Goal: Task Accomplishment & Management: Complete application form

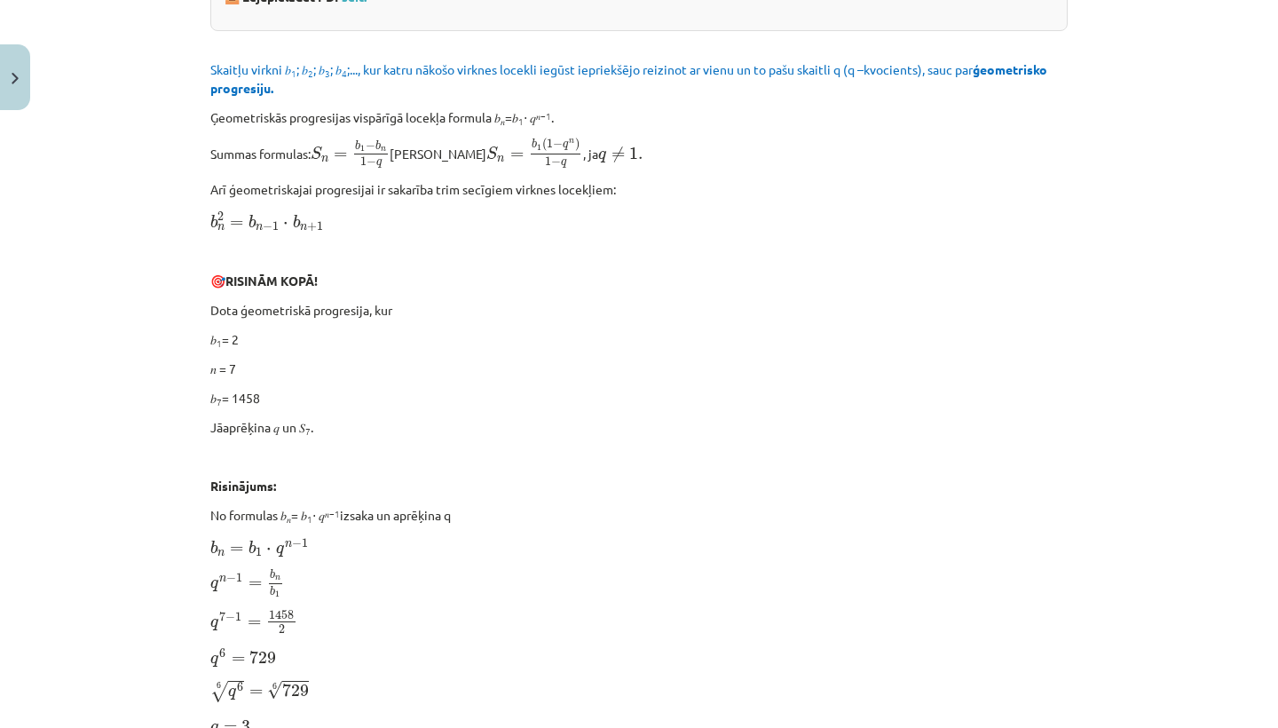
scroll to position [475, 0]
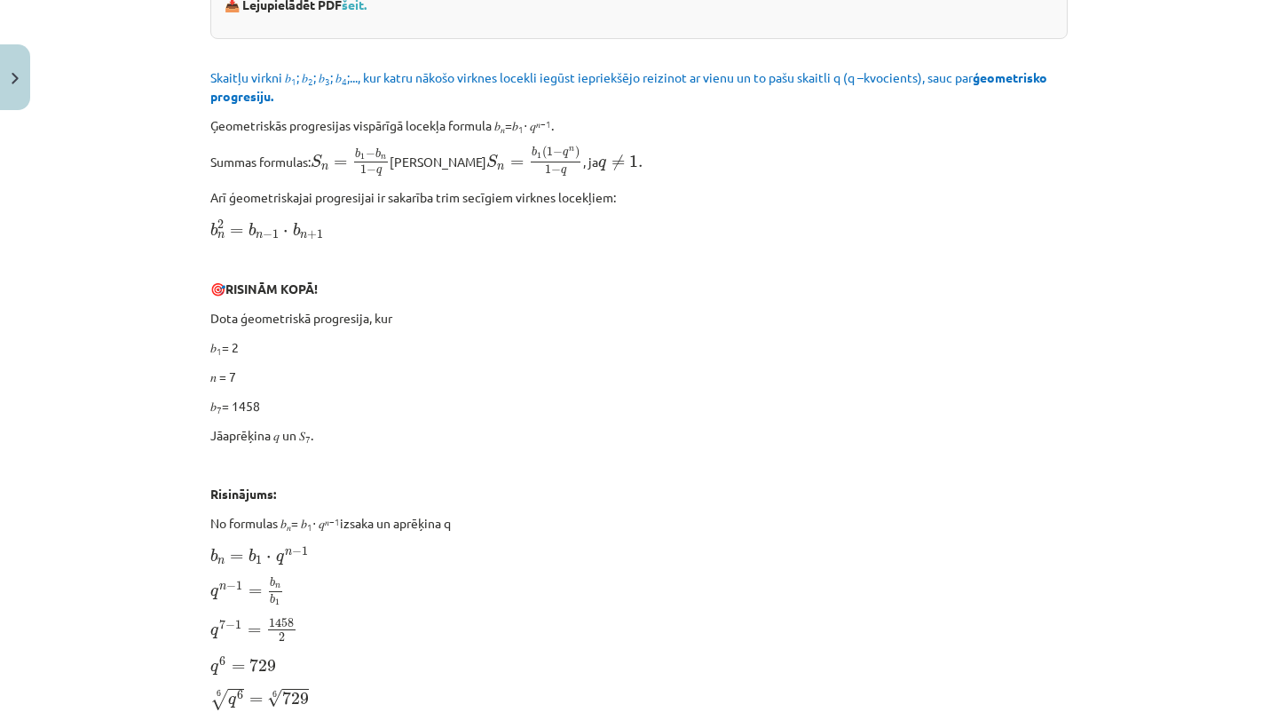
click at [1145, 91] on div "Mācību tēma: Matemātikas i - 12. klases 1. ieskaites mācību materiāls (ab) #6 📝…" at bounding box center [639, 364] width 1278 height 728
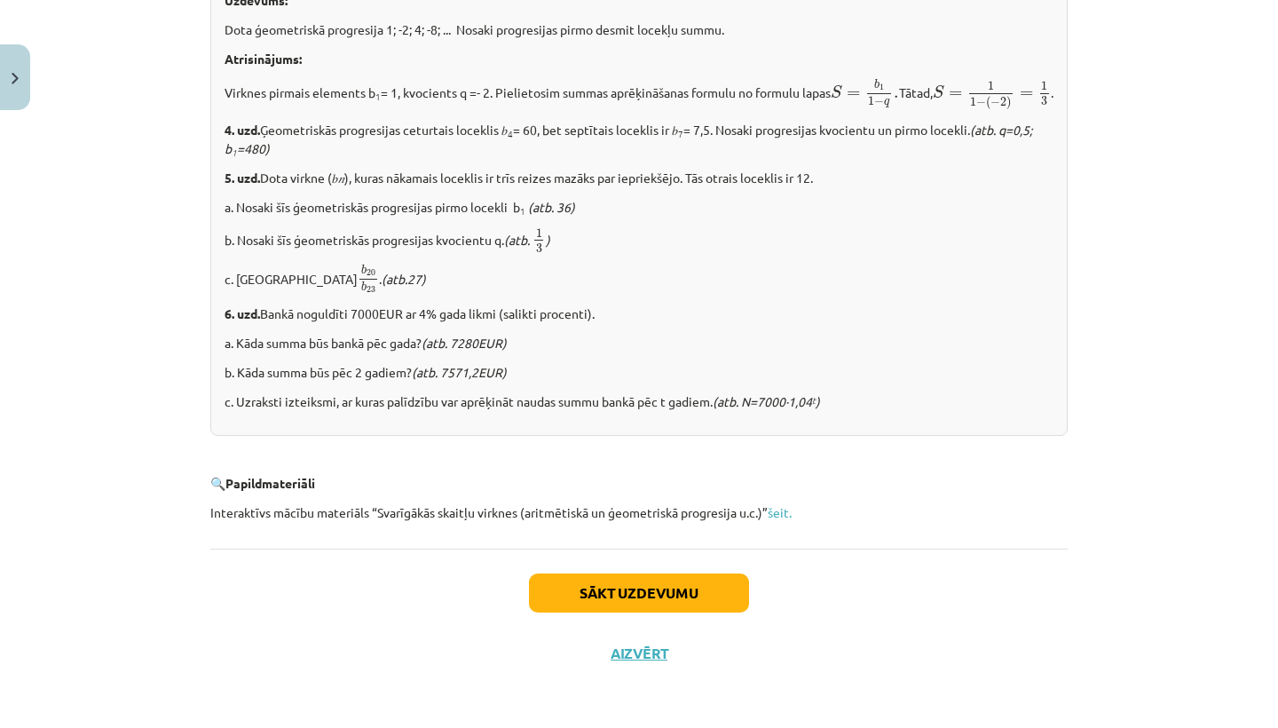
scroll to position [2156, 0]
click at [702, 577] on button "Sākt uzdevumu" at bounding box center [639, 592] width 220 height 39
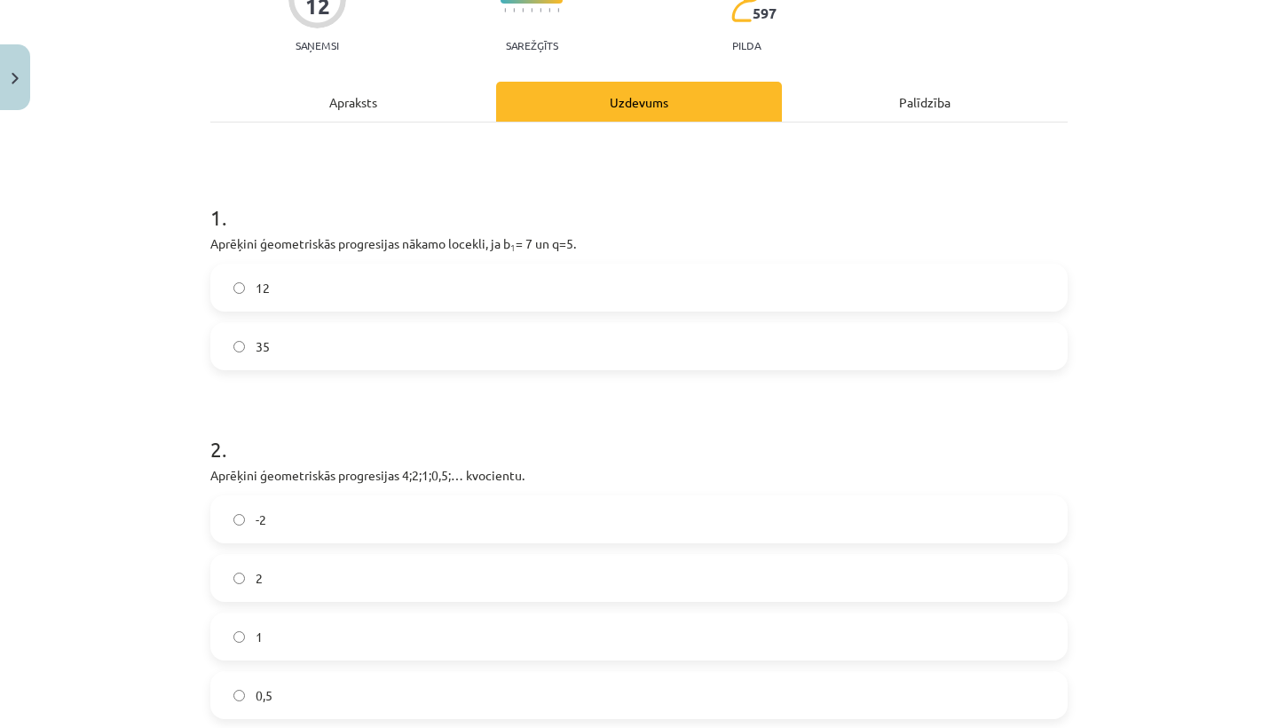
scroll to position [182, 0]
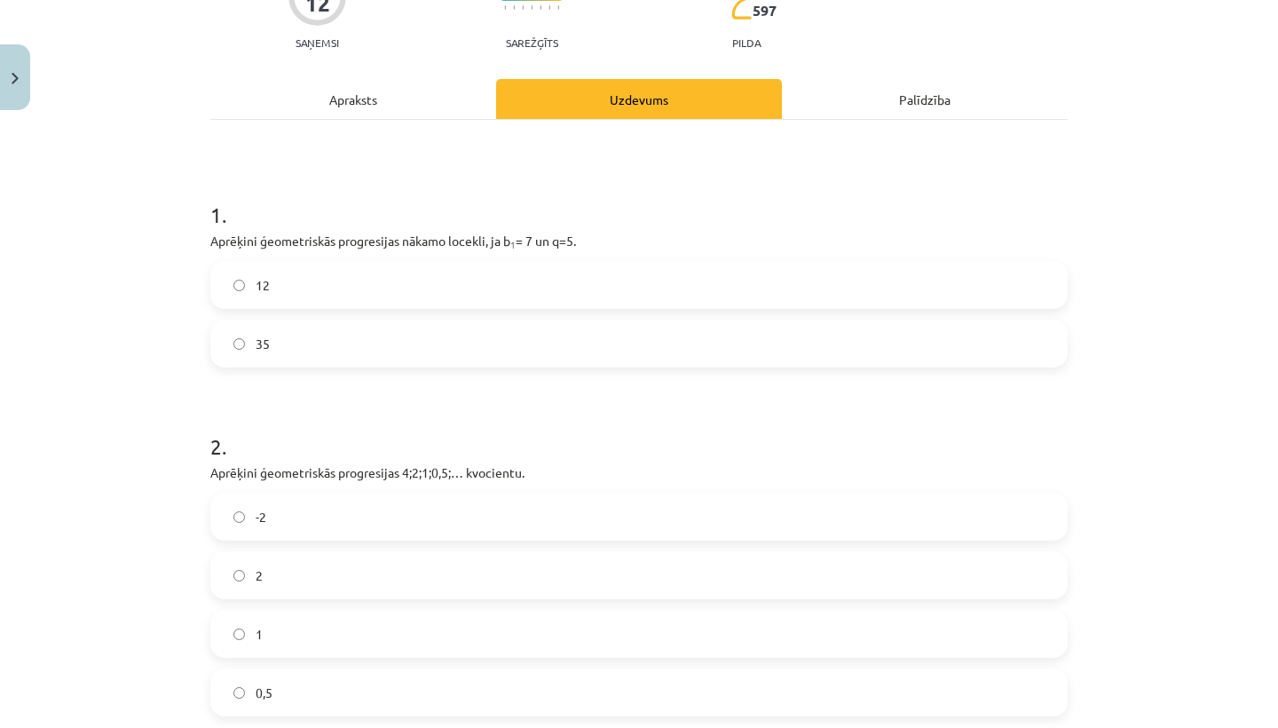
click at [358, 87] on div "Apraksts" at bounding box center [353, 99] width 286 height 40
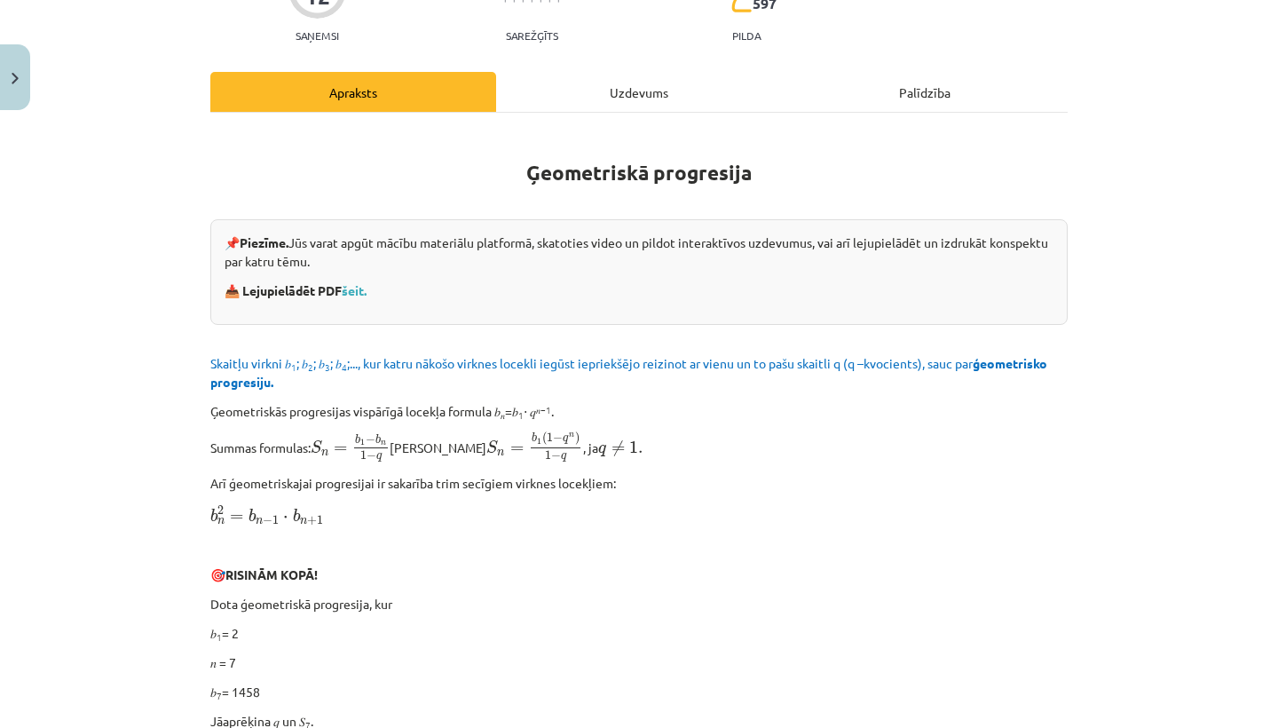
scroll to position [193, 0]
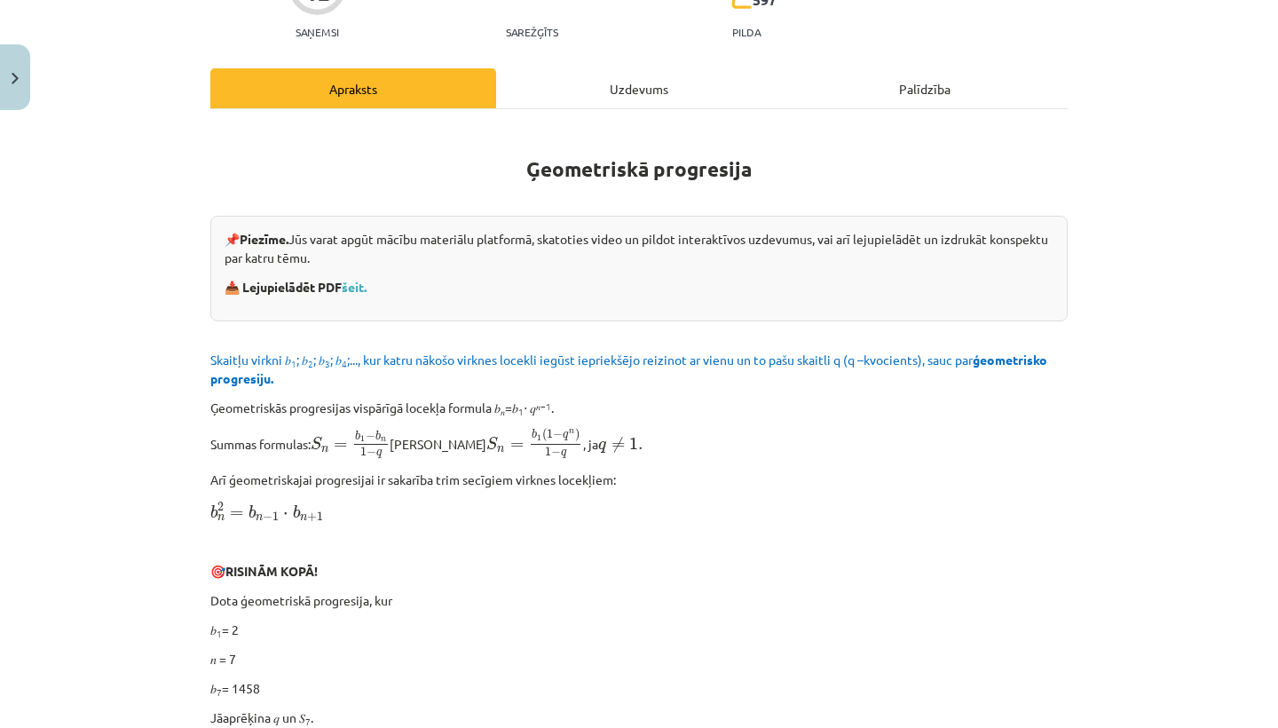
click at [638, 85] on div "Uzdevums" at bounding box center [639, 88] width 286 height 40
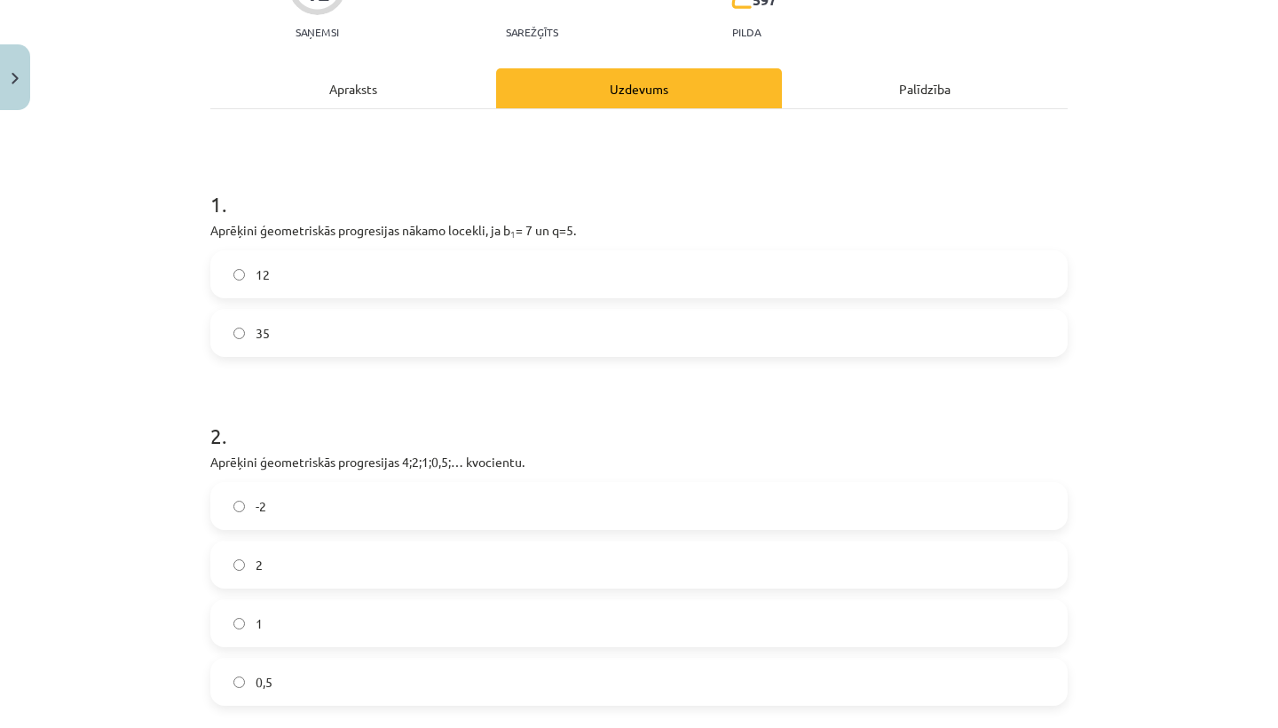
scroll to position [44, 0]
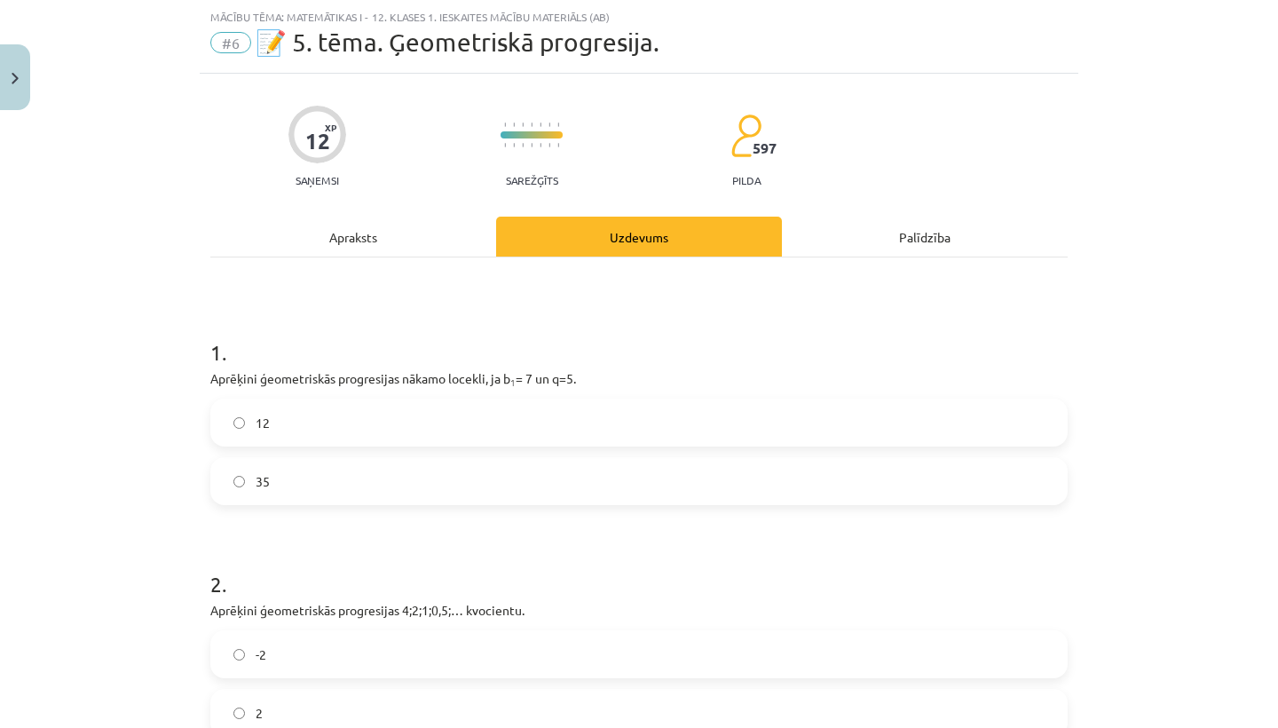
click at [241, 494] on label "35" at bounding box center [639, 481] width 854 height 44
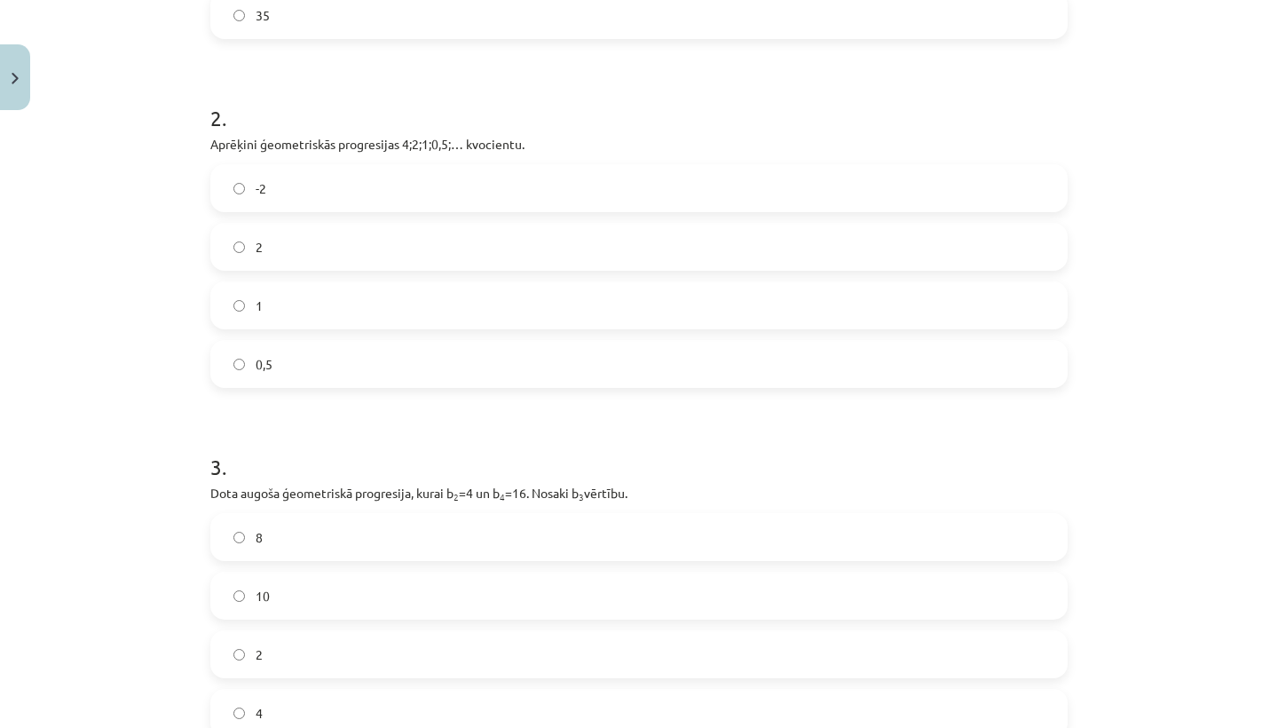
scroll to position [512, 0]
click at [249, 367] on label "0,5" at bounding box center [639, 362] width 854 height 44
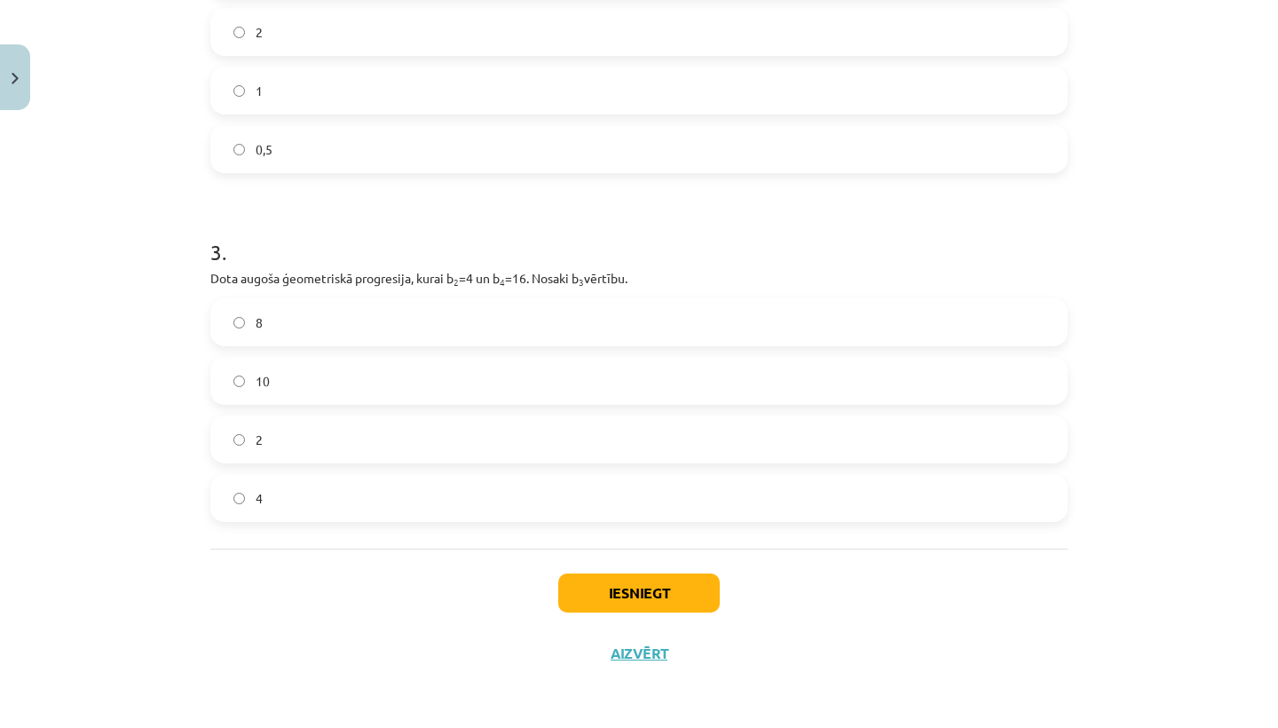
scroll to position [728, 0]
click at [231, 319] on label "8" at bounding box center [639, 322] width 854 height 44
click at [602, 579] on button "Iesniegt" at bounding box center [638, 592] width 161 height 39
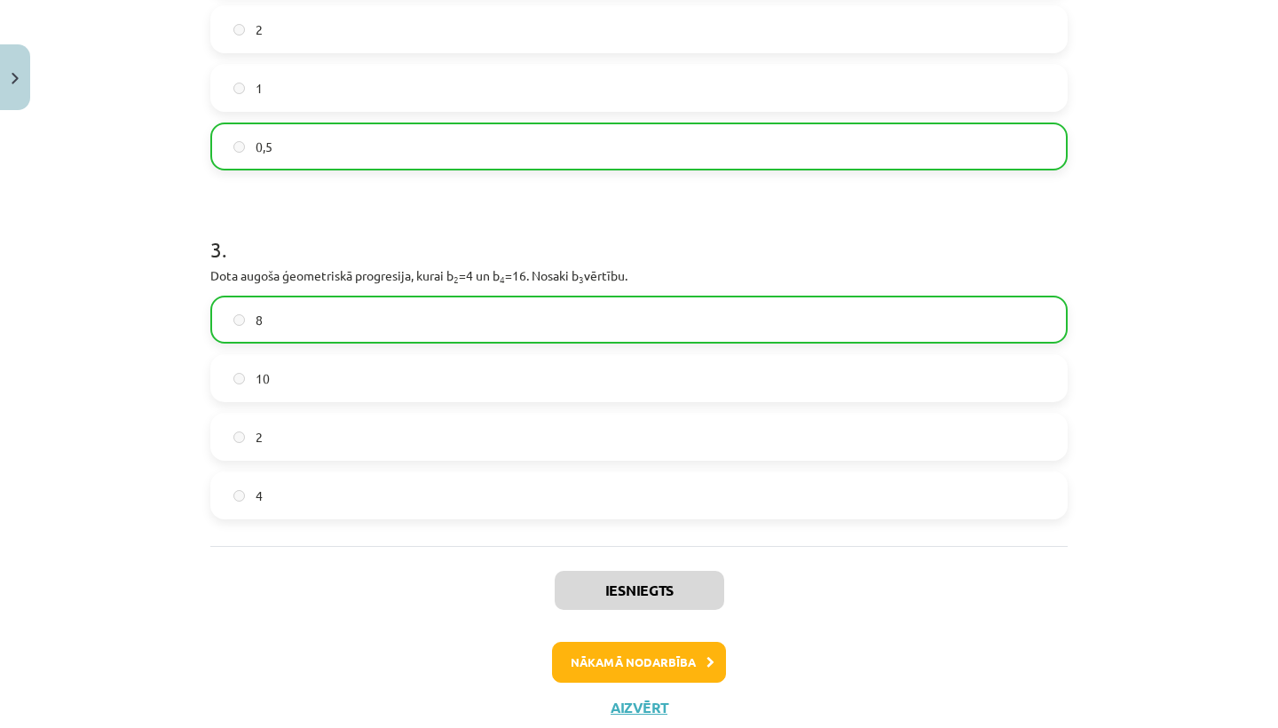
scroll to position [728, 0]
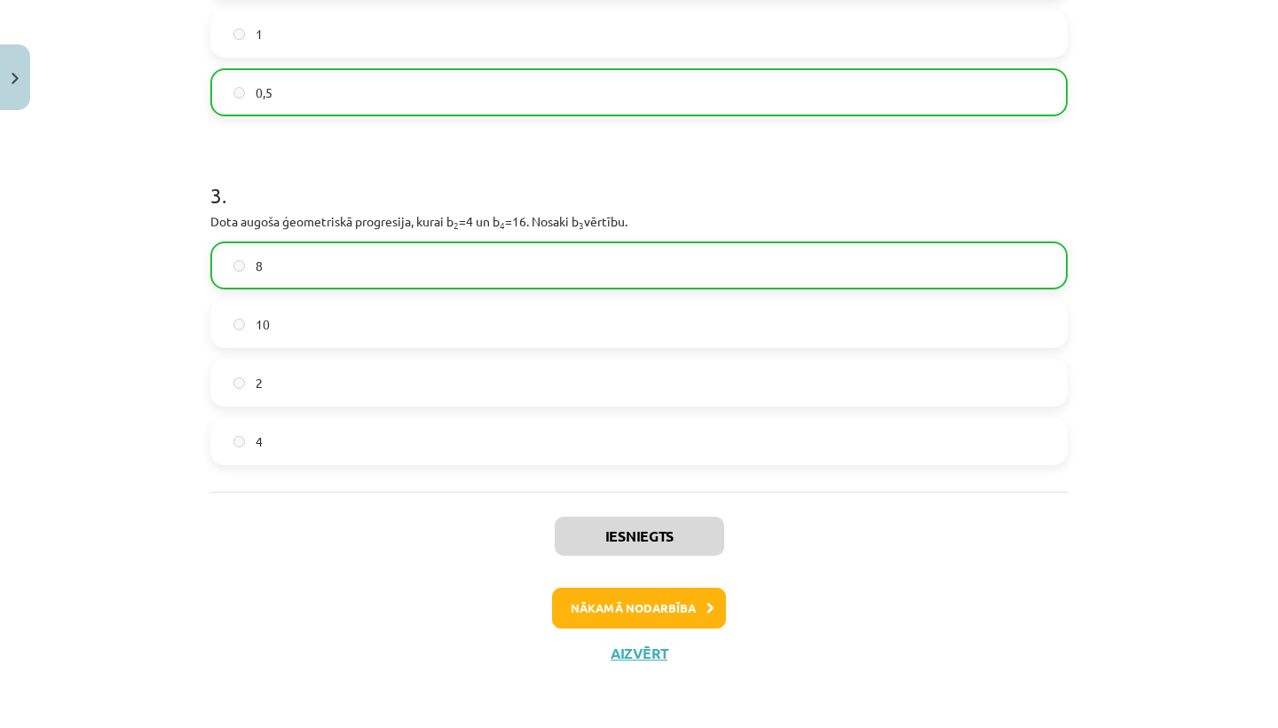
click at [670, 599] on button "Nākamā nodarbība" at bounding box center [639, 607] width 174 height 41
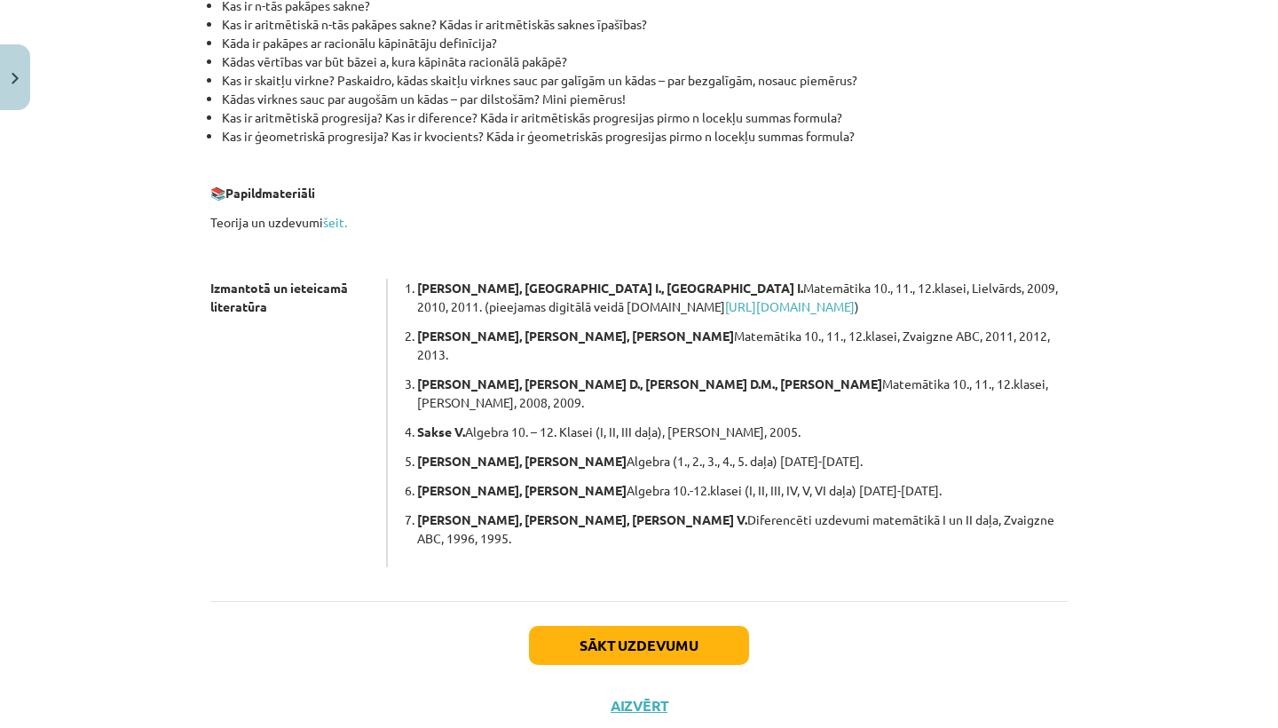
scroll to position [398, 0]
click at [605, 626] on button "Sākt uzdevumu" at bounding box center [639, 645] width 220 height 39
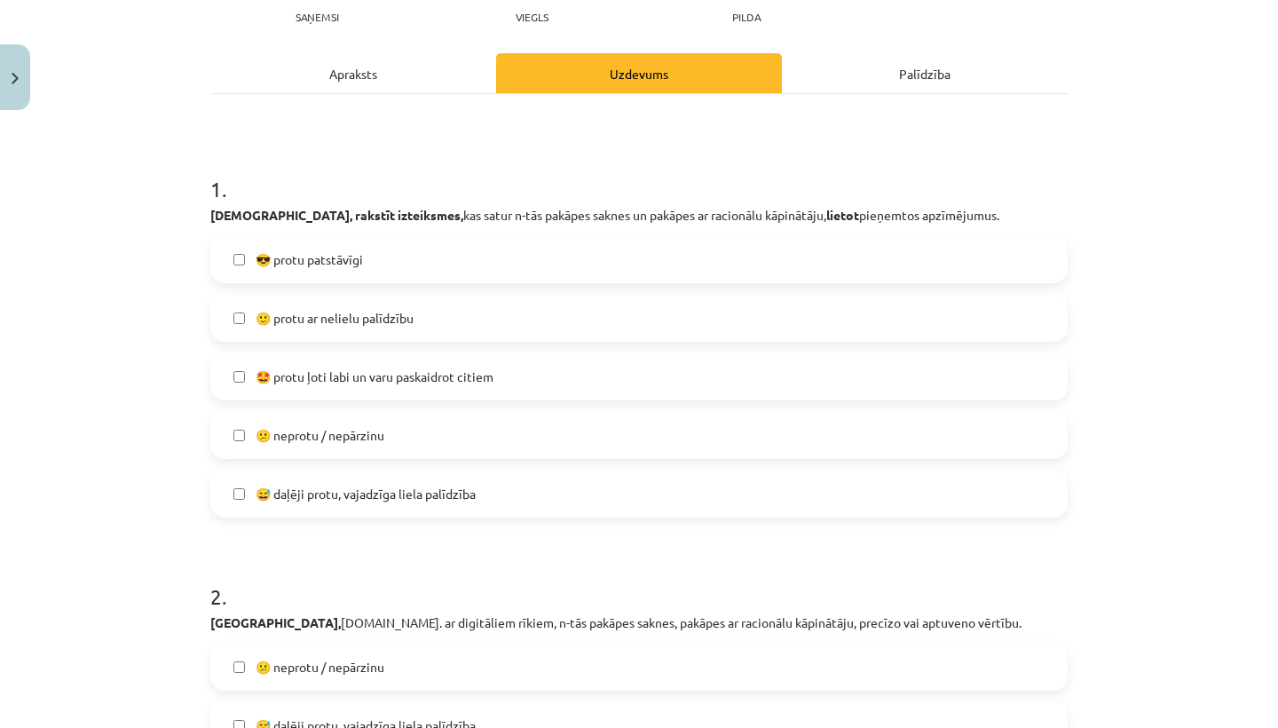
scroll to position [209, 0]
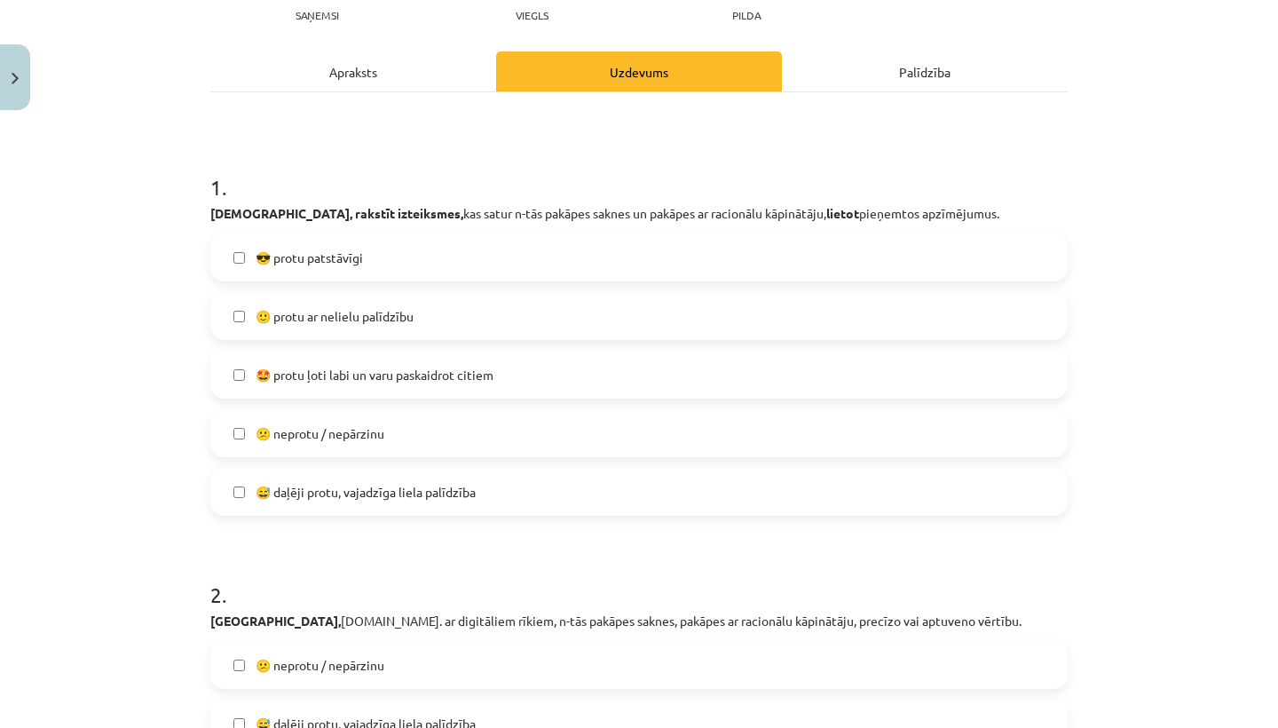
click at [416, 320] on label "🙂 protu ar nelielu palīdzību" at bounding box center [639, 316] width 854 height 44
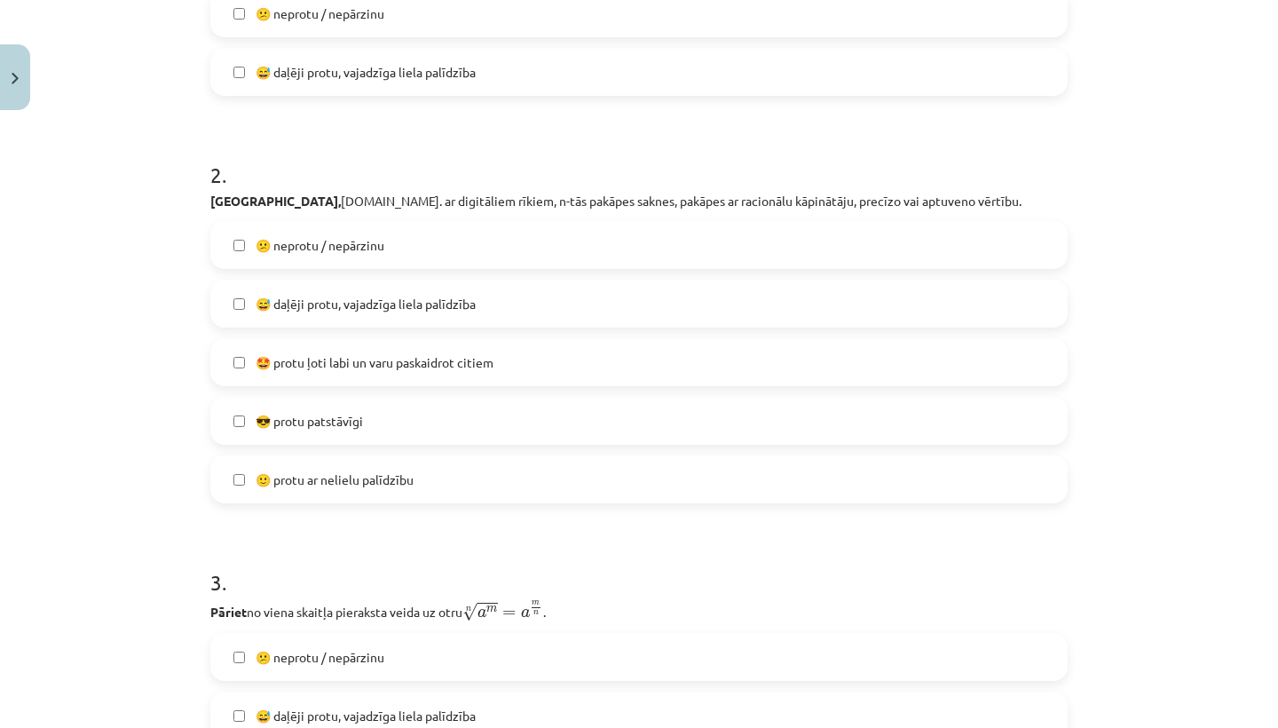
scroll to position [633, 0]
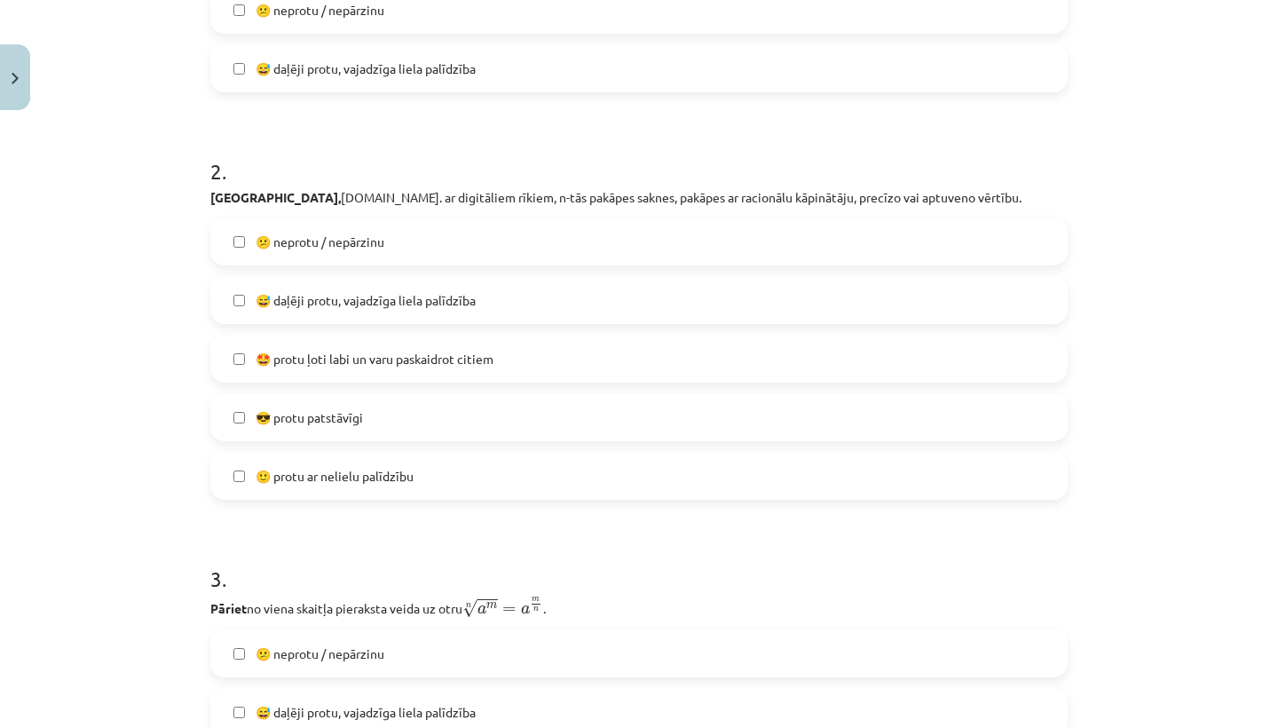
click at [458, 358] on span "🤩 protu ļoti labi un varu paskaidrot citiem" at bounding box center [375, 359] width 238 height 19
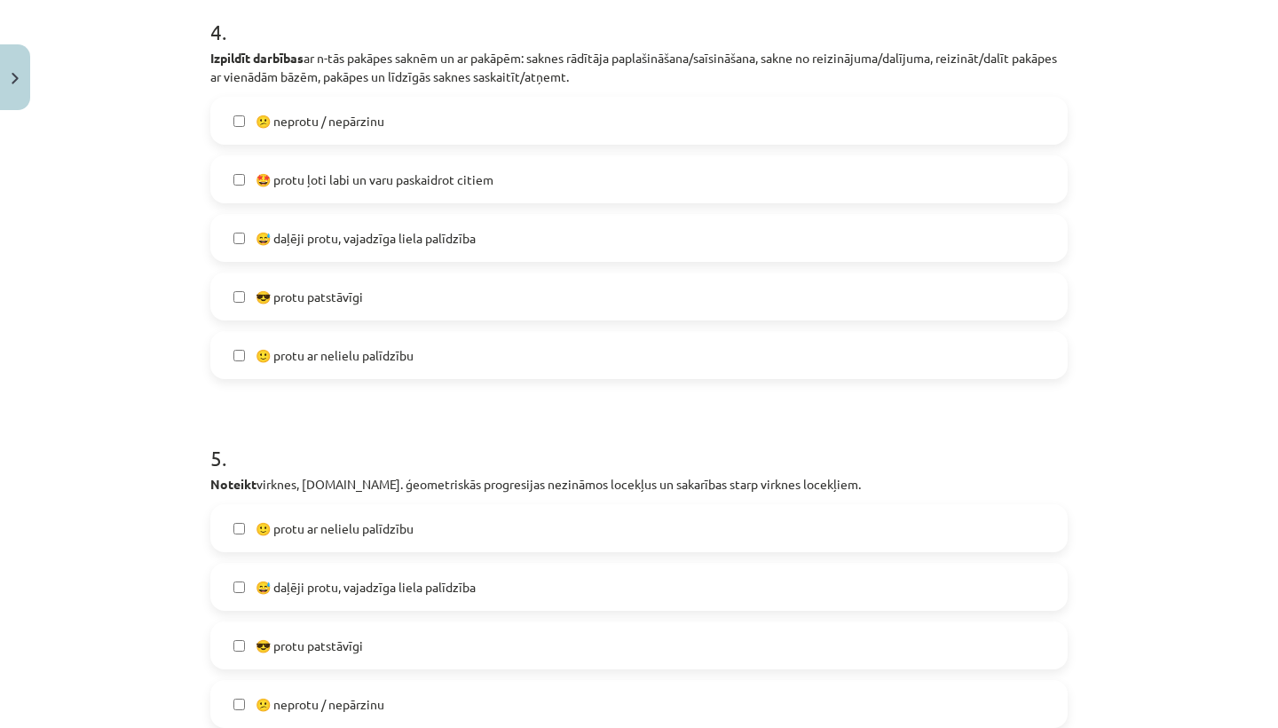
scroll to position [1593, 0]
click at [286, 346] on span "🙂 protu ar nelielu palīdzību" at bounding box center [335, 353] width 158 height 19
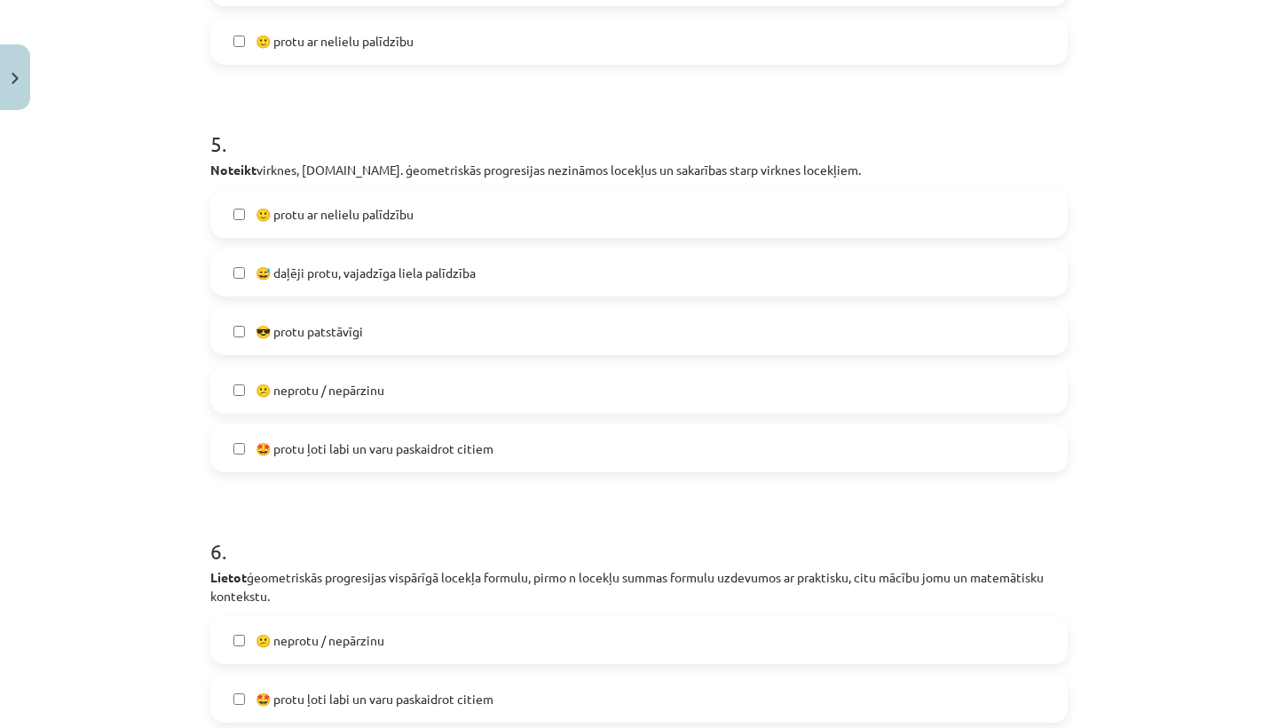
scroll to position [1906, 0]
click at [465, 444] on span "🤩 protu ļoti labi un varu paskaidrot citiem" at bounding box center [375, 447] width 238 height 19
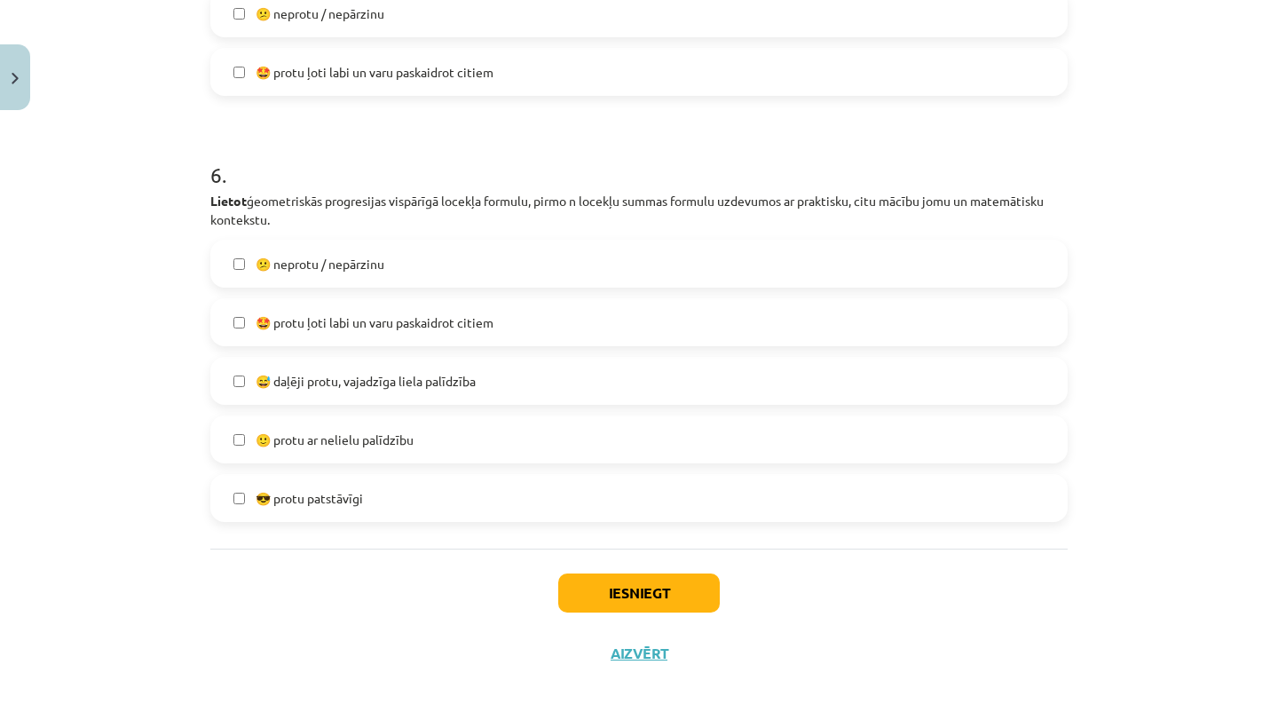
scroll to position [2285, 0]
click at [403, 430] on span "🙂 protu ar nelielu palīdzību" at bounding box center [335, 439] width 158 height 19
click at [630, 600] on button "Iesniegt" at bounding box center [638, 592] width 161 height 39
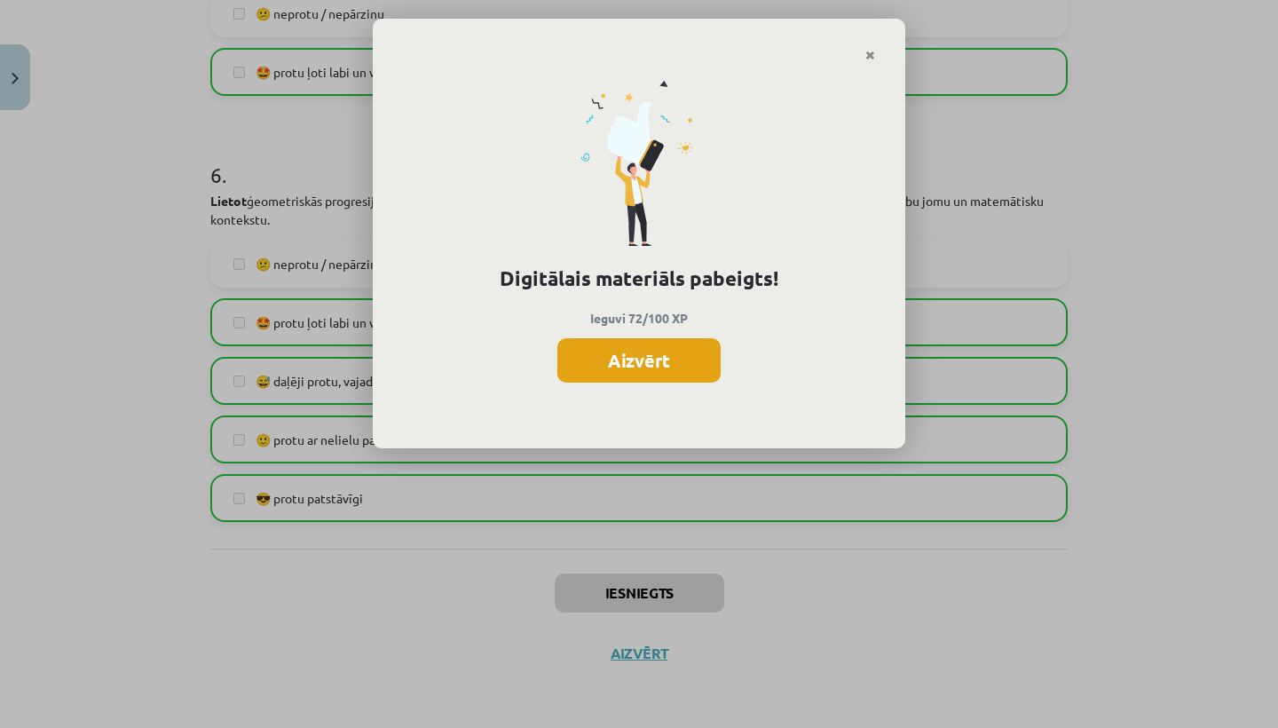
click at [671, 358] on button "Aizvērt" at bounding box center [638, 360] width 163 height 44
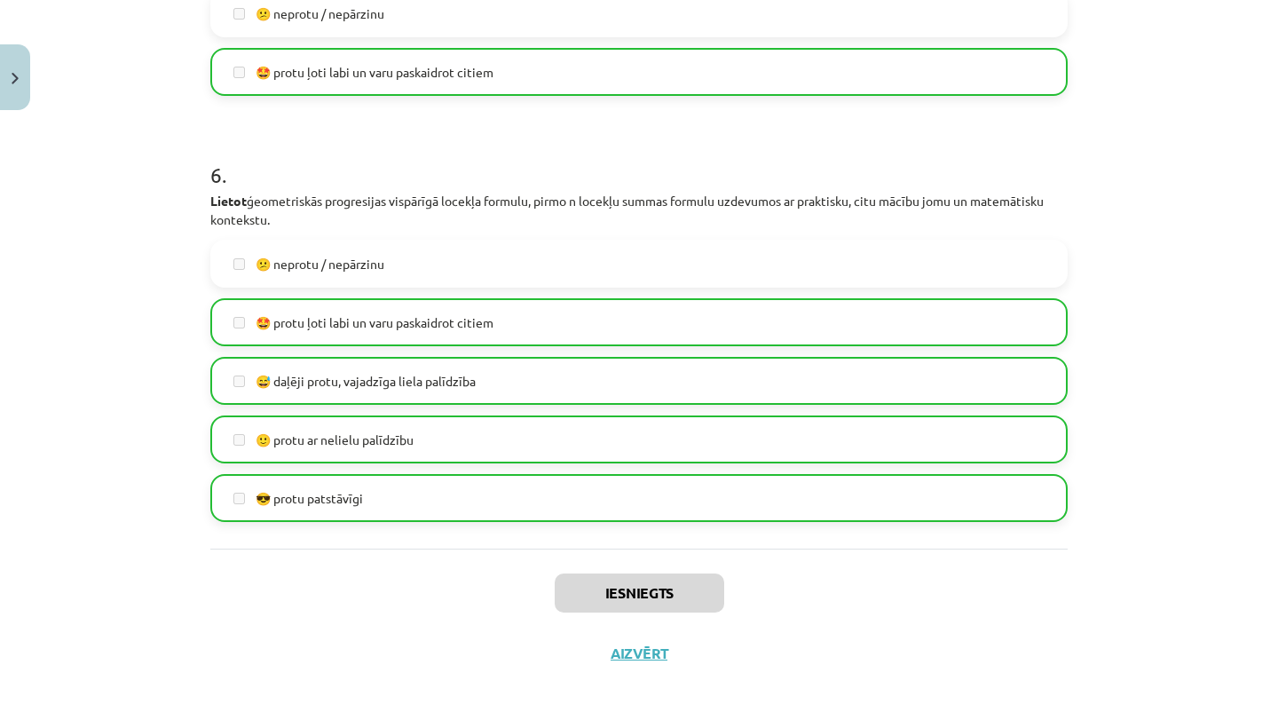
click at [626, 652] on button "Aizvērt" at bounding box center [638, 653] width 67 height 18
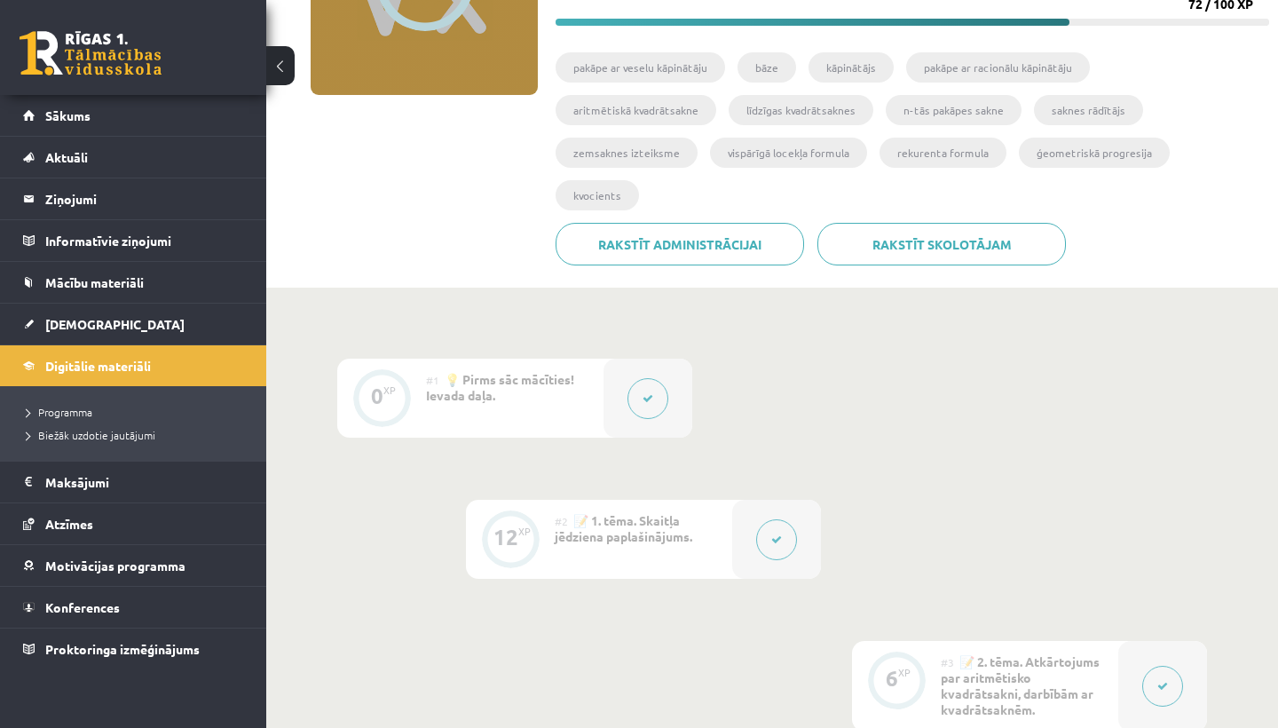
scroll to position [258, 0]
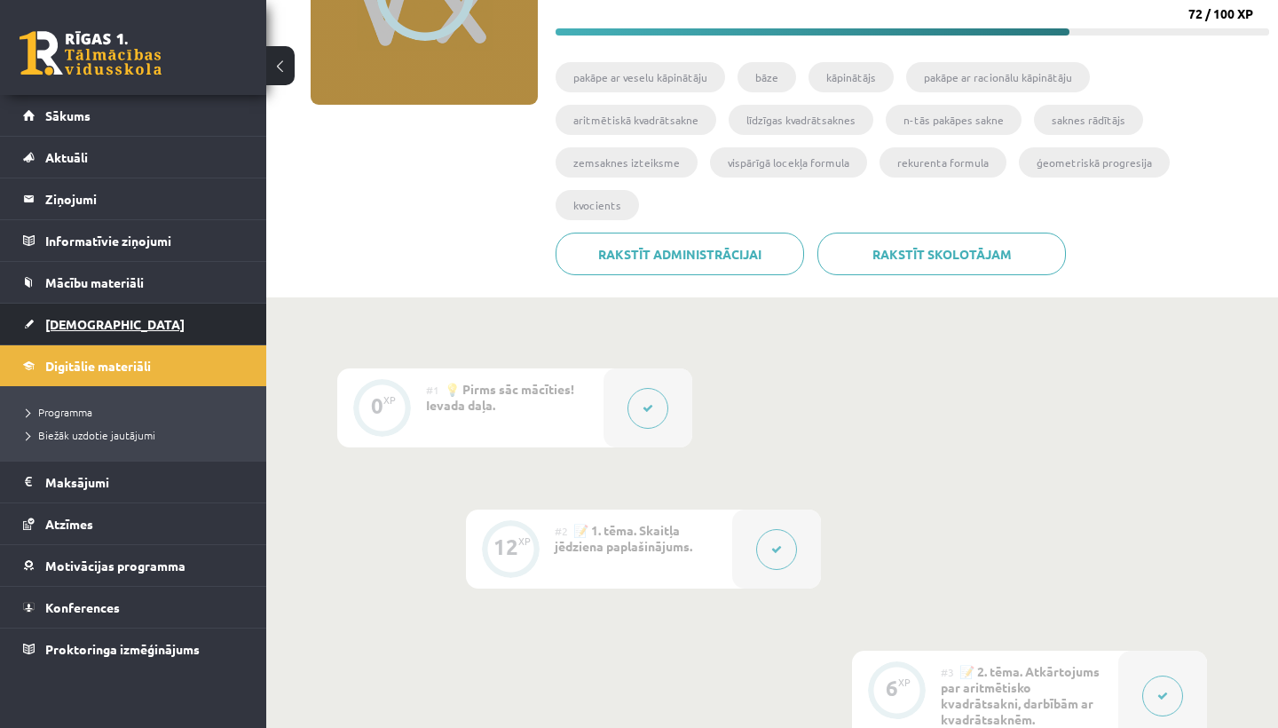
click at [80, 320] on span "[DEMOGRAPHIC_DATA]" at bounding box center [114, 324] width 139 height 16
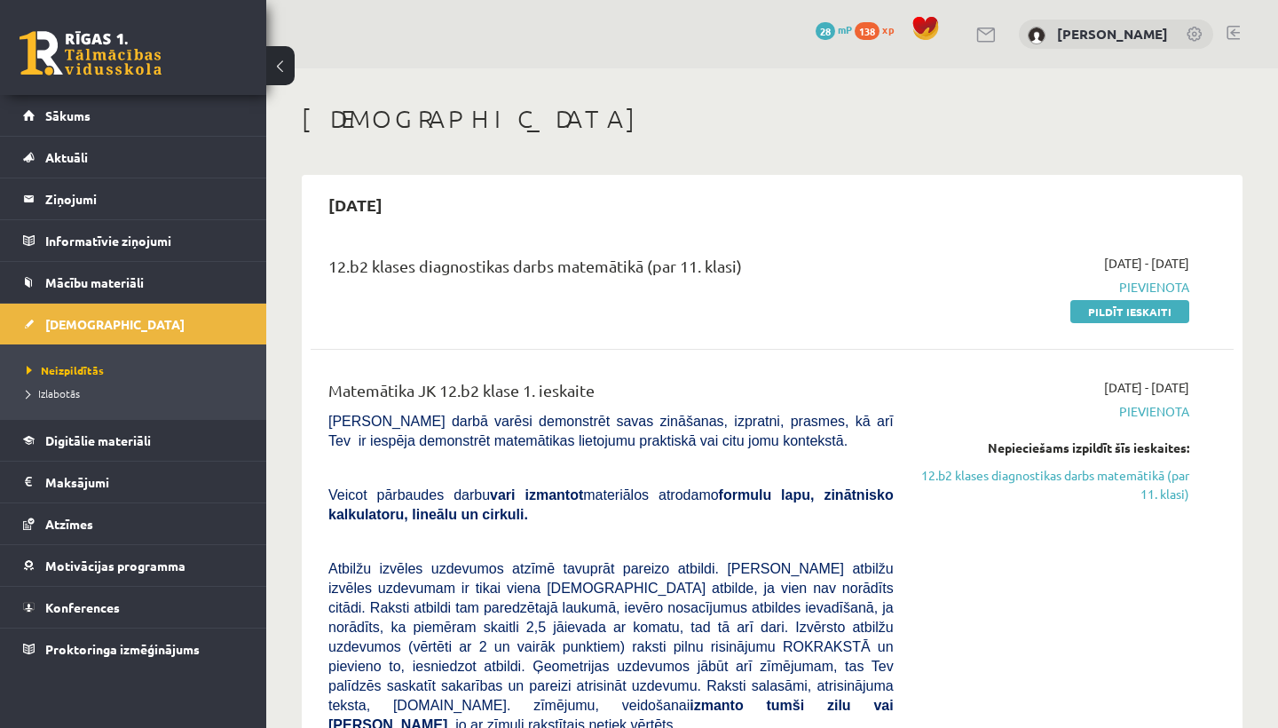
scroll to position [258, 0]
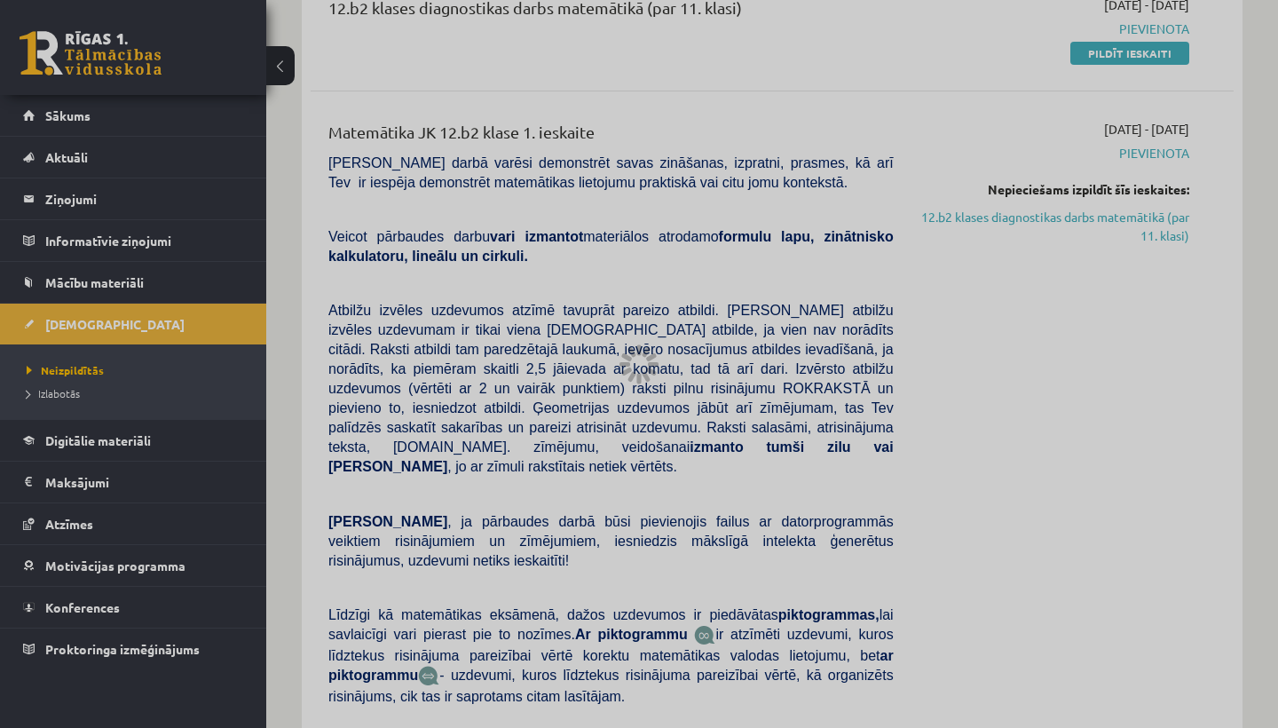
click at [114, 311] on div at bounding box center [639, 364] width 1278 height 728
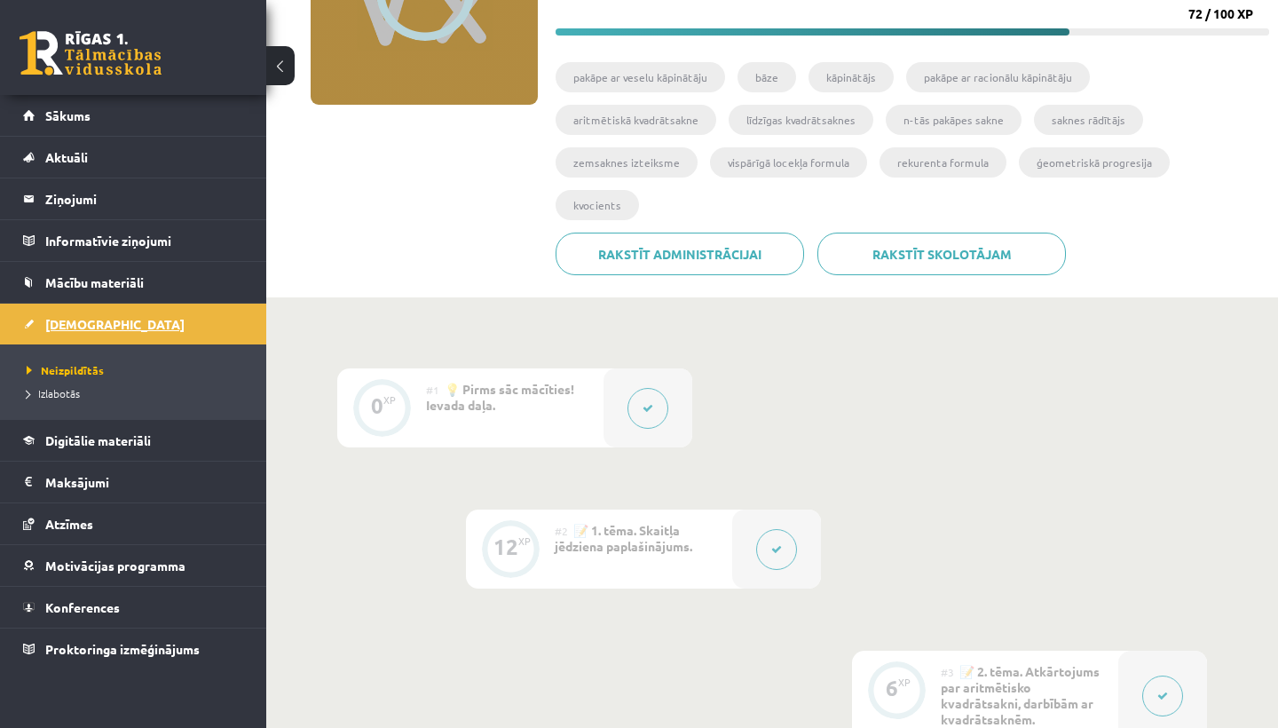
click at [197, 319] on link "[DEMOGRAPHIC_DATA]" at bounding box center [133, 323] width 221 height 41
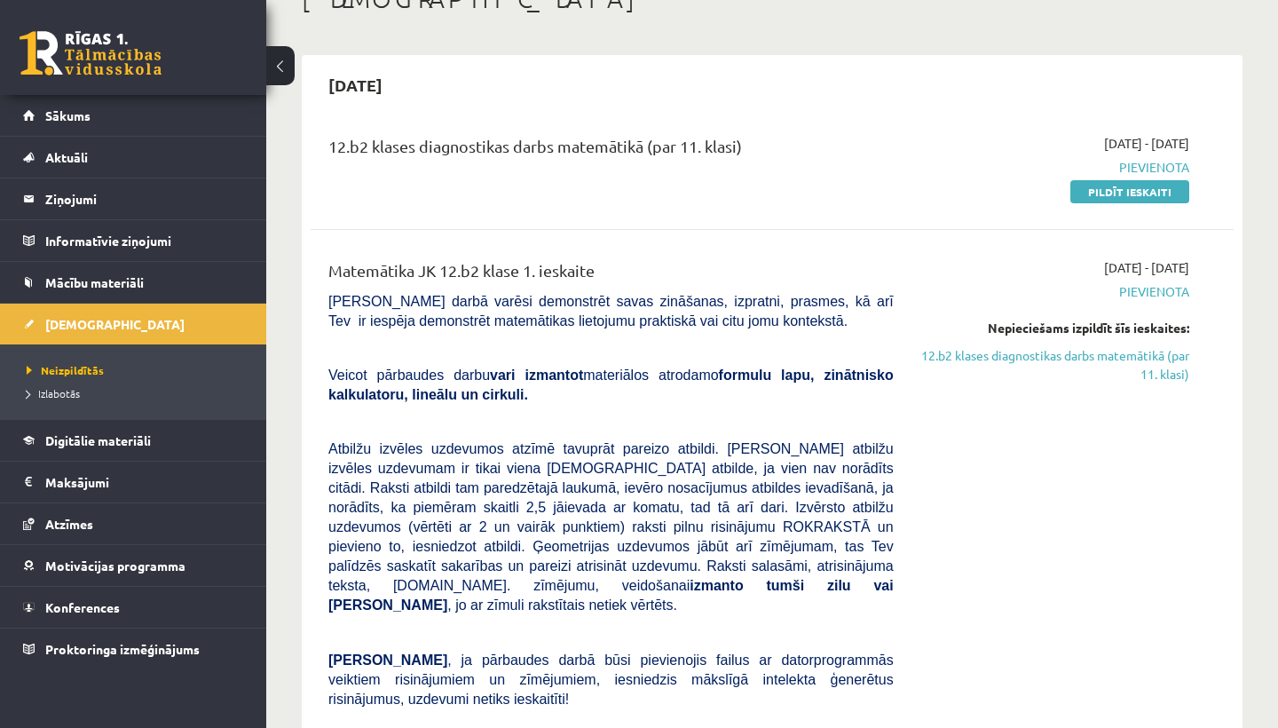
scroll to position [120, 0]
click at [1108, 193] on link "Pildīt ieskaiti" at bounding box center [1129, 191] width 119 height 23
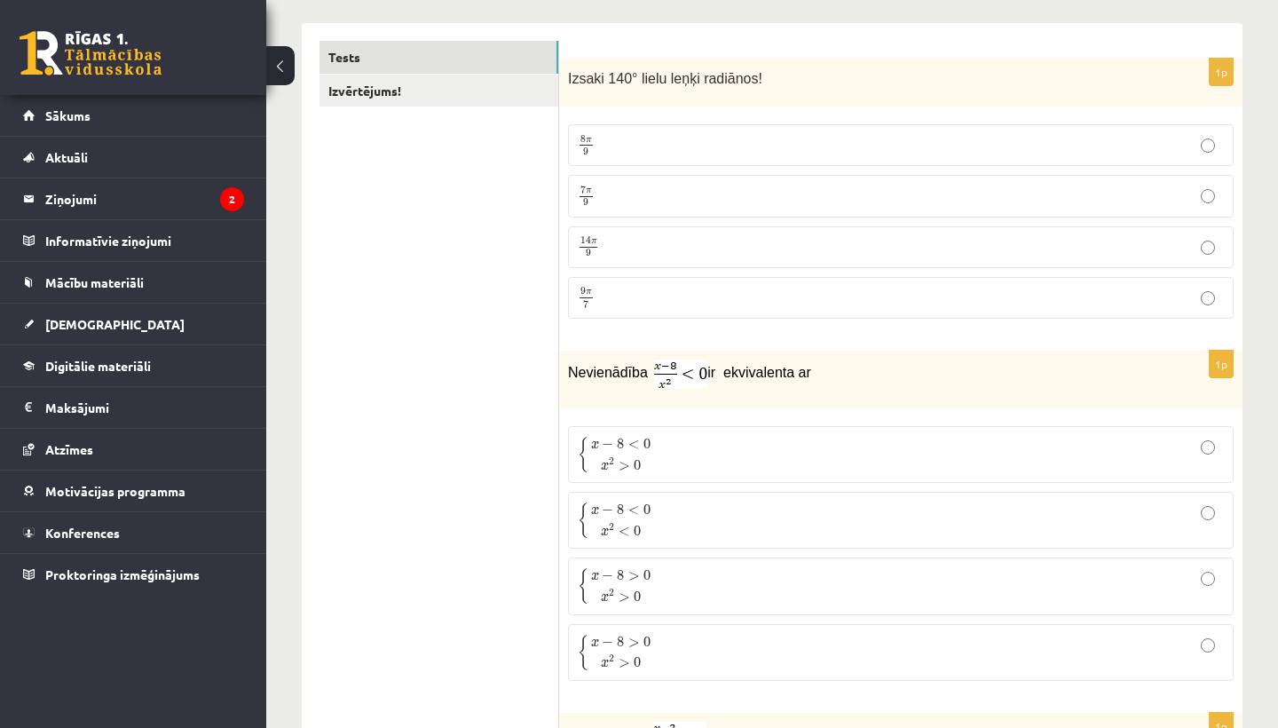
scroll to position [278, 0]
click at [720, 200] on p "7 π 9 7 π 9" at bounding box center [901, 196] width 646 height 22
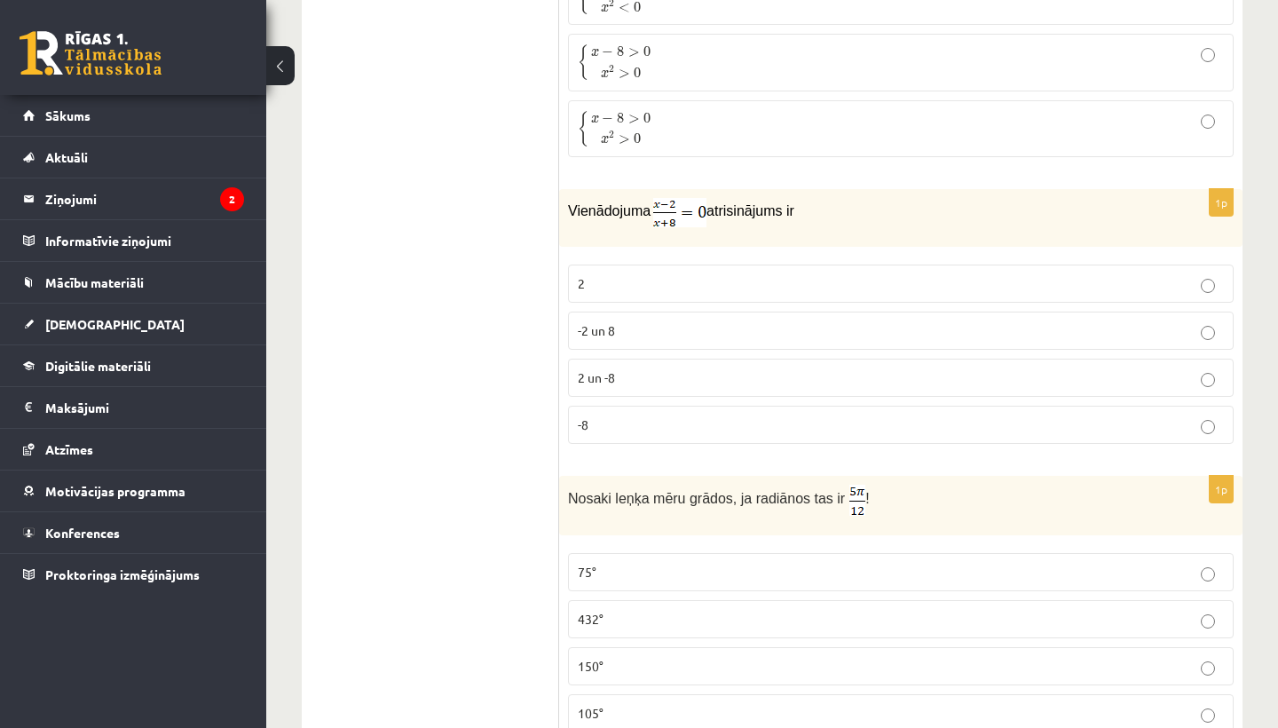
scroll to position [847, 0]
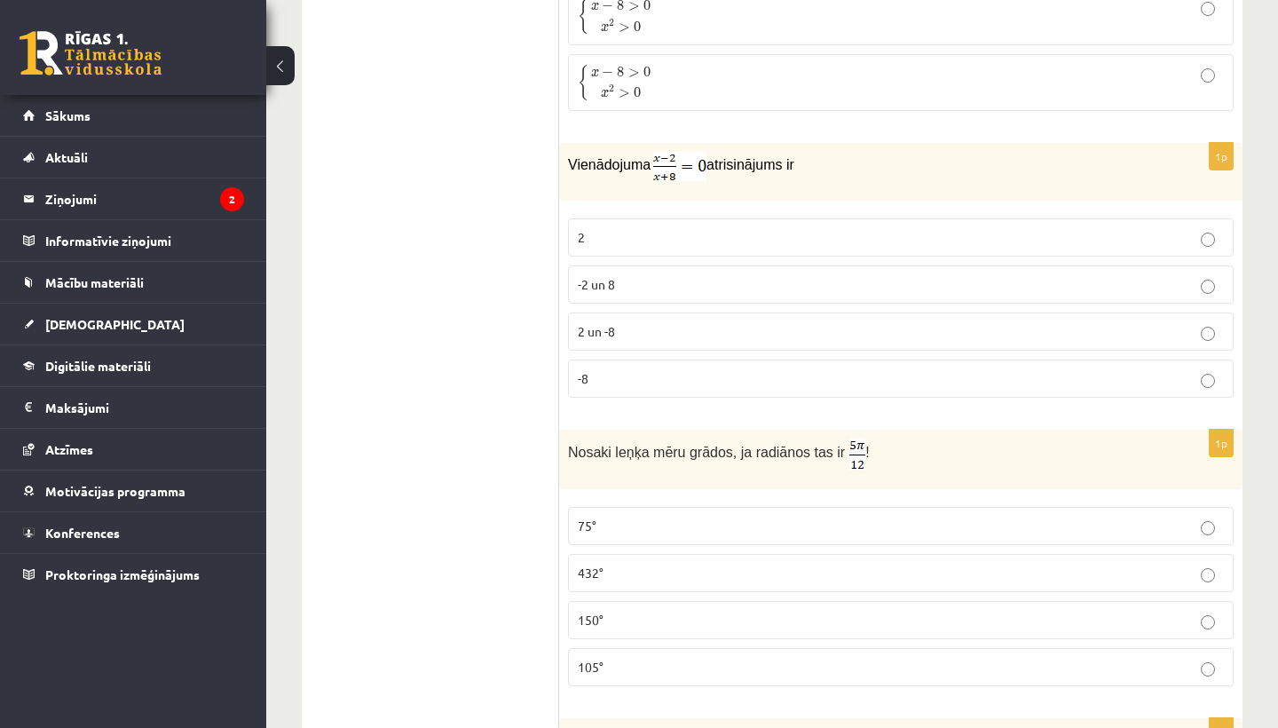
click at [595, 243] on p "2" at bounding box center [901, 237] width 646 height 19
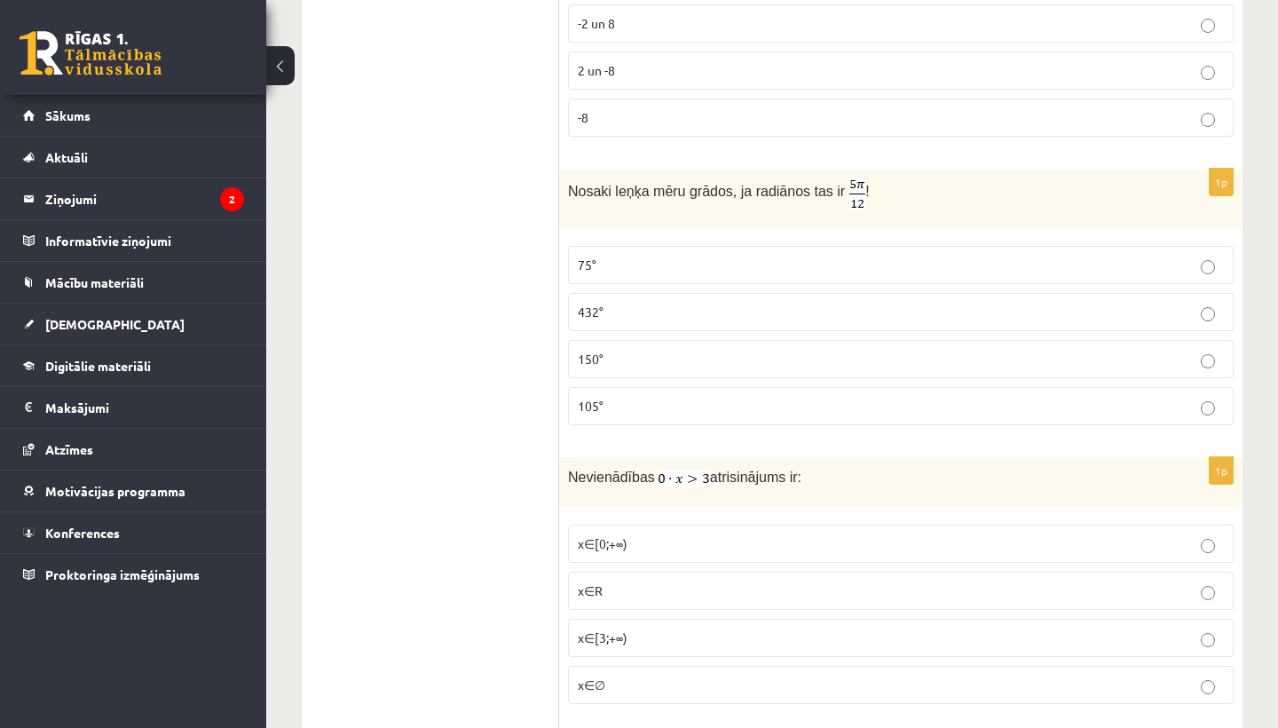
scroll to position [1110, 0]
click at [588, 406] on span "105°" at bounding box center [591, 404] width 26 height 16
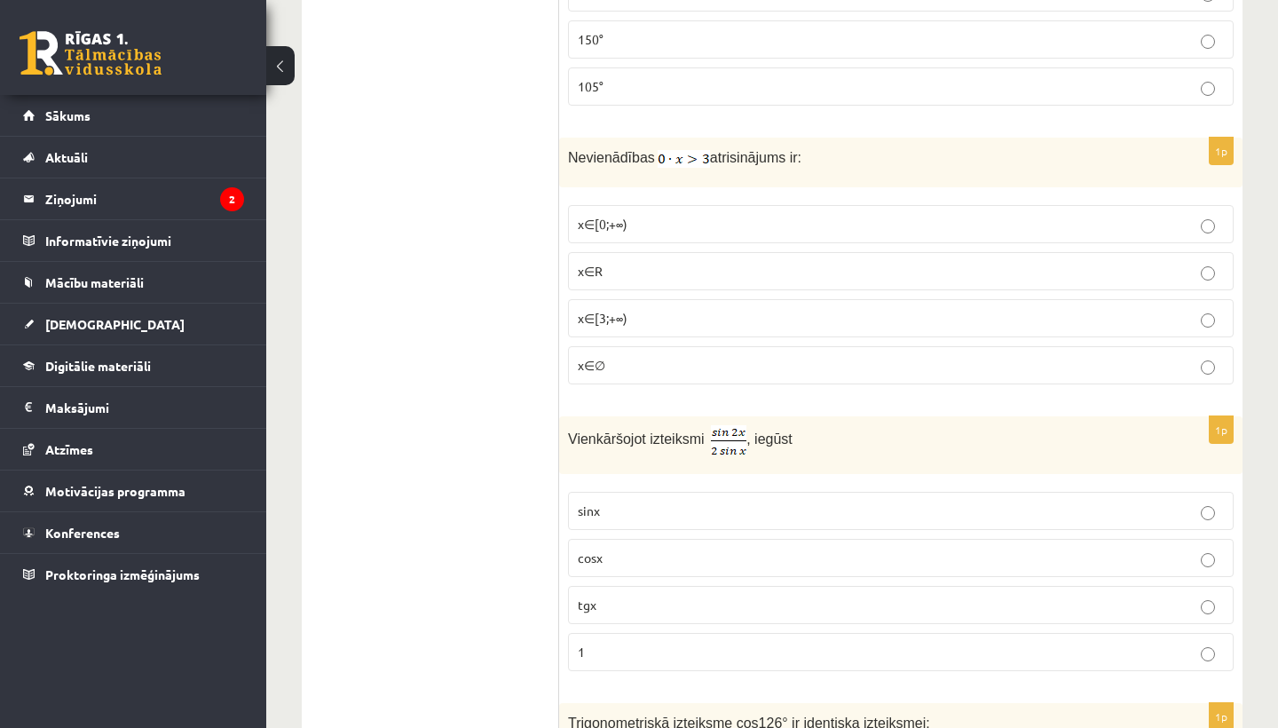
scroll to position [1433, 0]
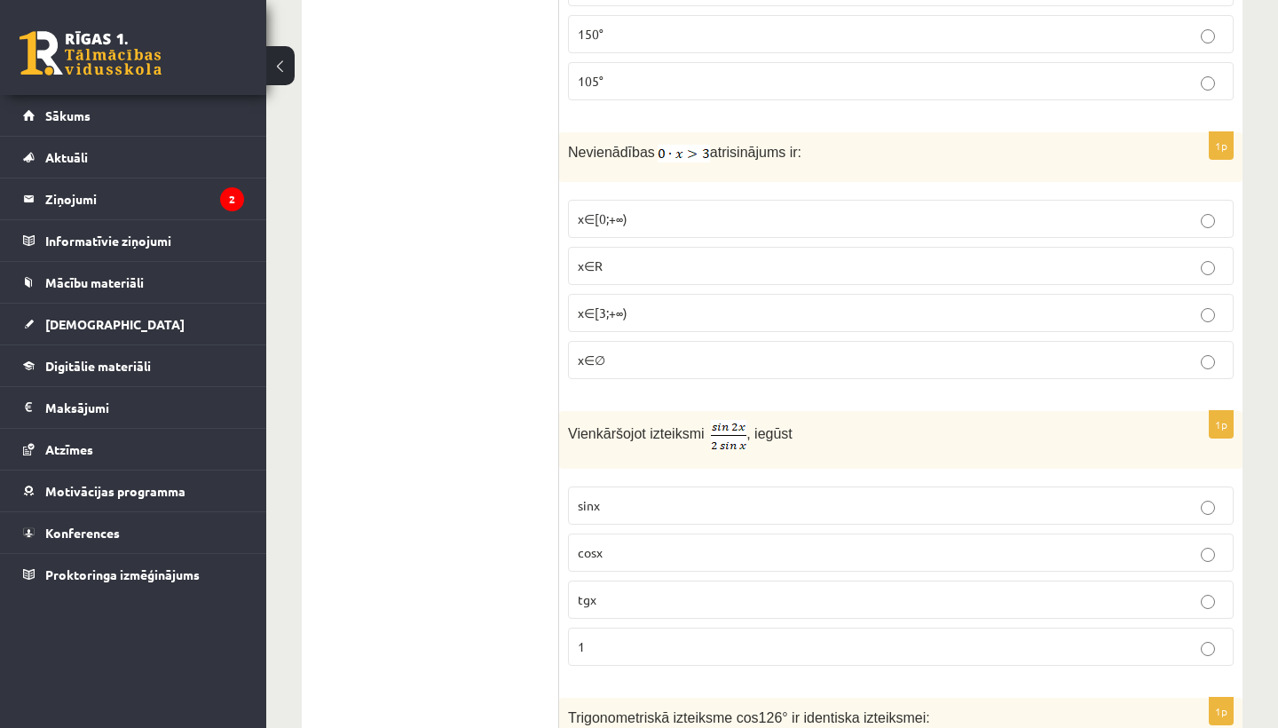
click at [618, 353] on p "x∈∅" at bounding box center [901, 359] width 646 height 19
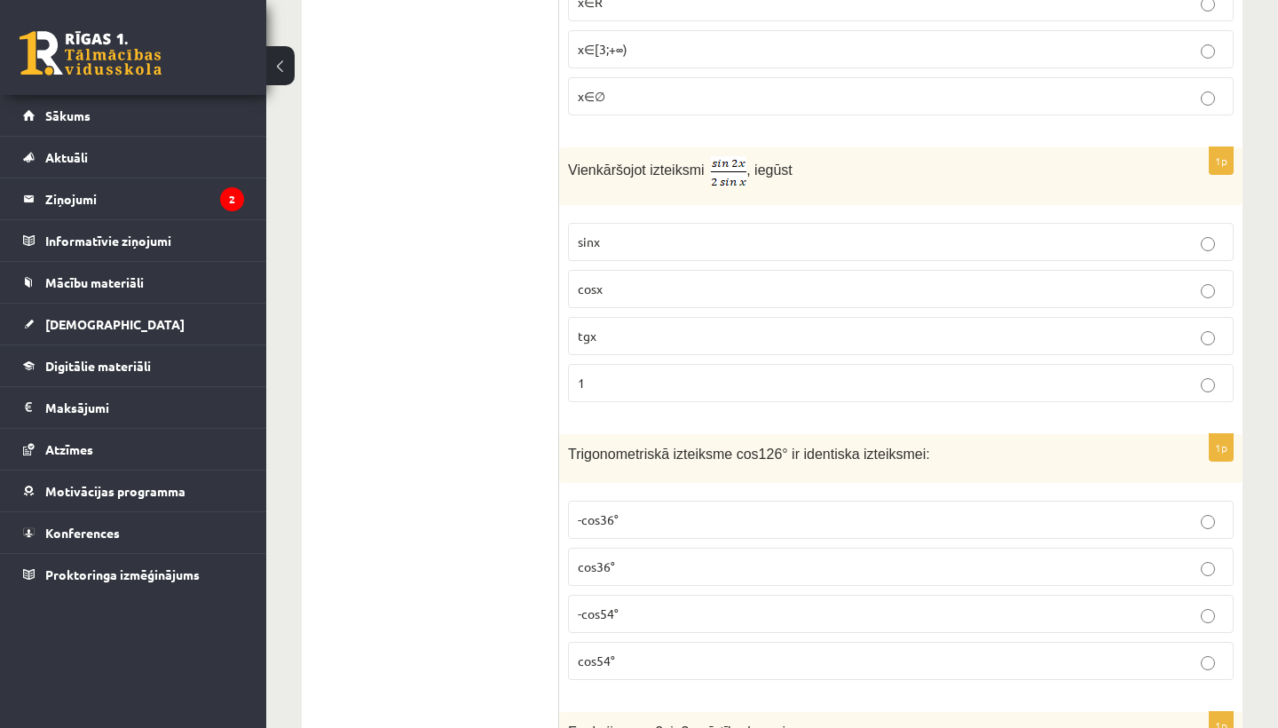
scroll to position [1697, 0]
click at [591, 295] on p "cosx" at bounding box center [901, 288] width 646 height 19
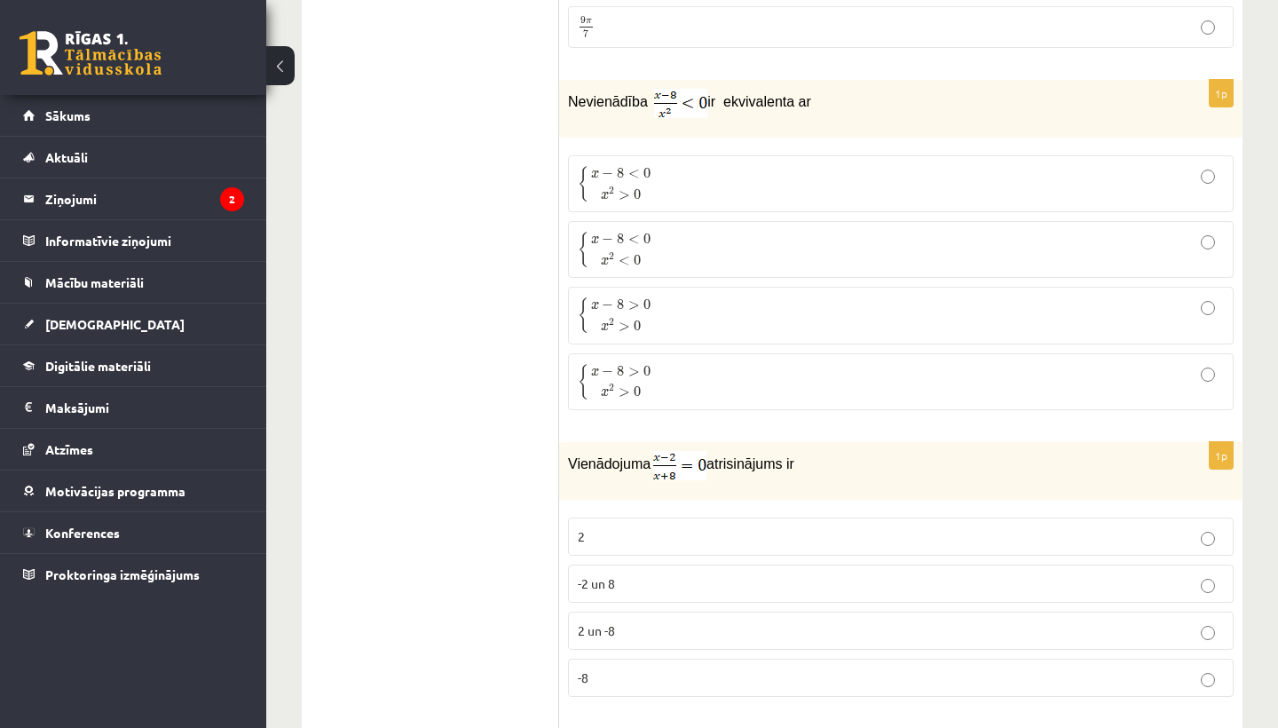
scroll to position [549, 0]
click at [690, 169] on p "{ x − 8 < 0 x 2 > 0 { x − 8 < 0 x 2 > 0" at bounding box center [901, 182] width 646 height 37
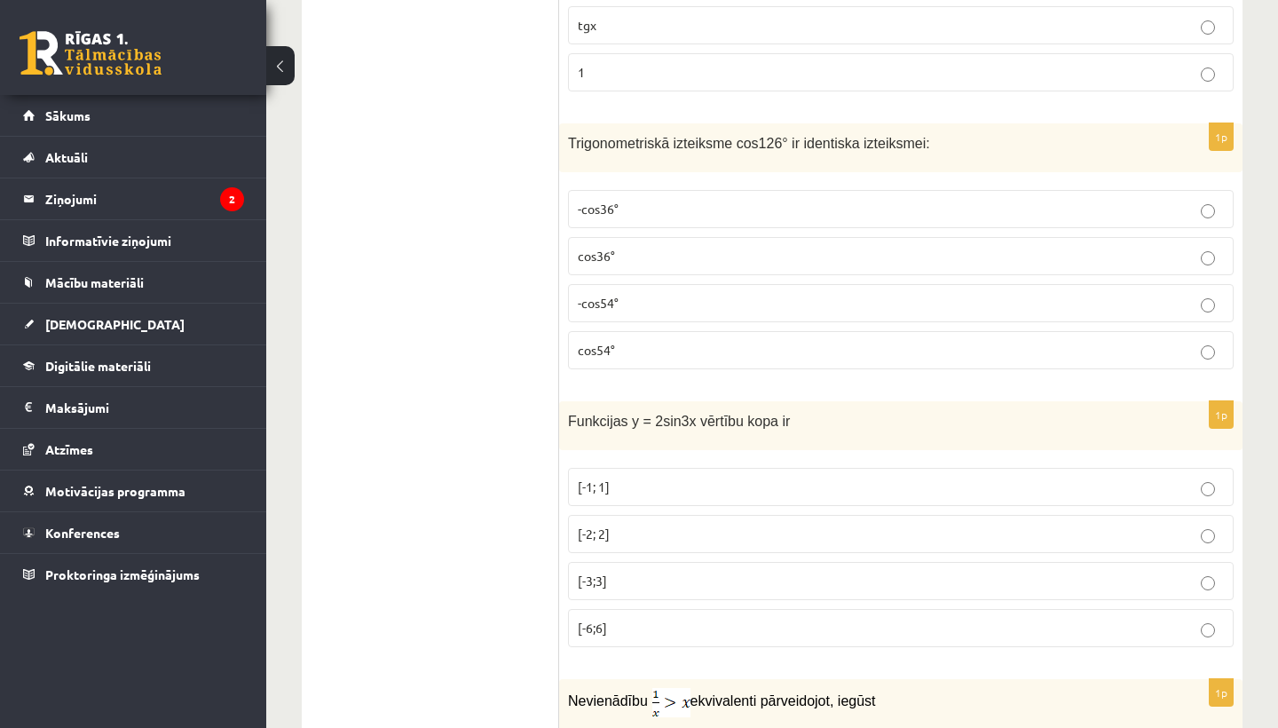
scroll to position [2019, 0]
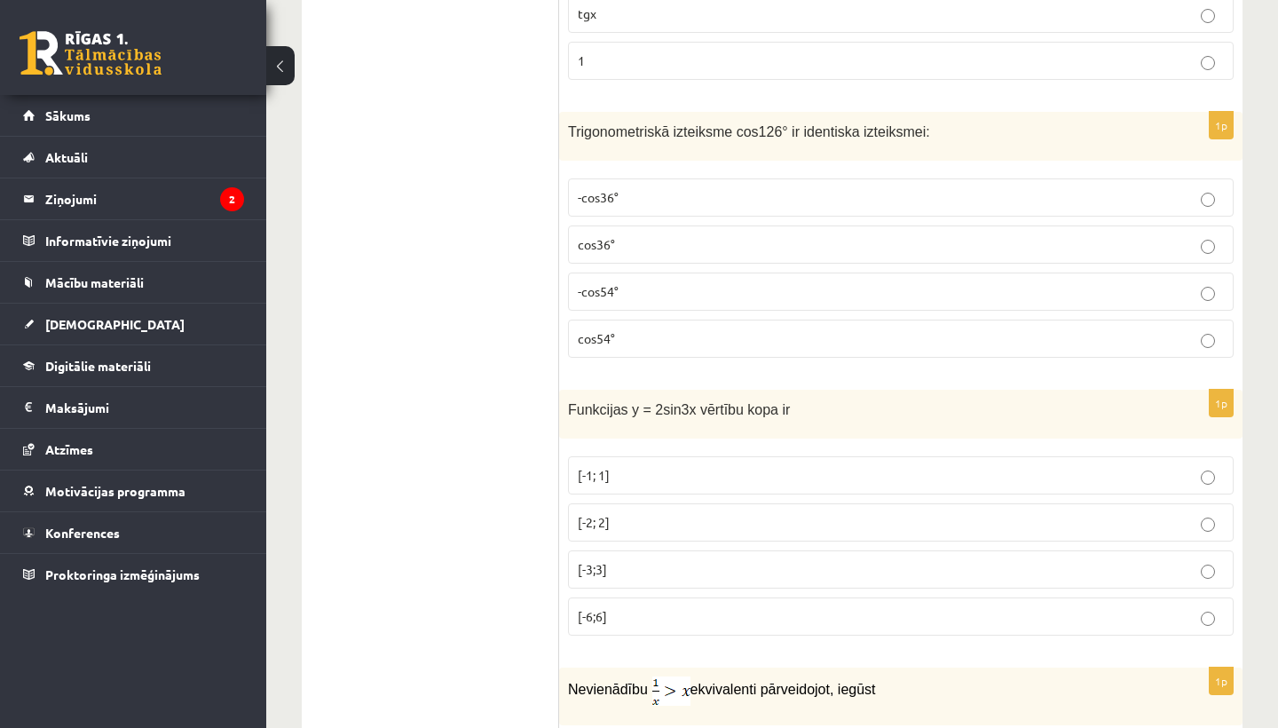
click at [623, 290] on p "-cos54°" at bounding box center [901, 291] width 646 height 19
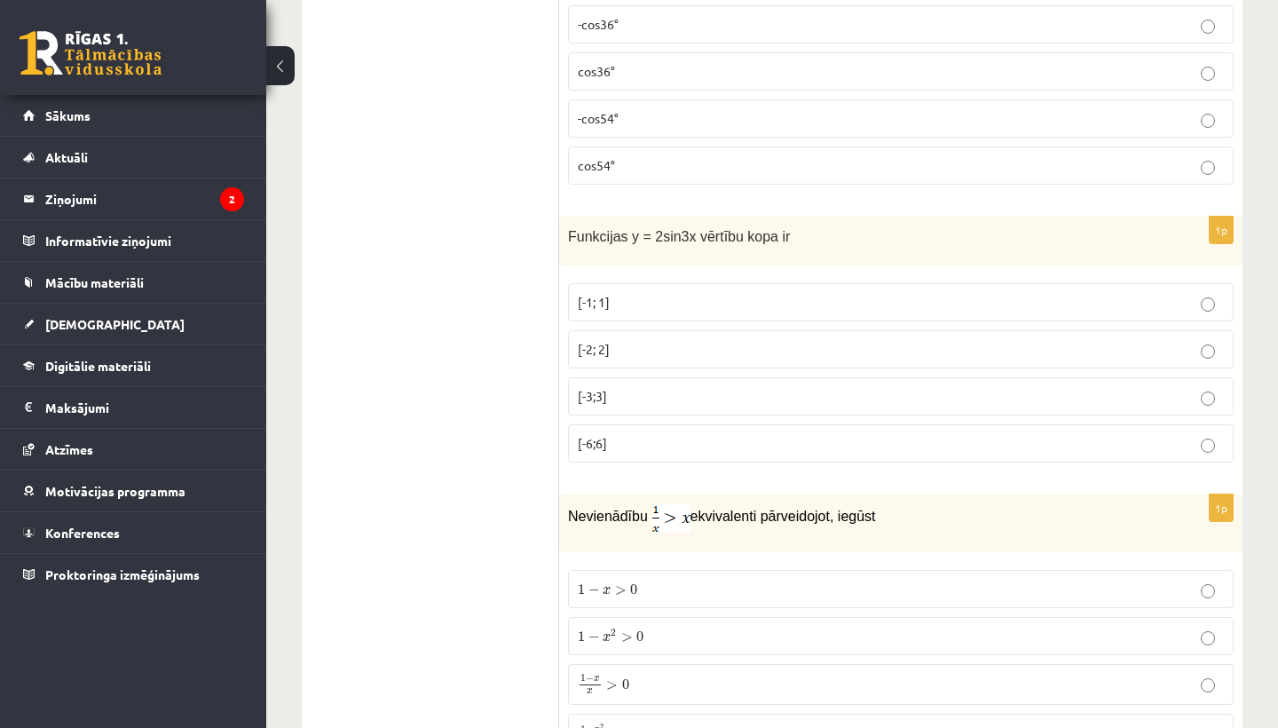
scroll to position [2195, 0]
click at [756, 332] on label "[-2; 2]" at bounding box center [900, 346] width 665 height 38
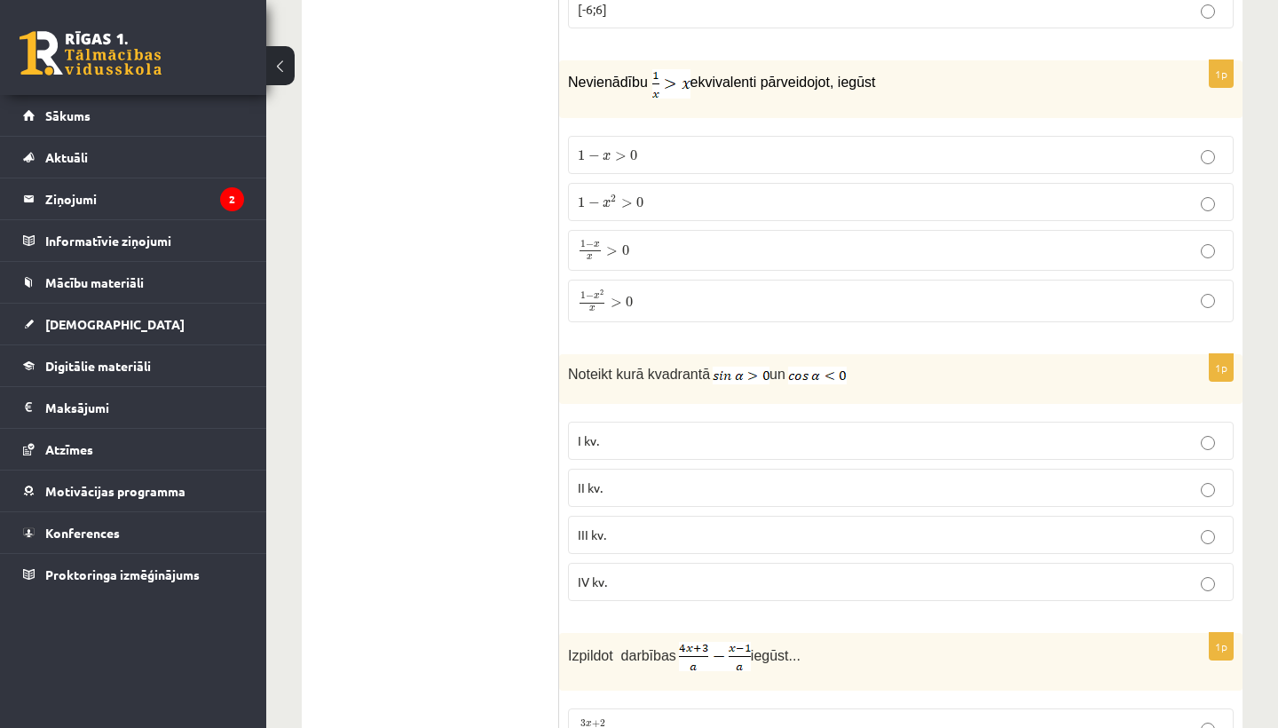
scroll to position [2628, 0]
click at [630, 296] on span "0" at bounding box center [629, 299] width 7 height 11
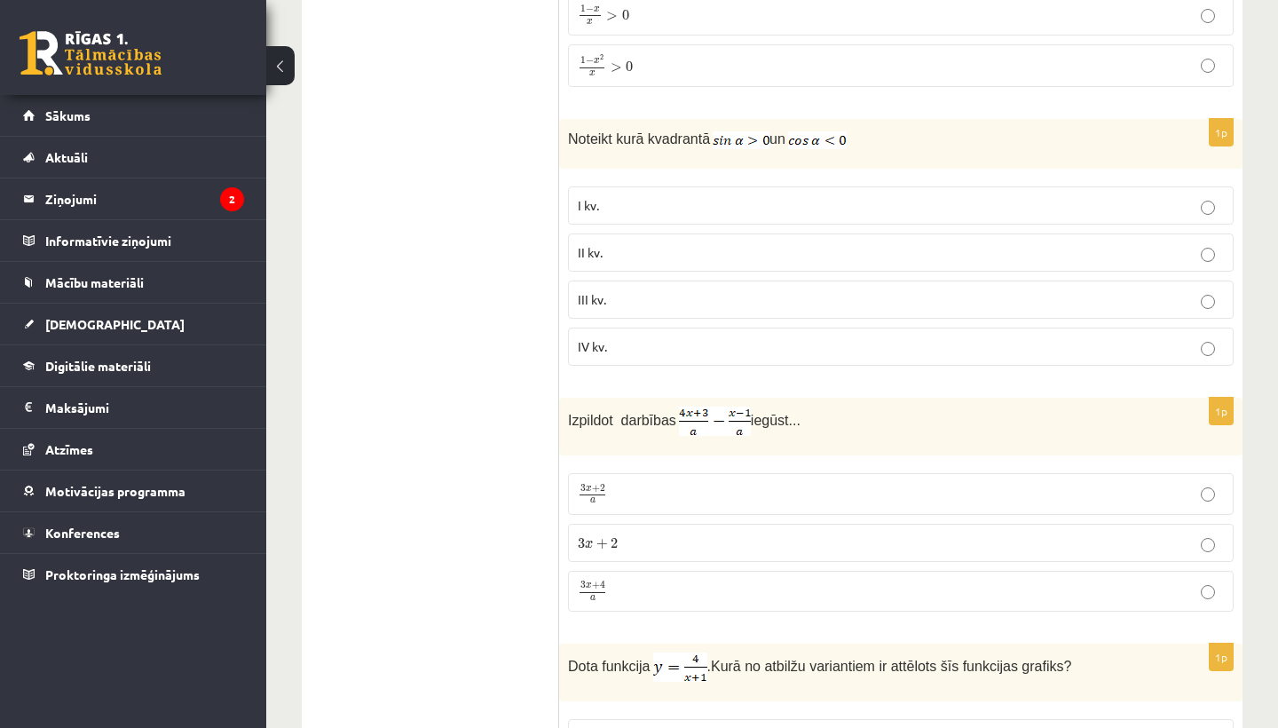
scroll to position [2861, 0]
click at [623, 250] on p "II kv." at bounding box center [901, 251] width 646 height 19
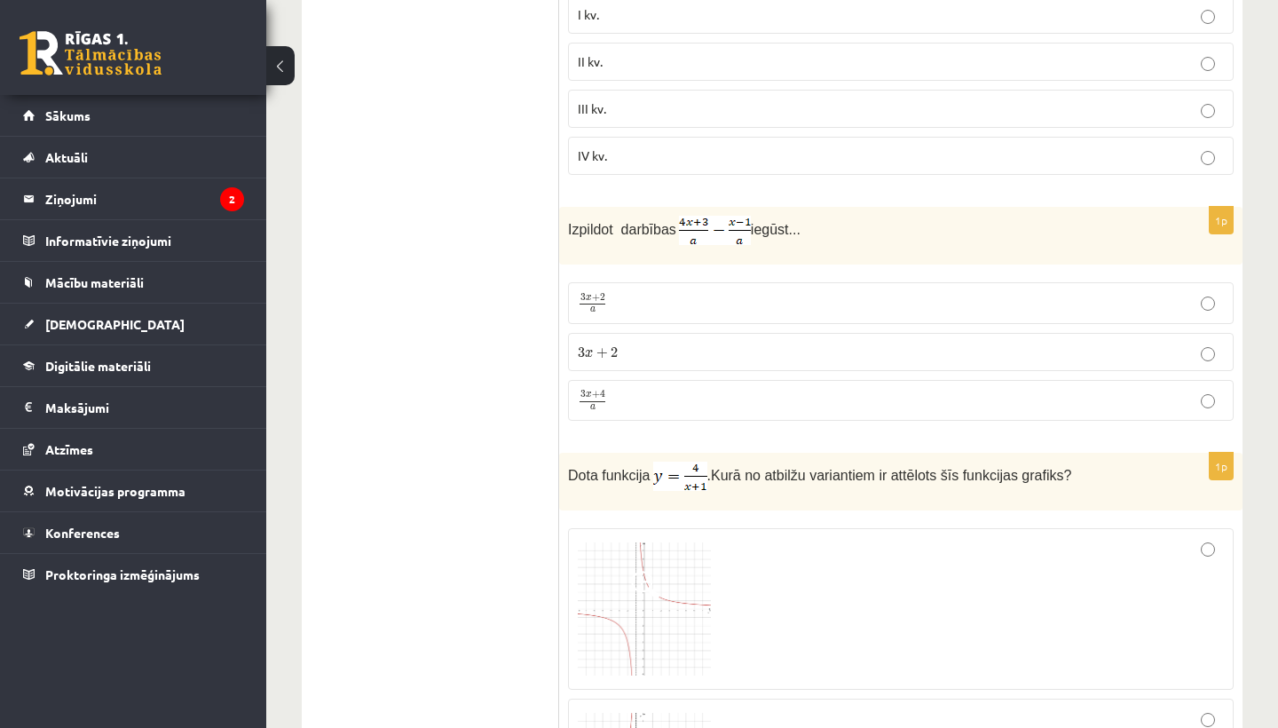
scroll to position [3088, 0]
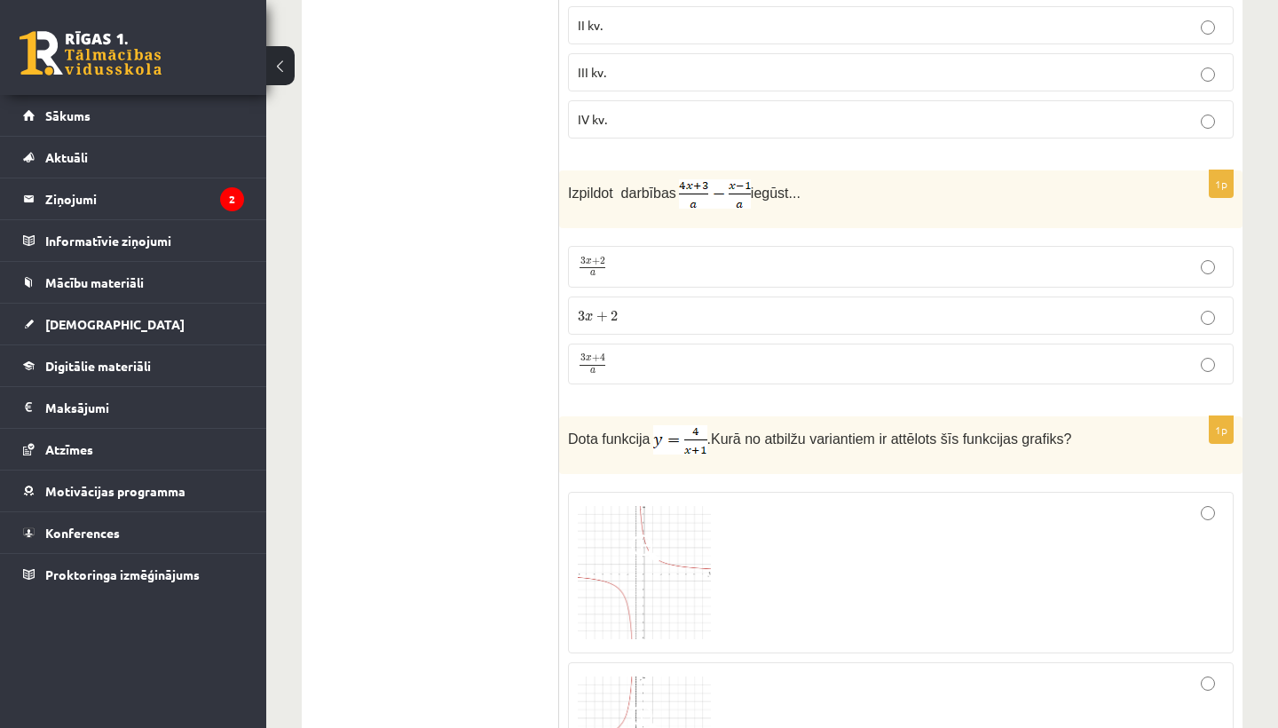
click at [623, 355] on p "3 x + 4 a 3 x + 4 a" at bounding box center [901, 364] width 646 height 22
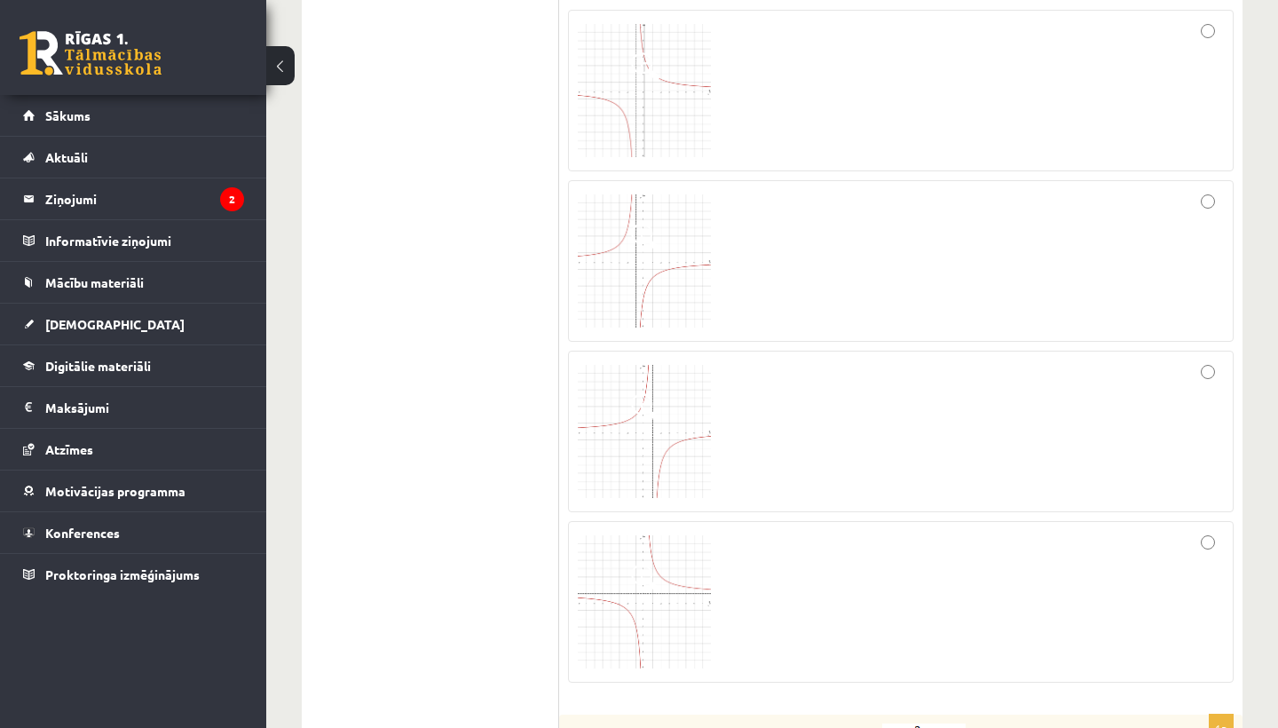
scroll to position [3570, 0]
click at [681, 552] on img at bounding box center [644, 601] width 133 height 133
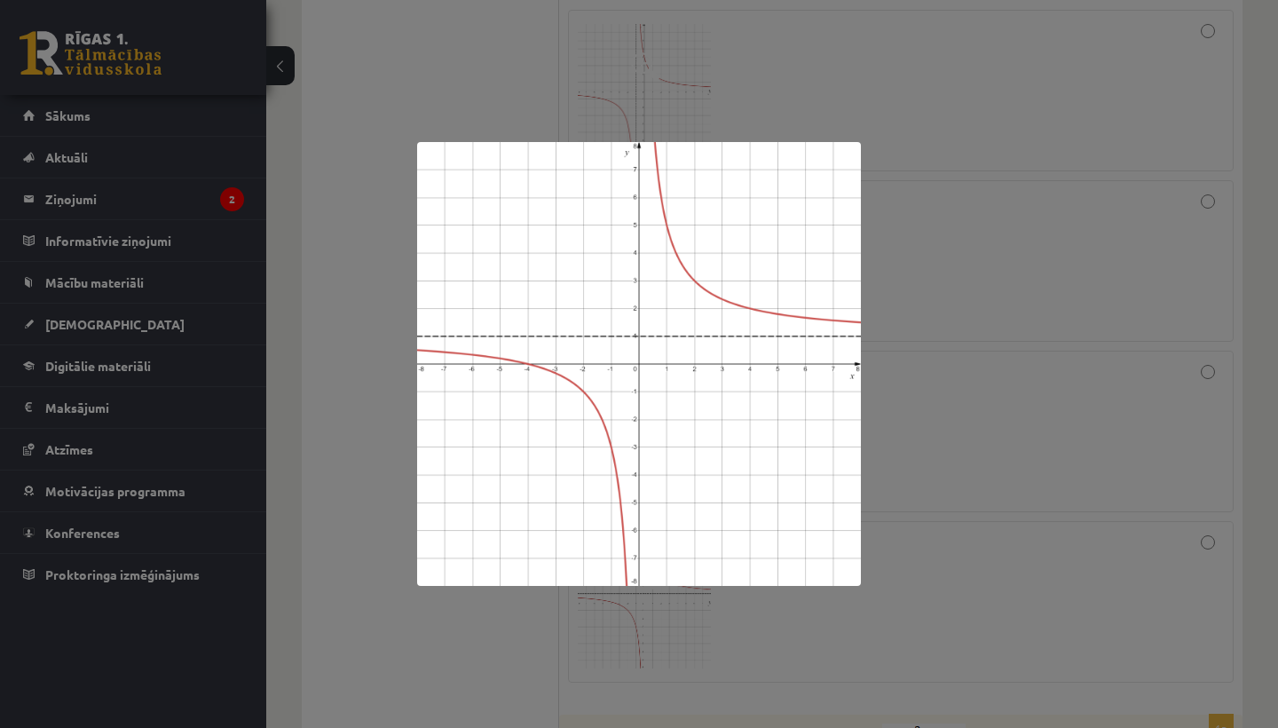
click at [365, 424] on div at bounding box center [639, 364] width 1278 height 728
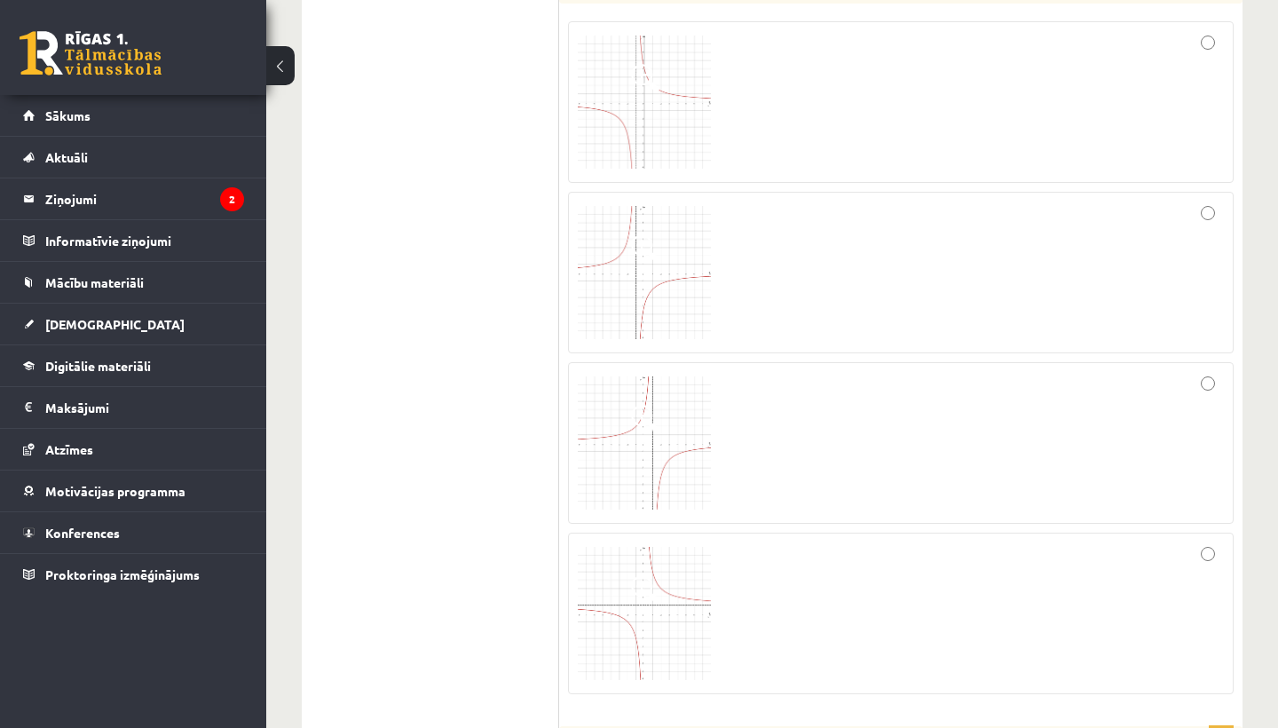
scroll to position [3549, 0]
click at [1215, 45] on div at bounding box center [901, 111] width 646 height 142
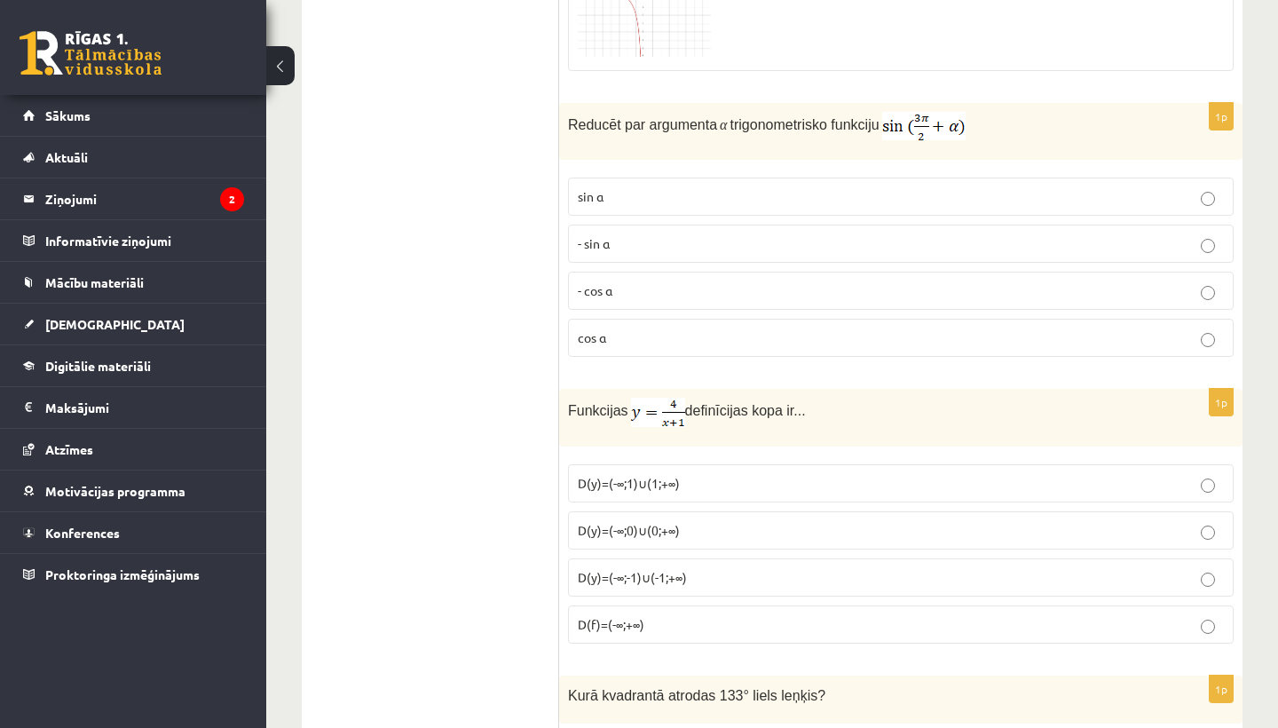
scroll to position [4183, 0]
click at [623, 286] on p "- cos ⁡α" at bounding box center [901, 288] width 646 height 19
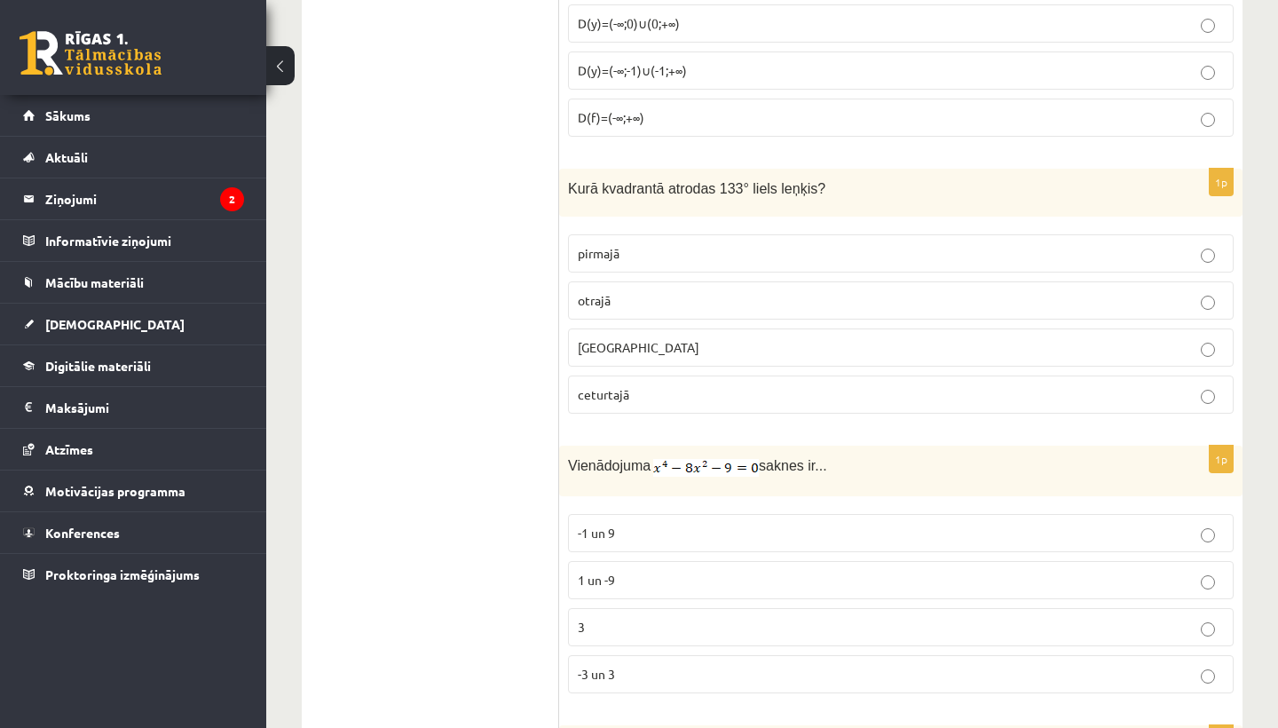
scroll to position [4698, 0]
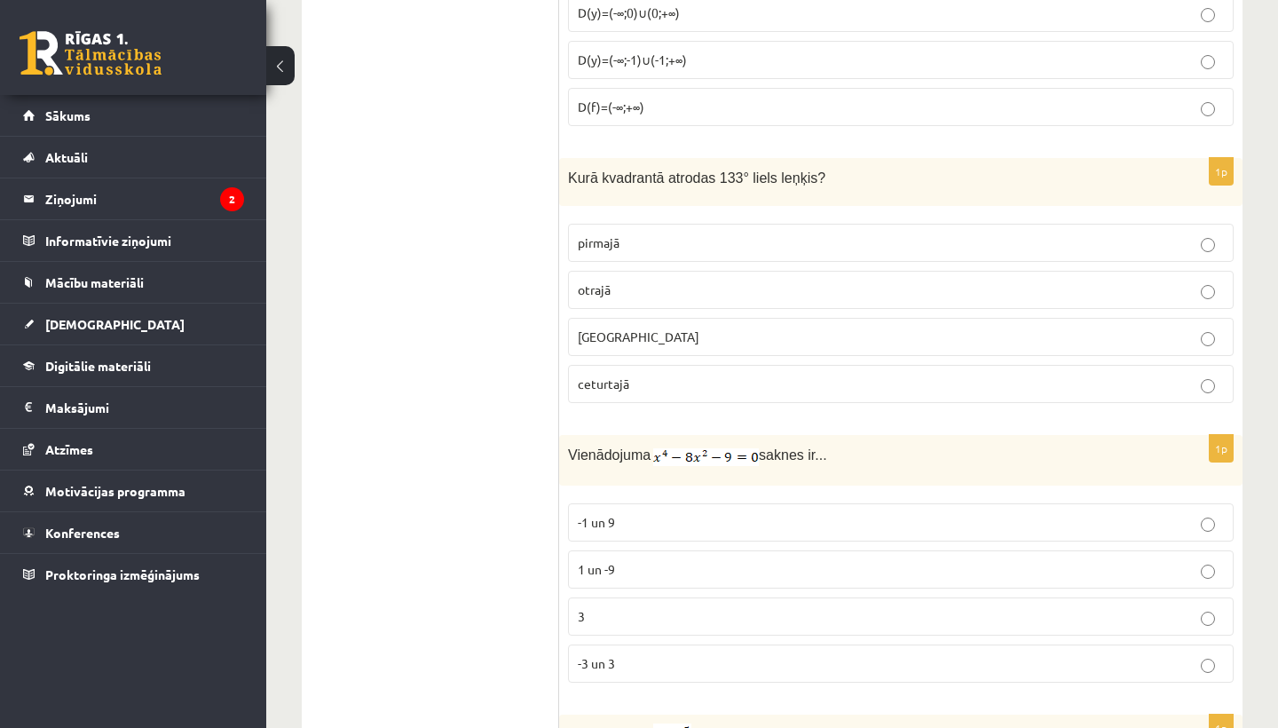
click at [1196, 289] on p "otrajā" at bounding box center [901, 289] width 646 height 19
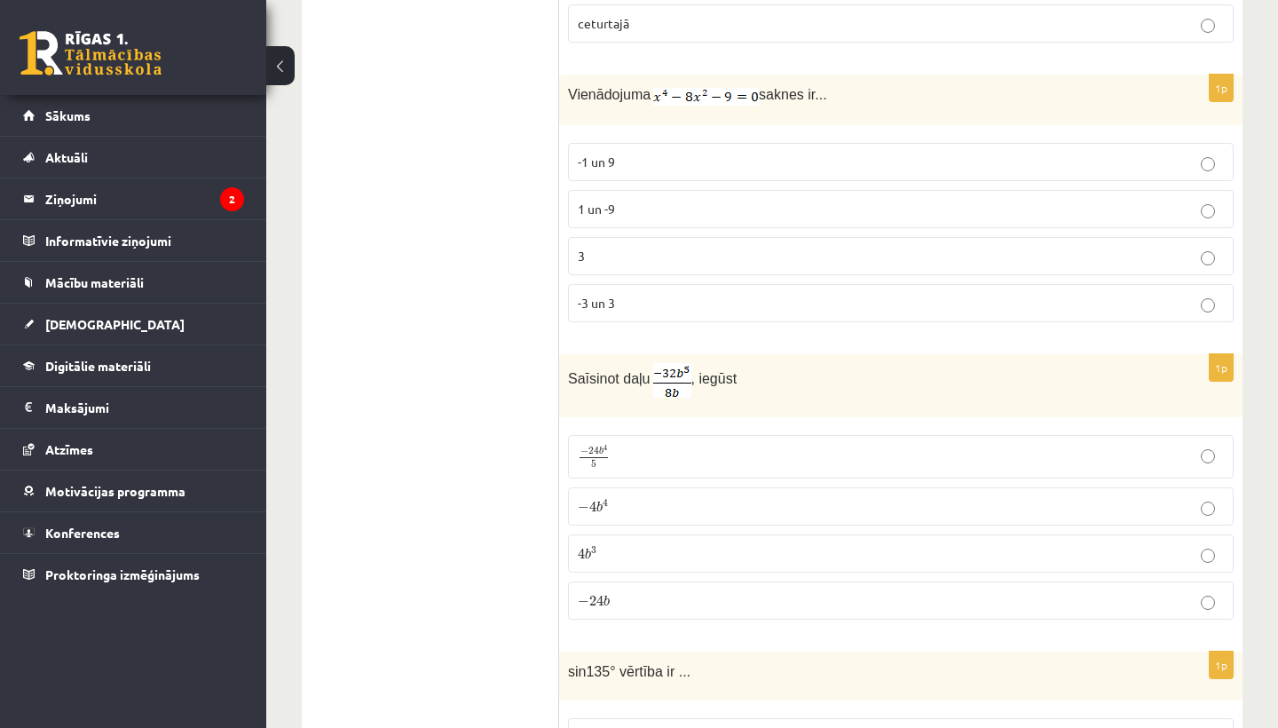
scroll to position [5067, 0]
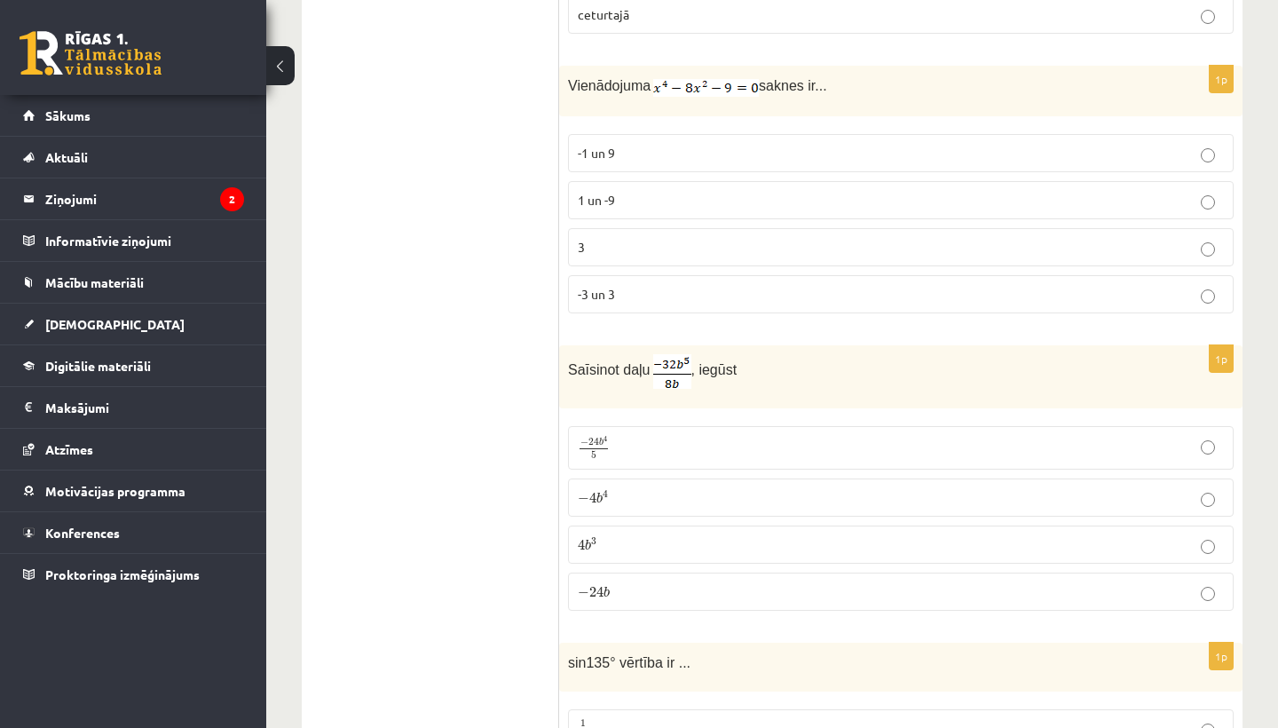
click at [605, 497] on span "b 4" at bounding box center [602, 497] width 12 height 12
click at [608, 286] on span "-3 un 3" at bounding box center [596, 294] width 37 height 16
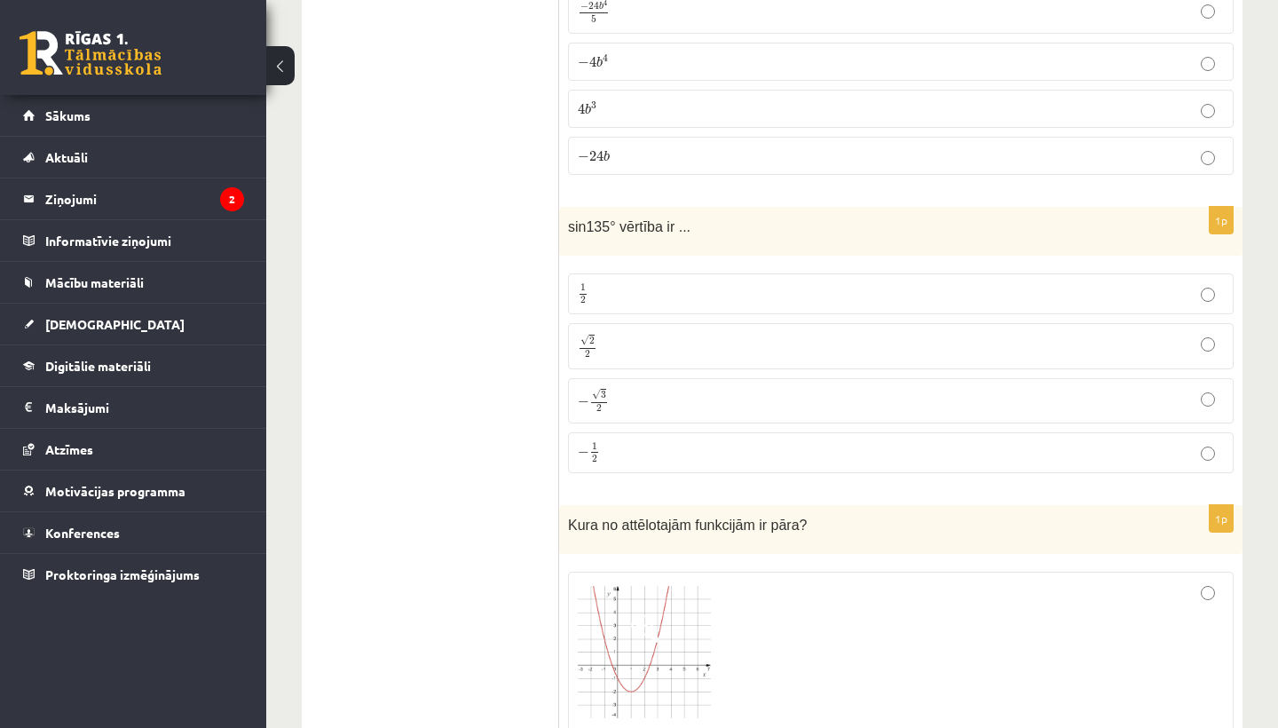
scroll to position [5538, 0]
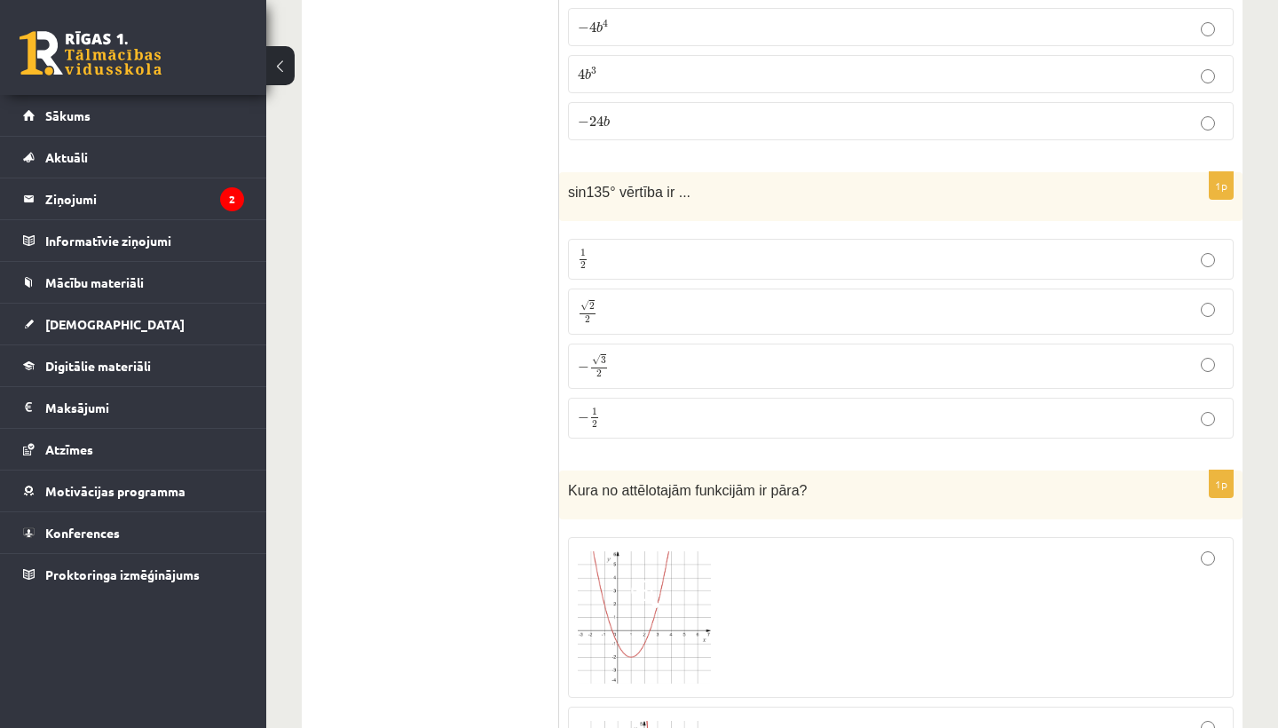
click at [584, 302] on span "√" at bounding box center [584, 305] width 9 height 11
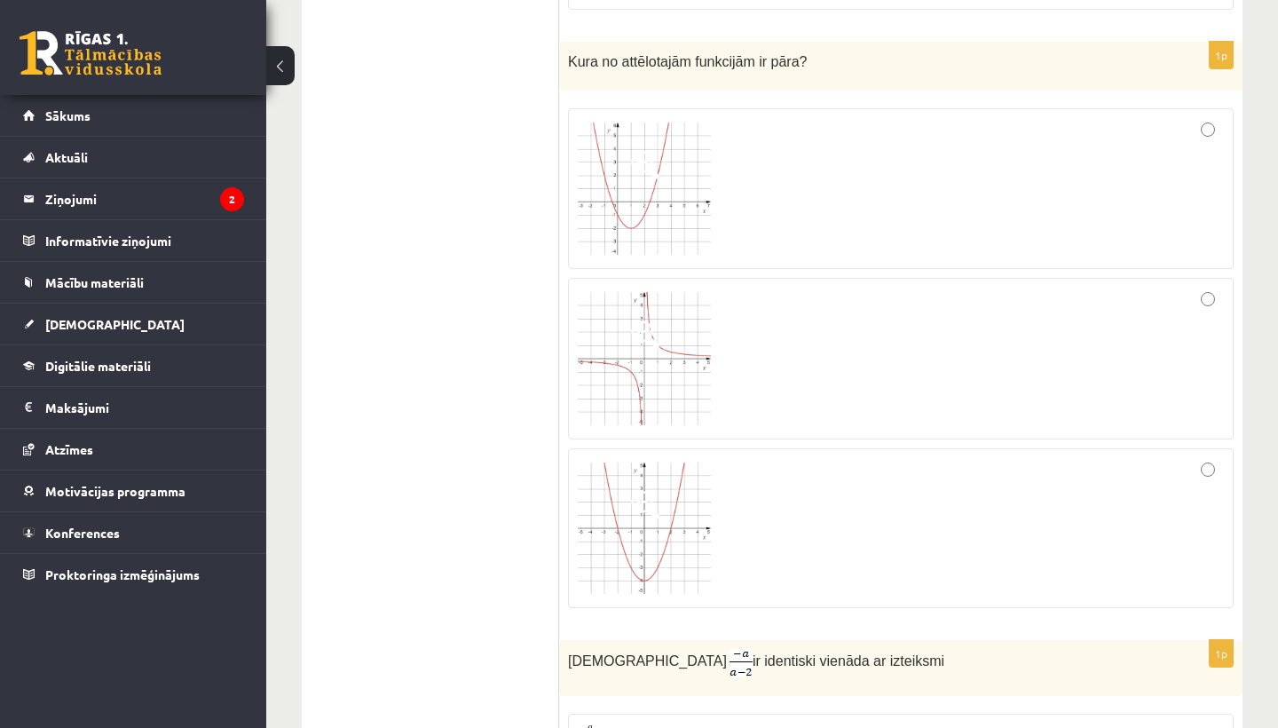
scroll to position [5966, 0]
click at [1212, 473] on div at bounding box center [901, 528] width 646 height 140
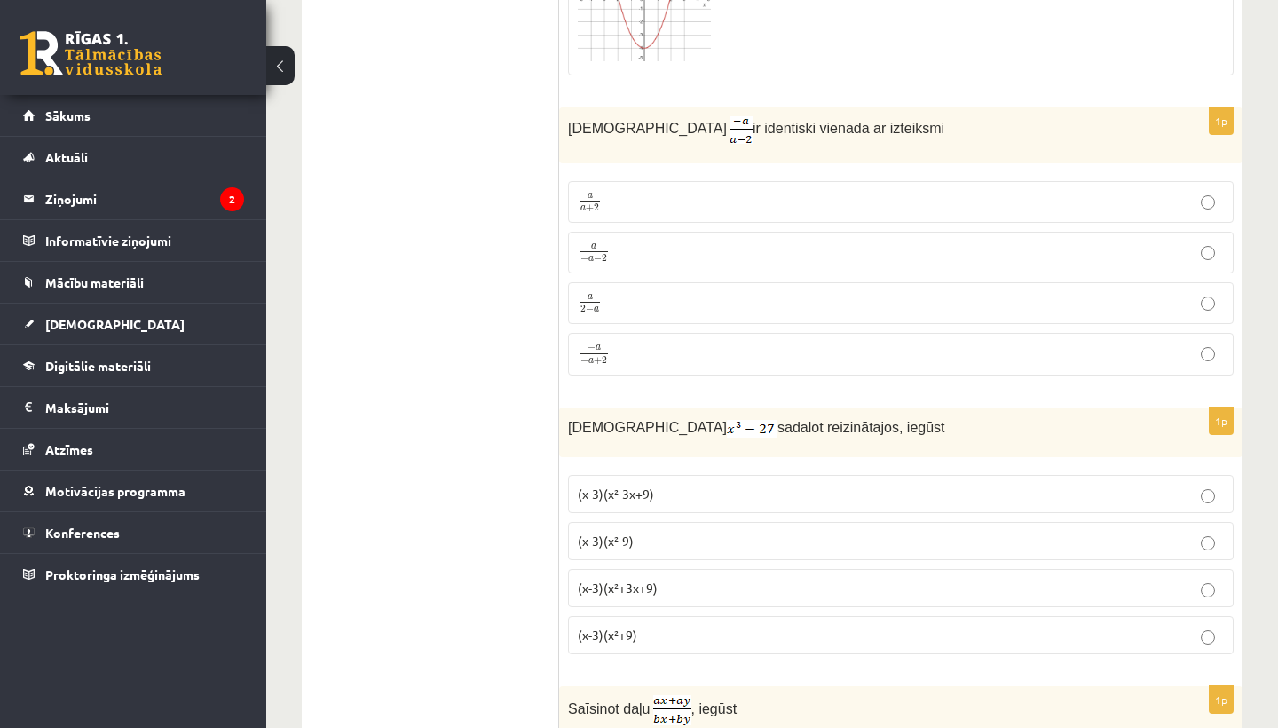
scroll to position [6504, 0]
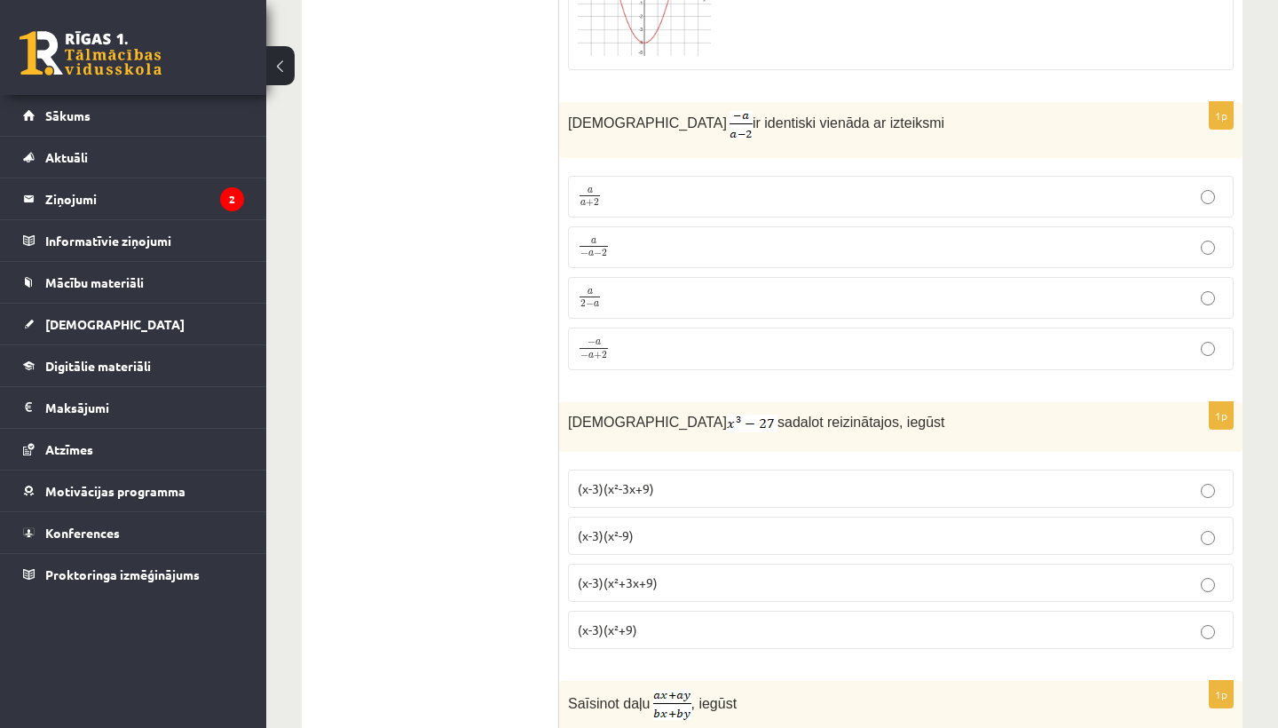
click at [644, 237] on p "a − a − 2 a − a − 2" at bounding box center [901, 247] width 646 height 22
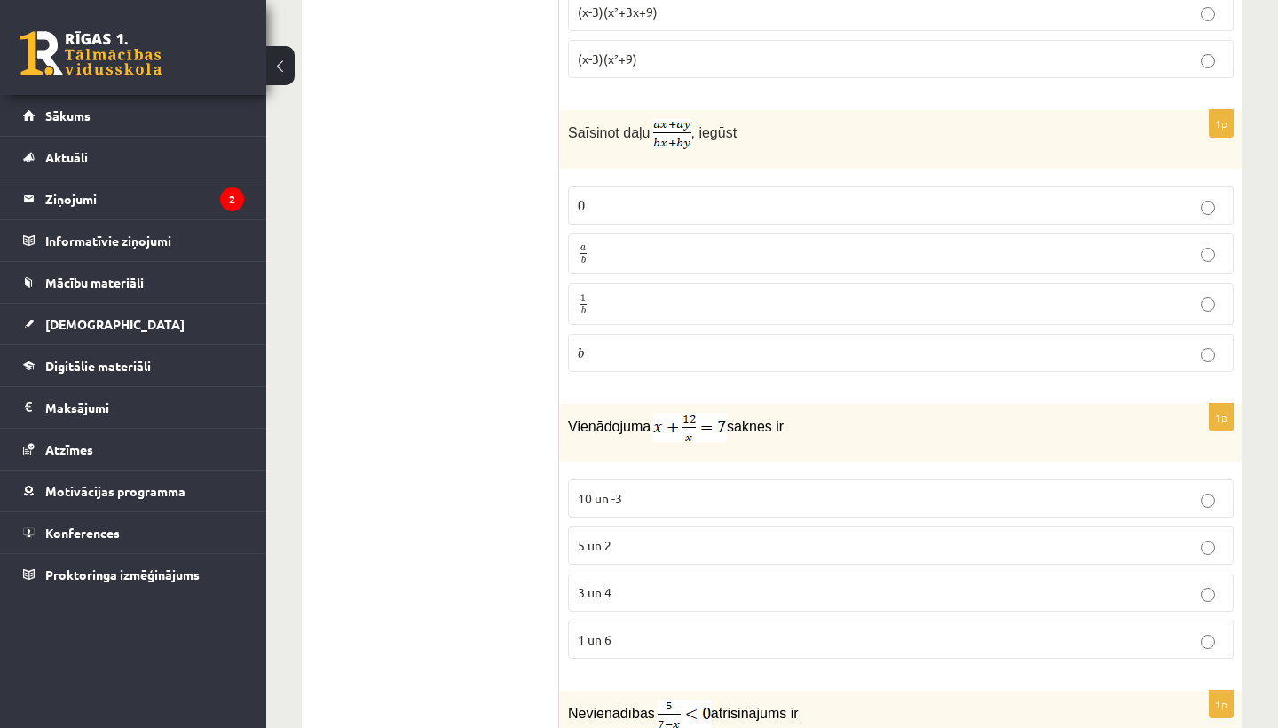
scroll to position [7083, 0]
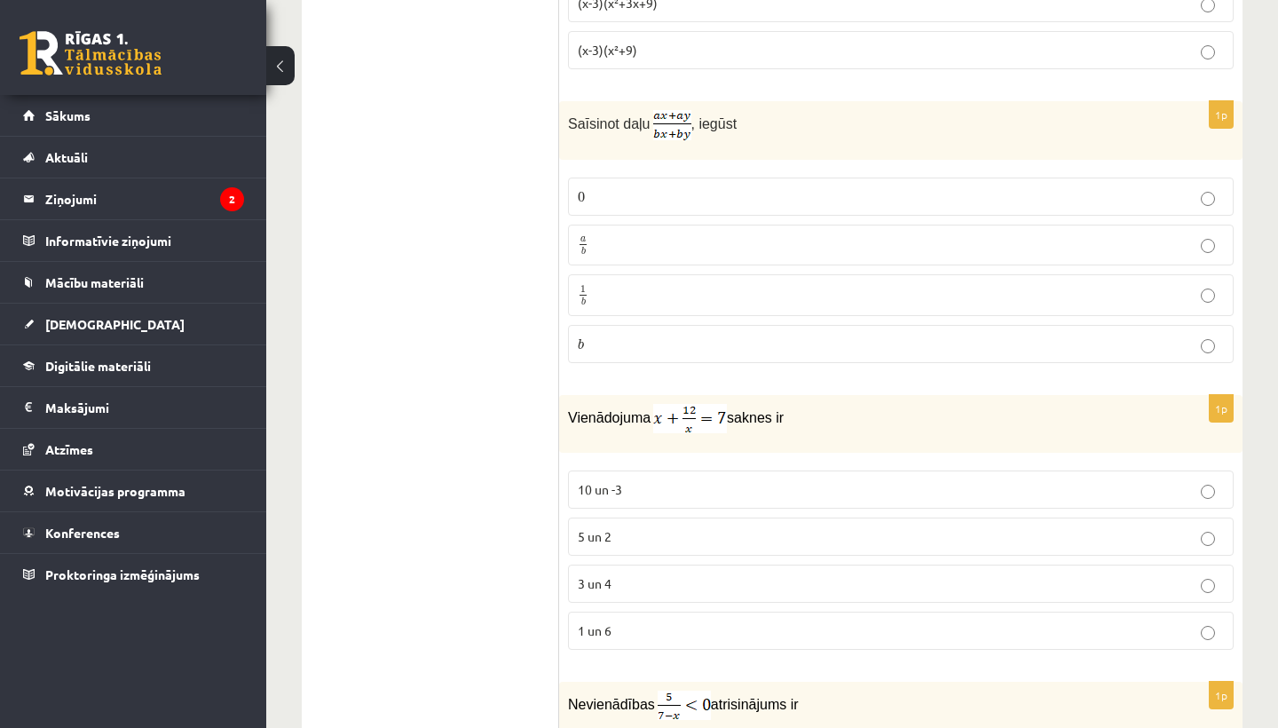
click at [640, 245] on p "a b a b" at bounding box center [901, 245] width 646 height 22
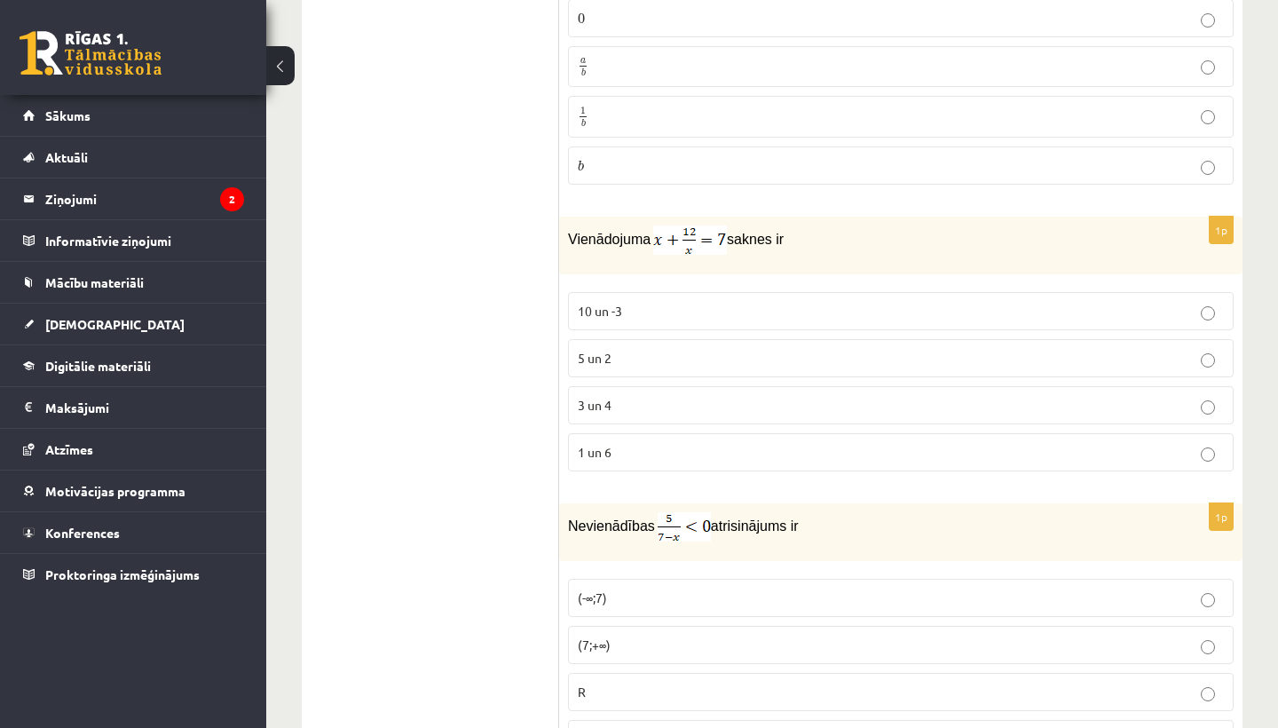
scroll to position [7266, 0]
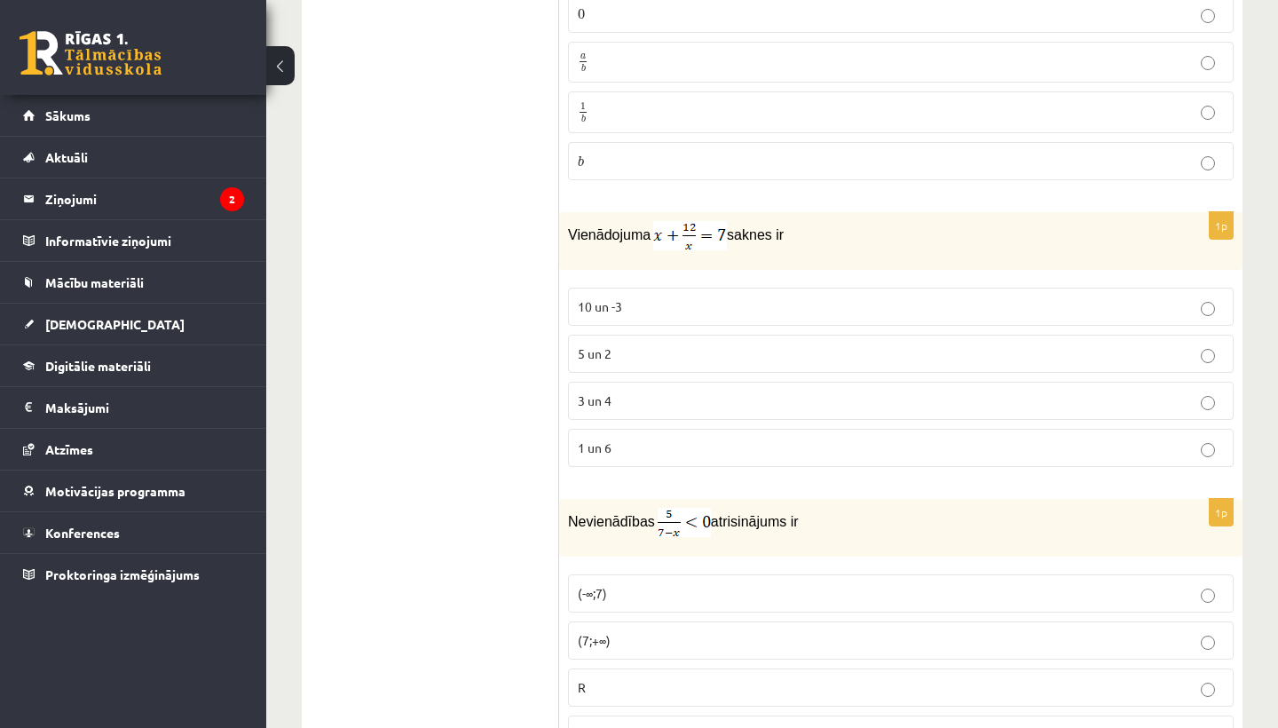
click at [650, 394] on p "3 un 4" at bounding box center [901, 400] width 646 height 19
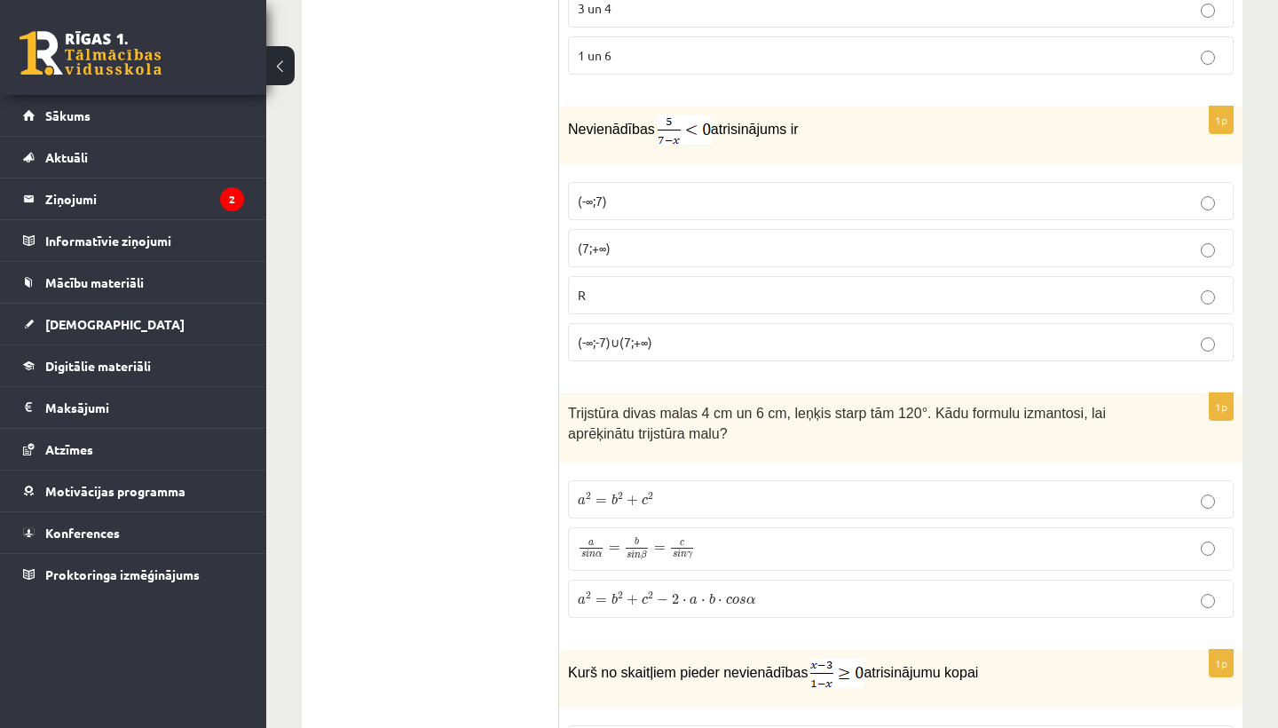
scroll to position [7659, 0]
click at [631, 243] on p "(7;+∞)" at bounding box center [901, 247] width 646 height 19
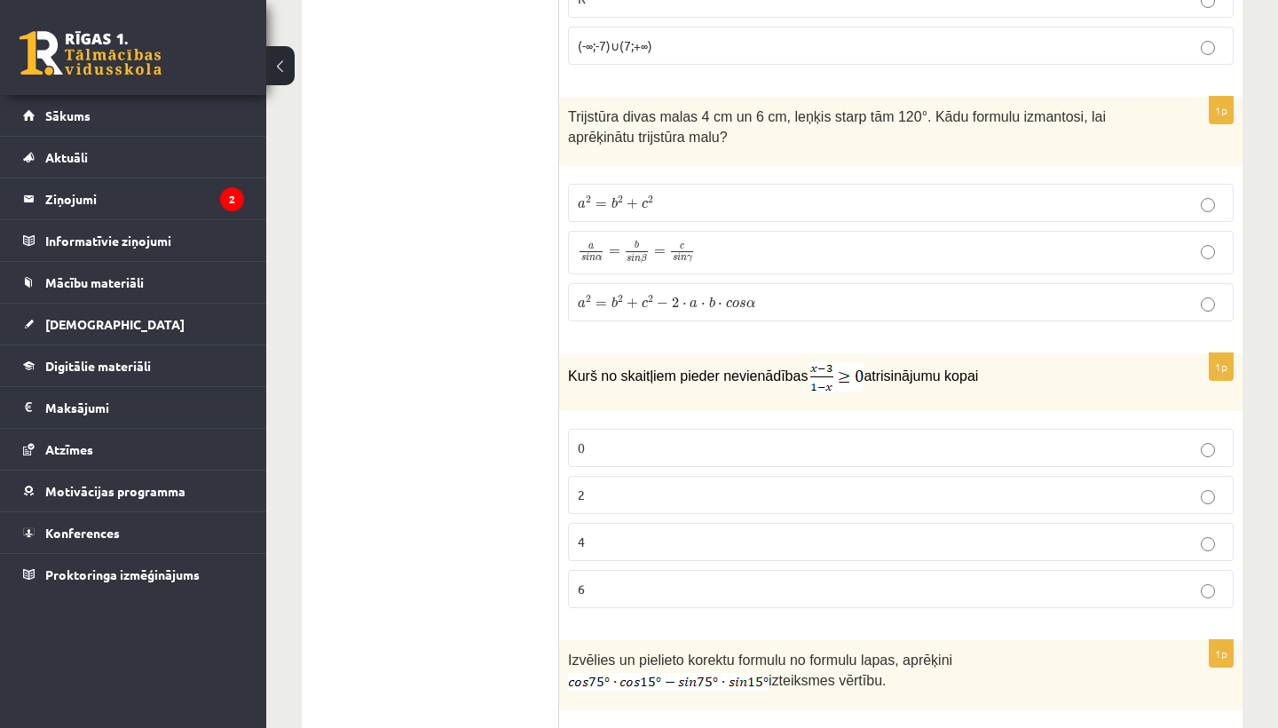
scroll to position [7956, 0]
click at [699, 194] on p "a 2 = b 2 + c 2 a 2 = b 2 + c 2" at bounding box center [901, 201] width 646 height 19
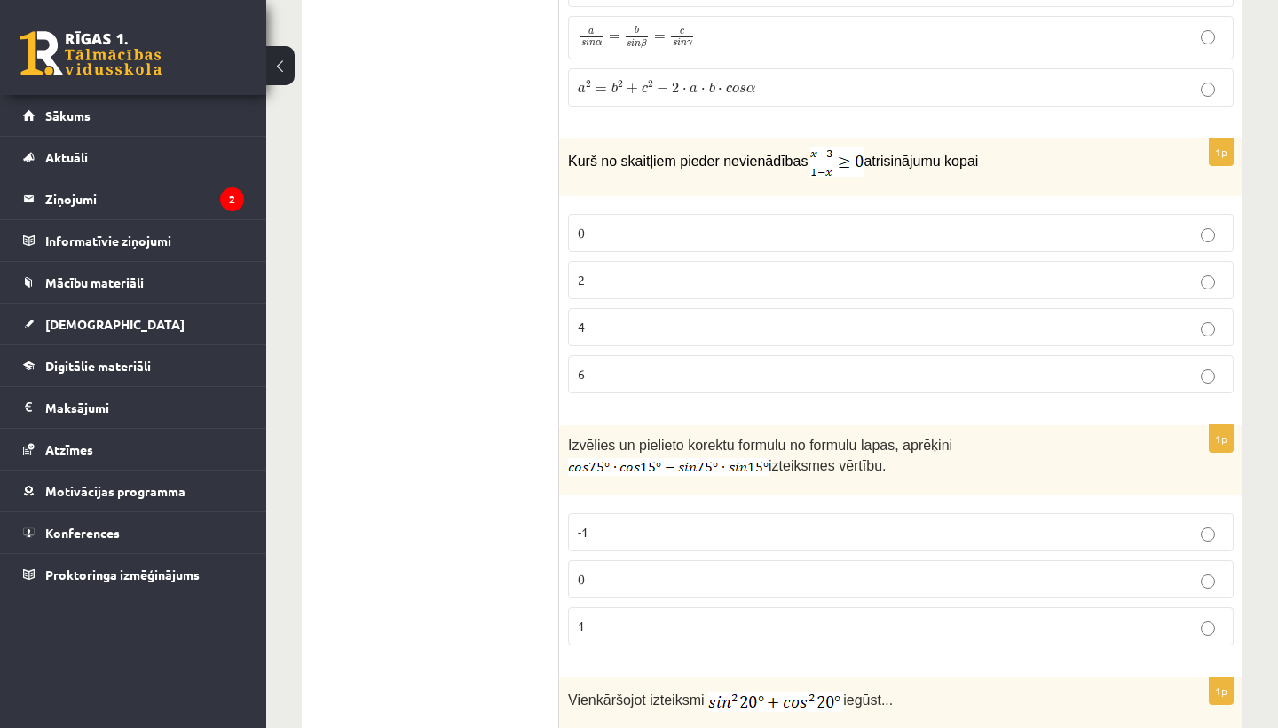
scroll to position [8170, 0]
click at [752, 223] on p "0" at bounding box center [901, 232] width 646 height 19
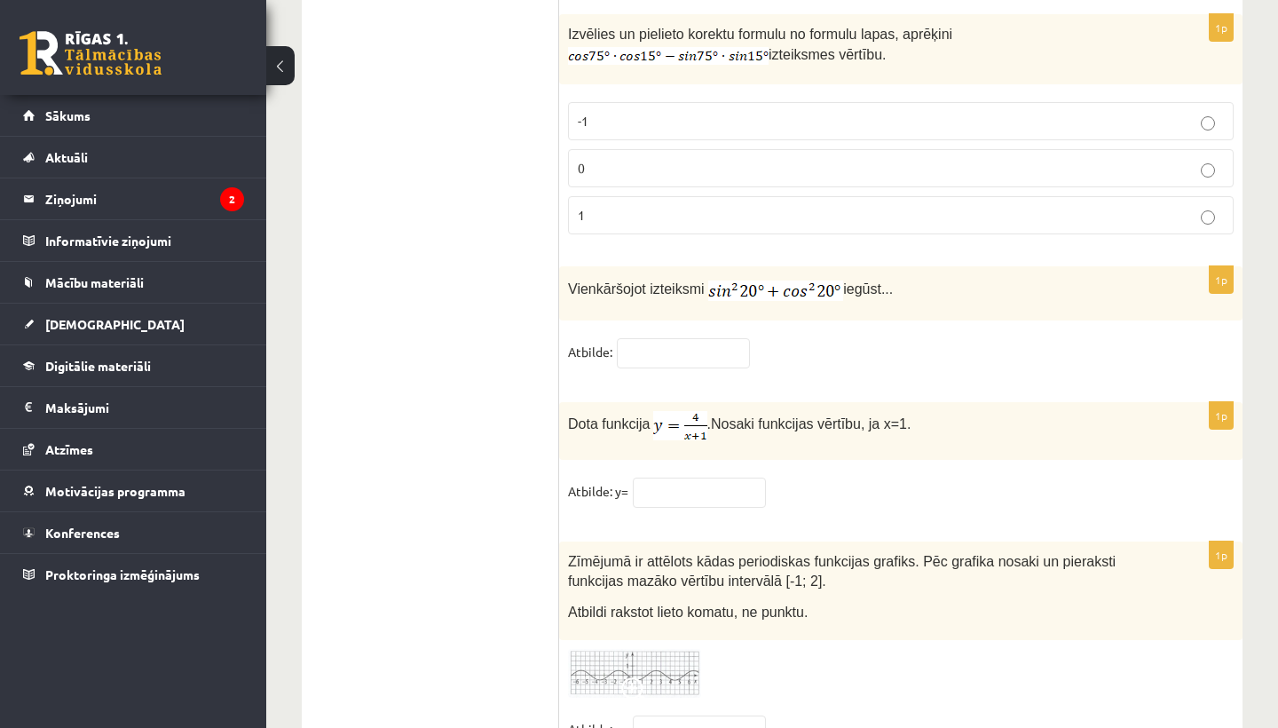
scroll to position [8583, 0]
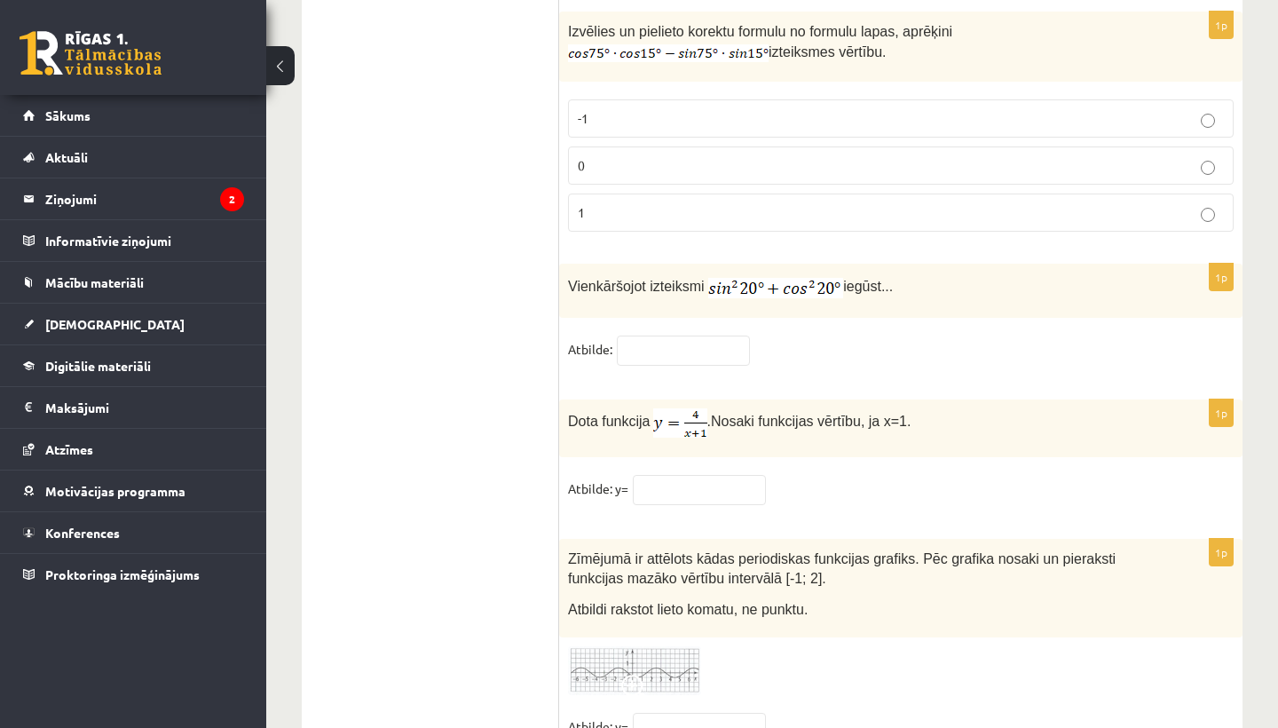
click at [656, 159] on p "0" at bounding box center [901, 165] width 646 height 19
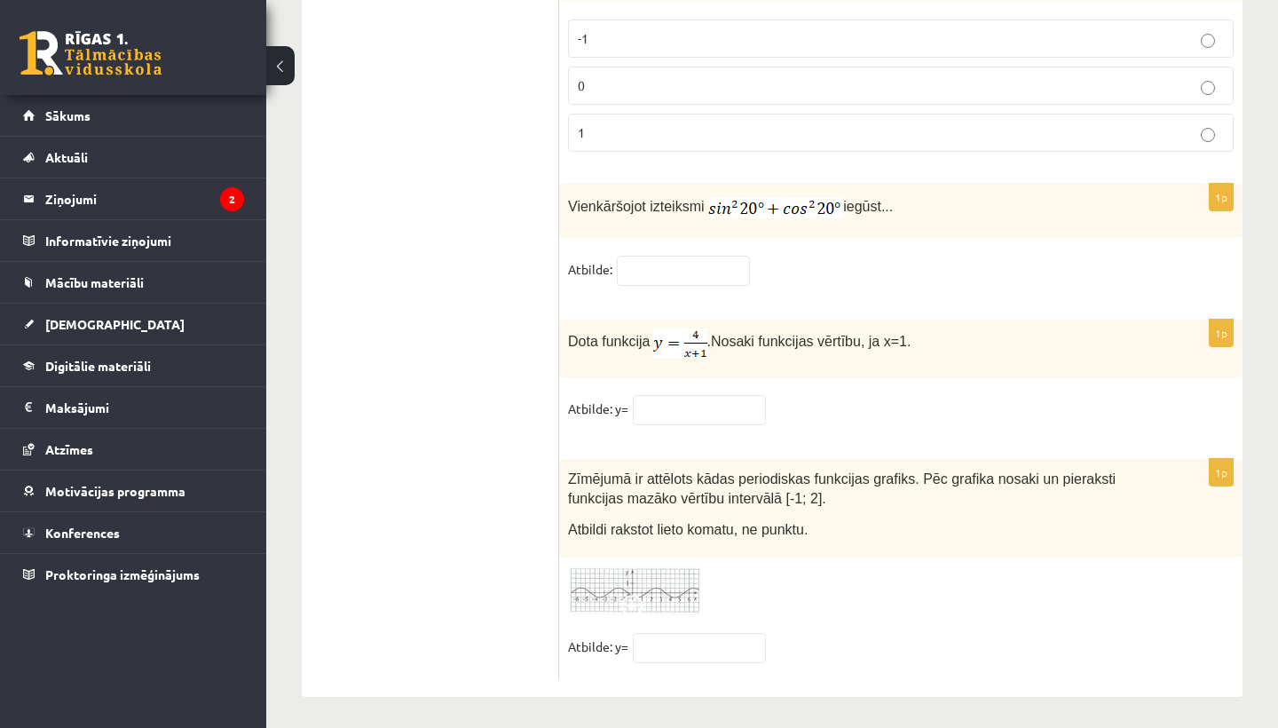
scroll to position [8662, 0]
click at [706, 398] on input "text" at bounding box center [699, 411] width 133 height 30
type input "*"
click at [672, 256] on input "text" at bounding box center [683, 271] width 133 height 30
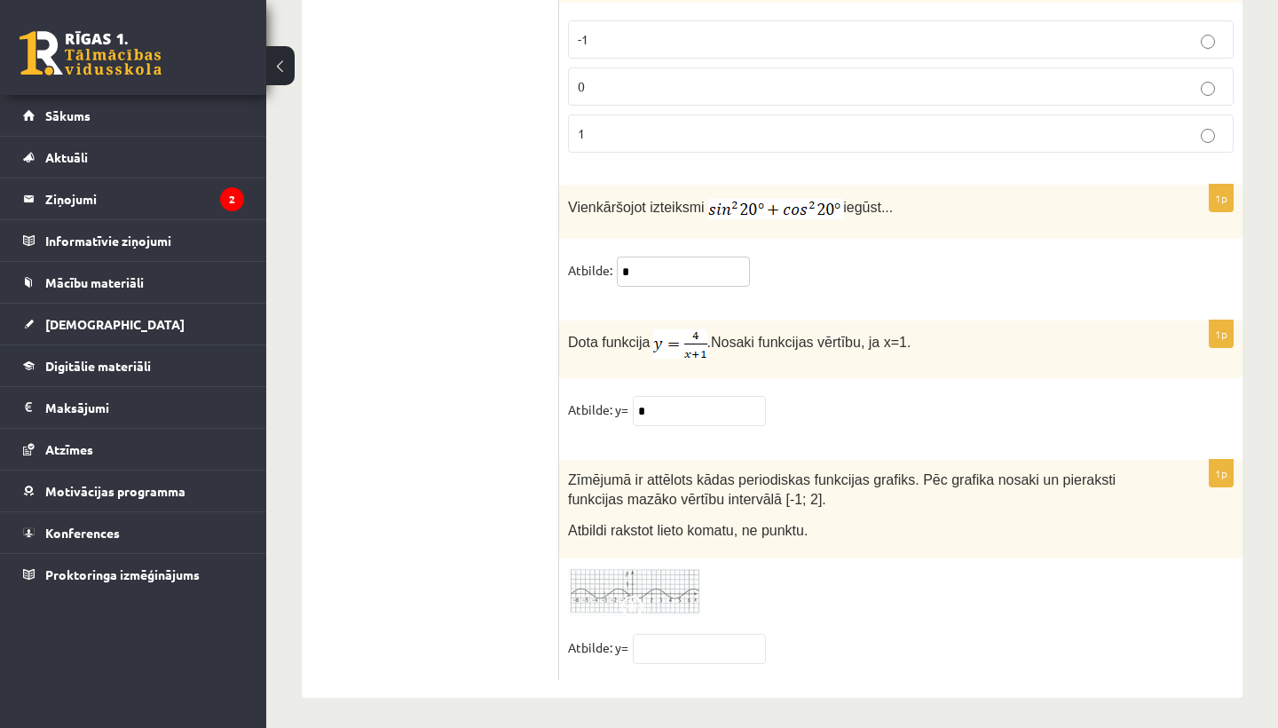
type input "*"
click at [694, 637] on input "text" at bounding box center [699, 649] width 133 height 30
click at [642, 586] on img at bounding box center [634, 591] width 133 height 49
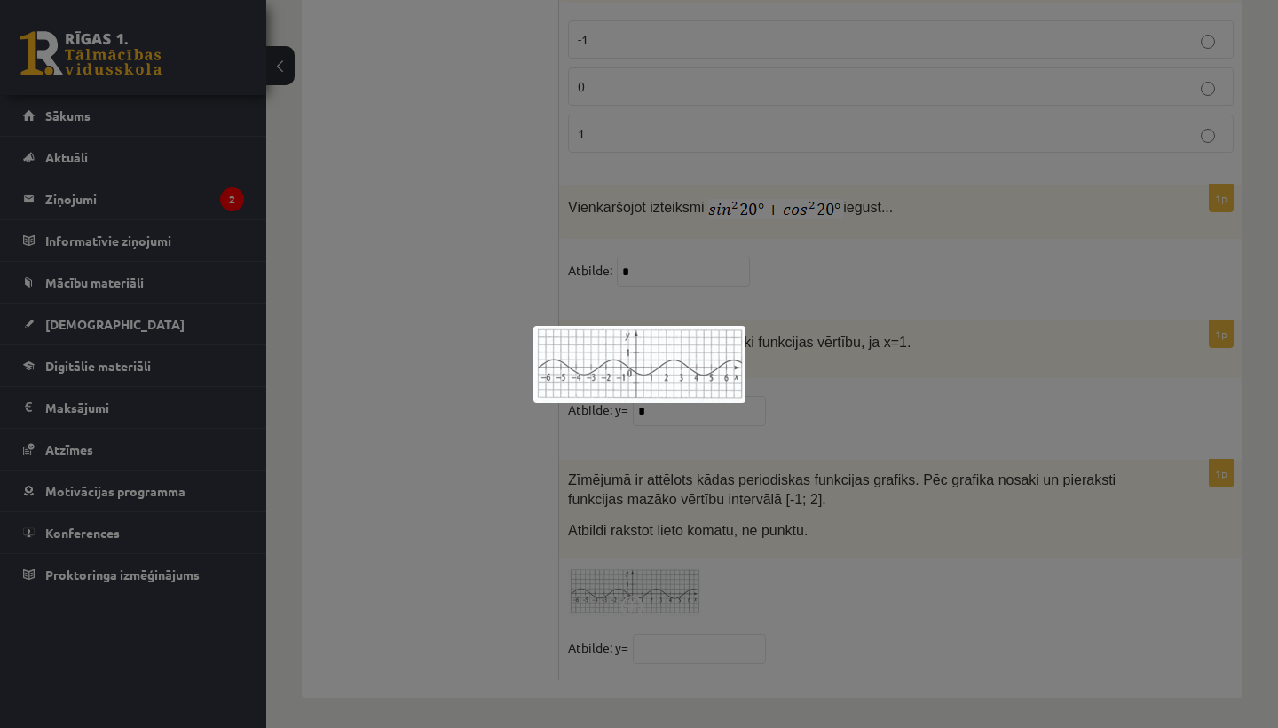
click at [695, 546] on div at bounding box center [639, 364] width 1278 height 728
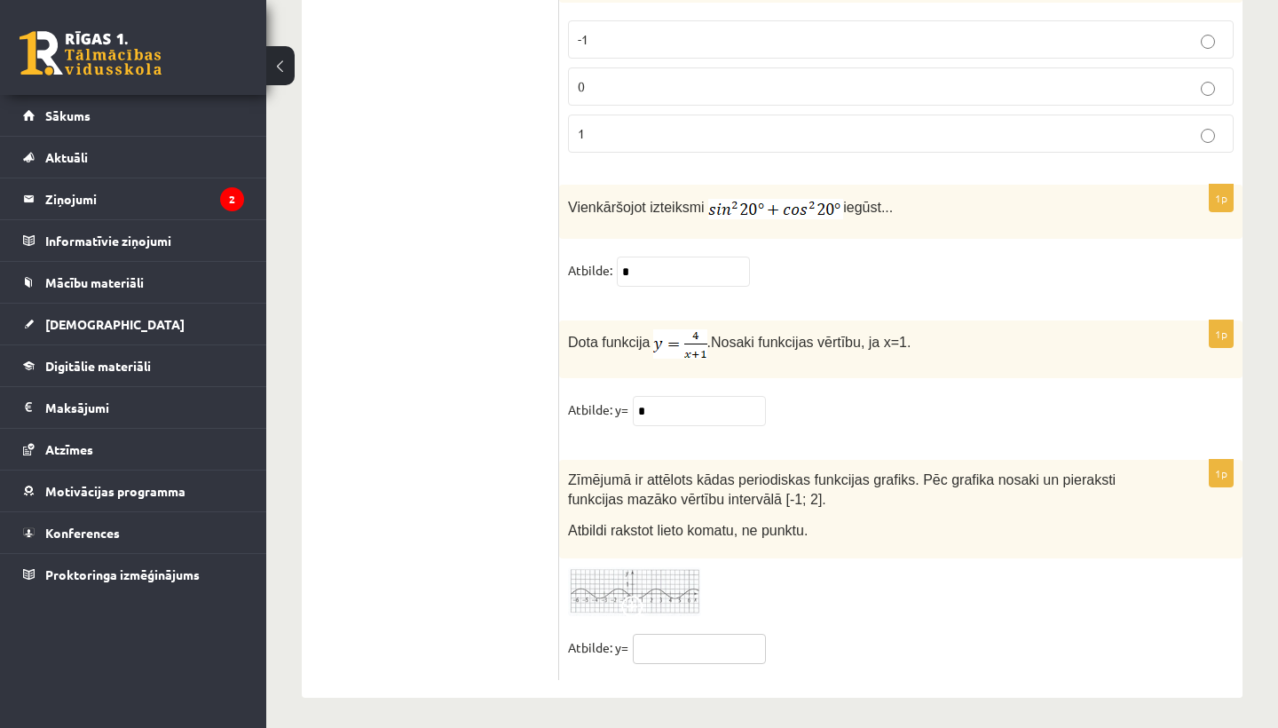
click at [729, 653] on input "text" at bounding box center [699, 649] width 133 height 30
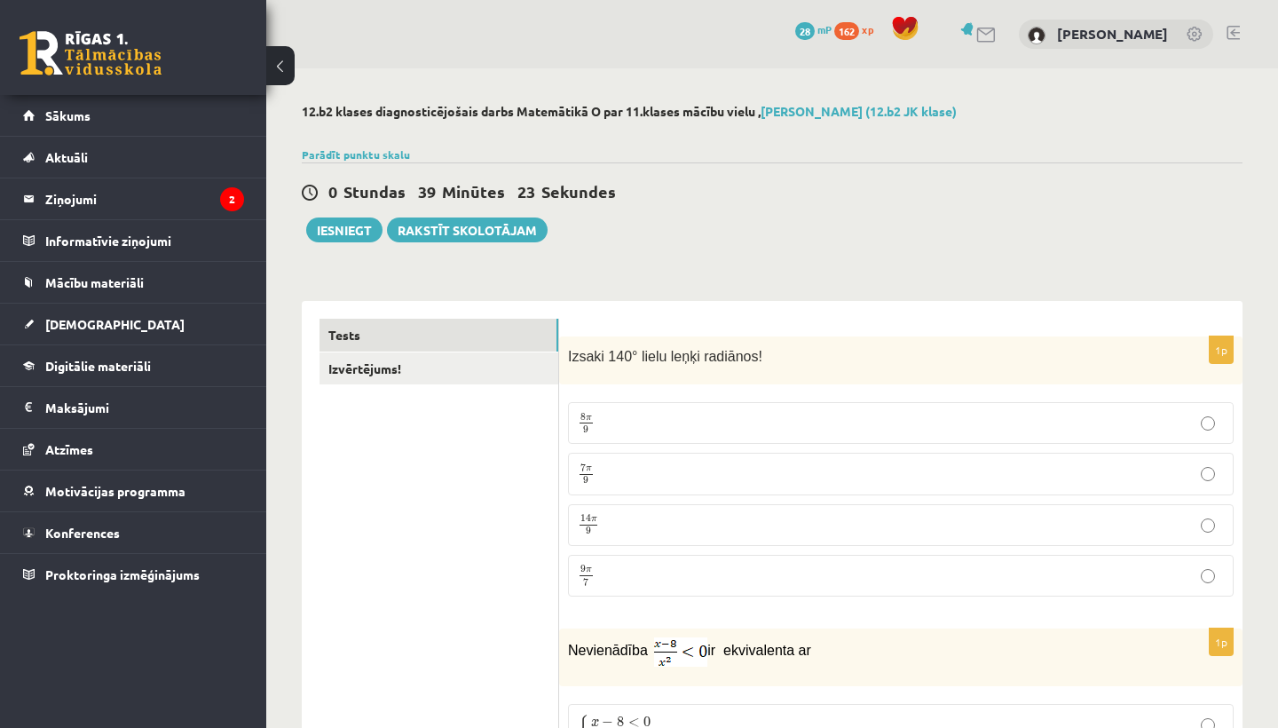
scroll to position [0, 0]
type input "***"
click at [467, 366] on link "Izvērtējums!" at bounding box center [438, 368] width 239 height 33
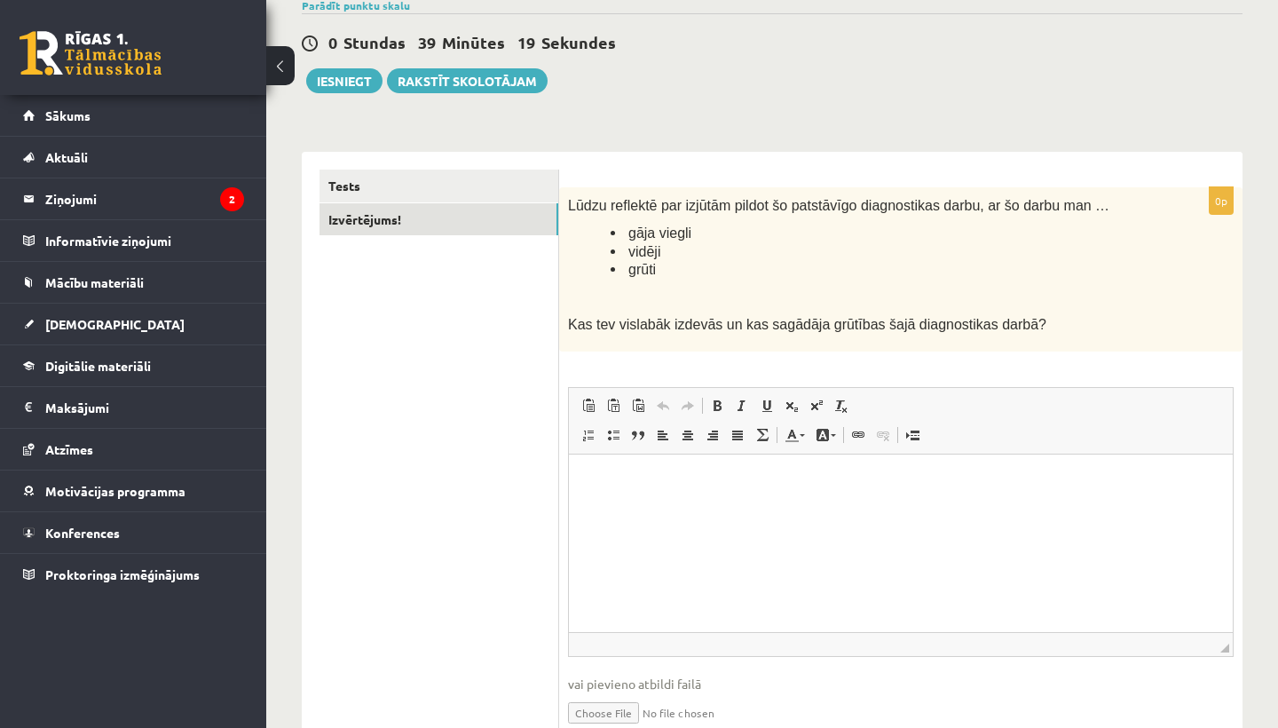
scroll to position [158, 0]
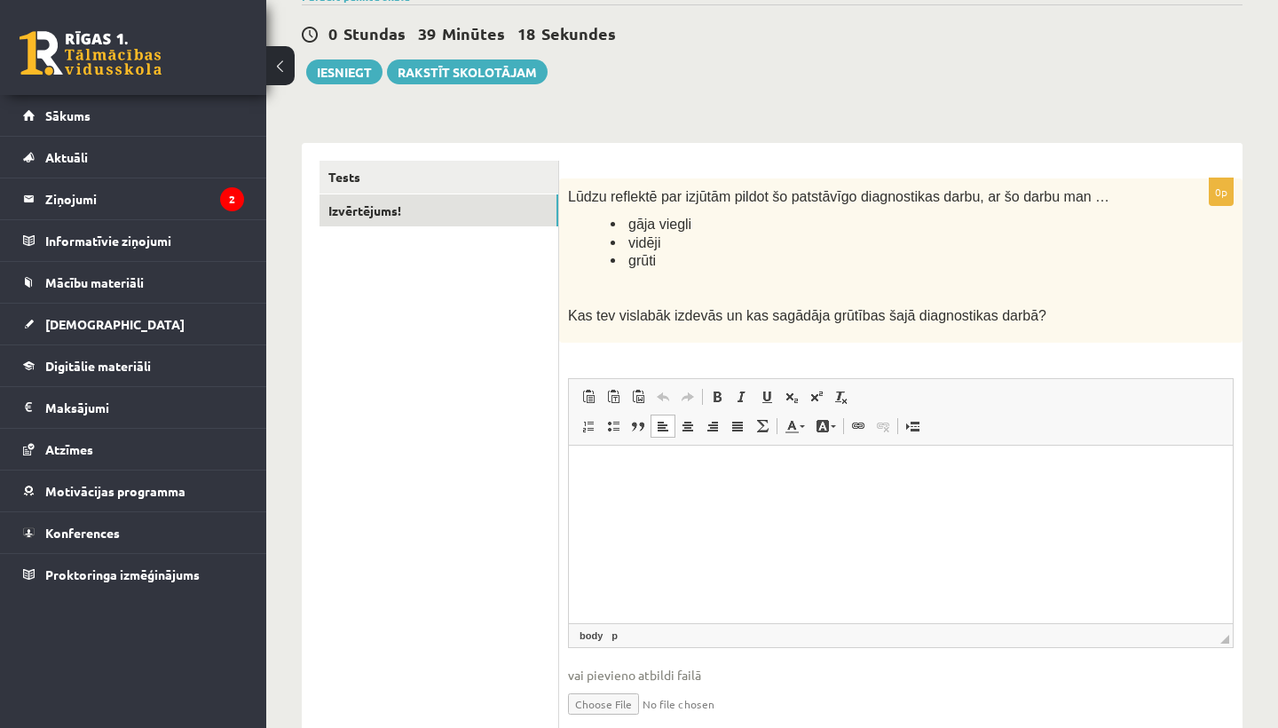
click at [619, 497] on html at bounding box center [901, 472] width 664 height 54
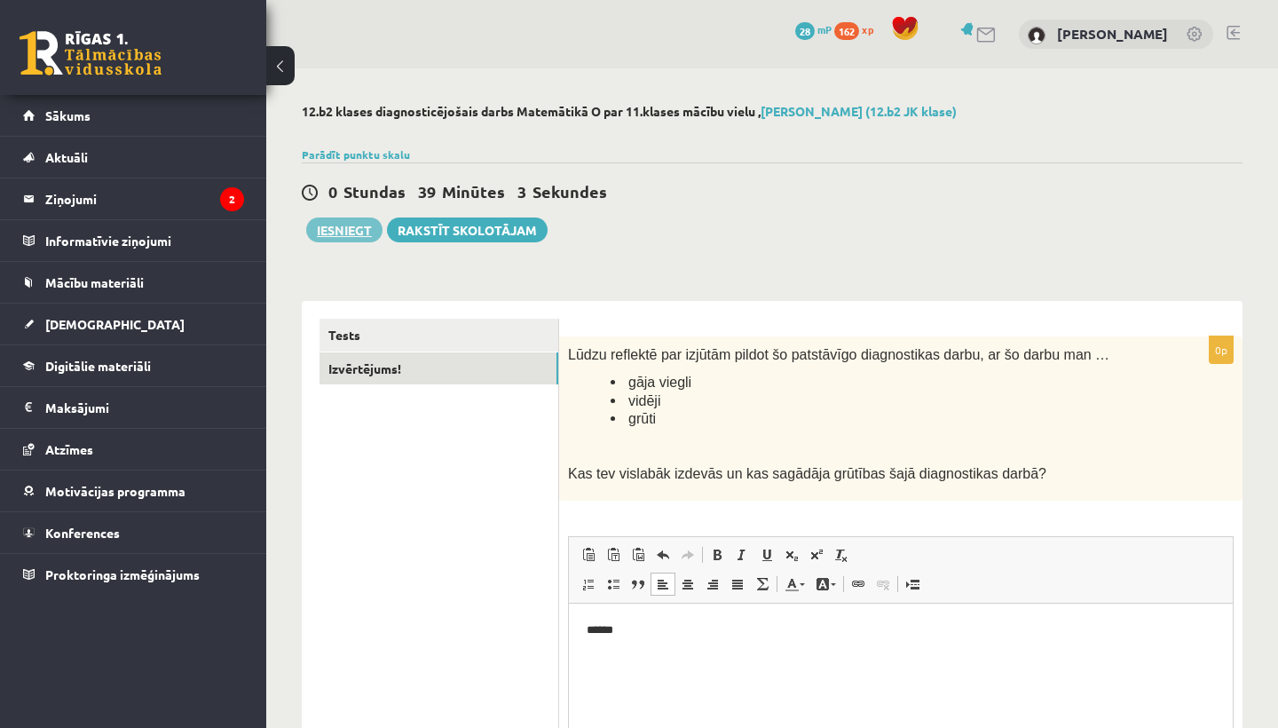
scroll to position [0, 0]
click at [350, 235] on button "Iesniegt" at bounding box center [344, 229] width 76 height 25
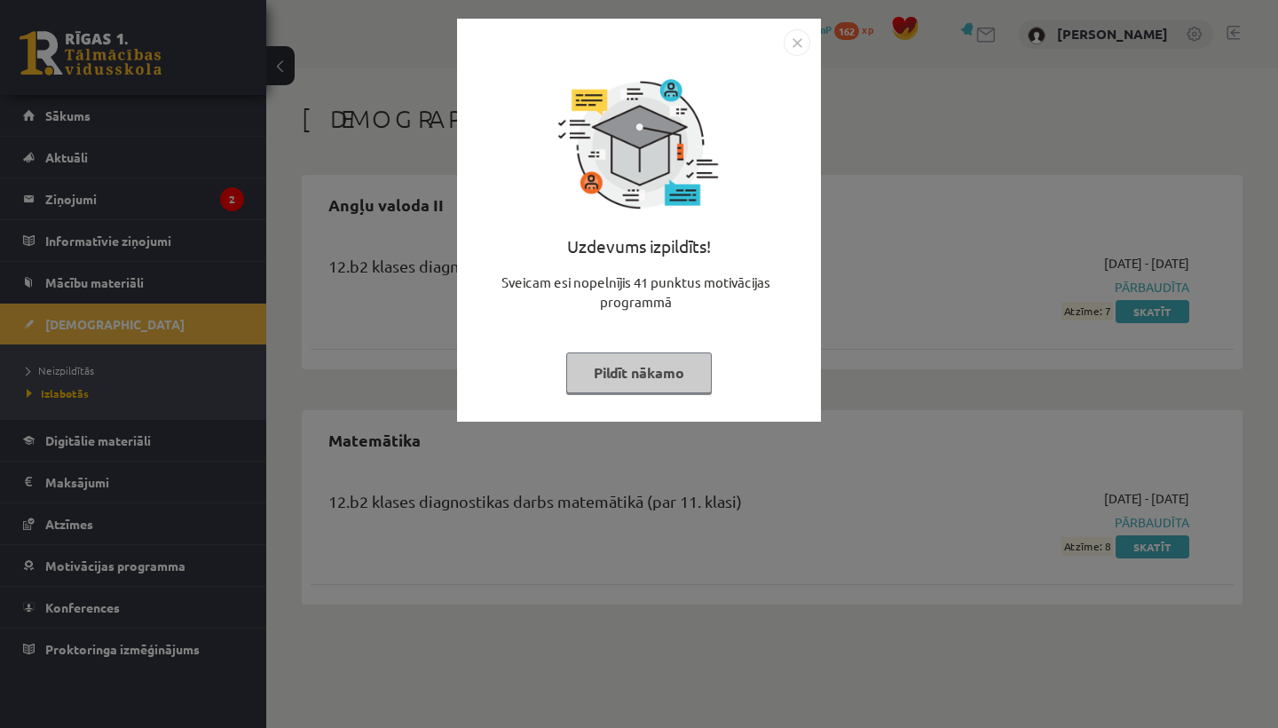
click at [792, 41] on img "Close" at bounding box center [796, 42] width 27 height 27
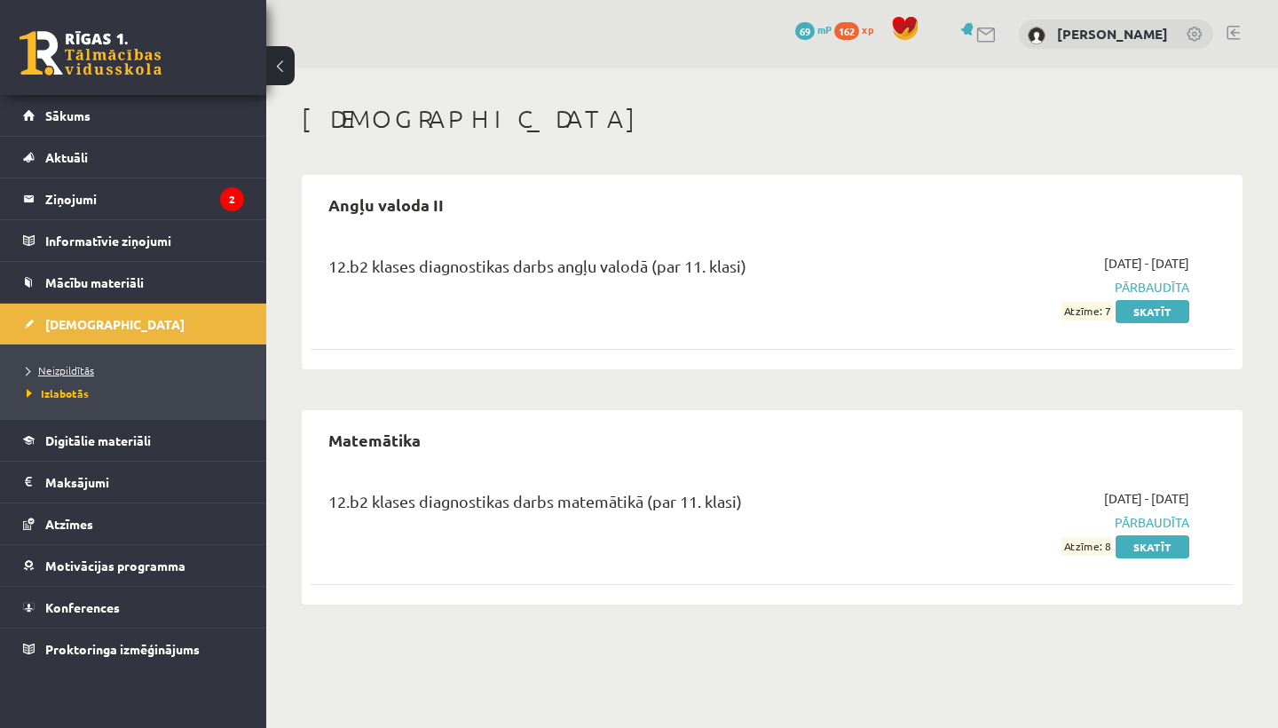
click at [76, 371] on span "Neizpildītās" at bounding box center [60, 370] width 67 height 14
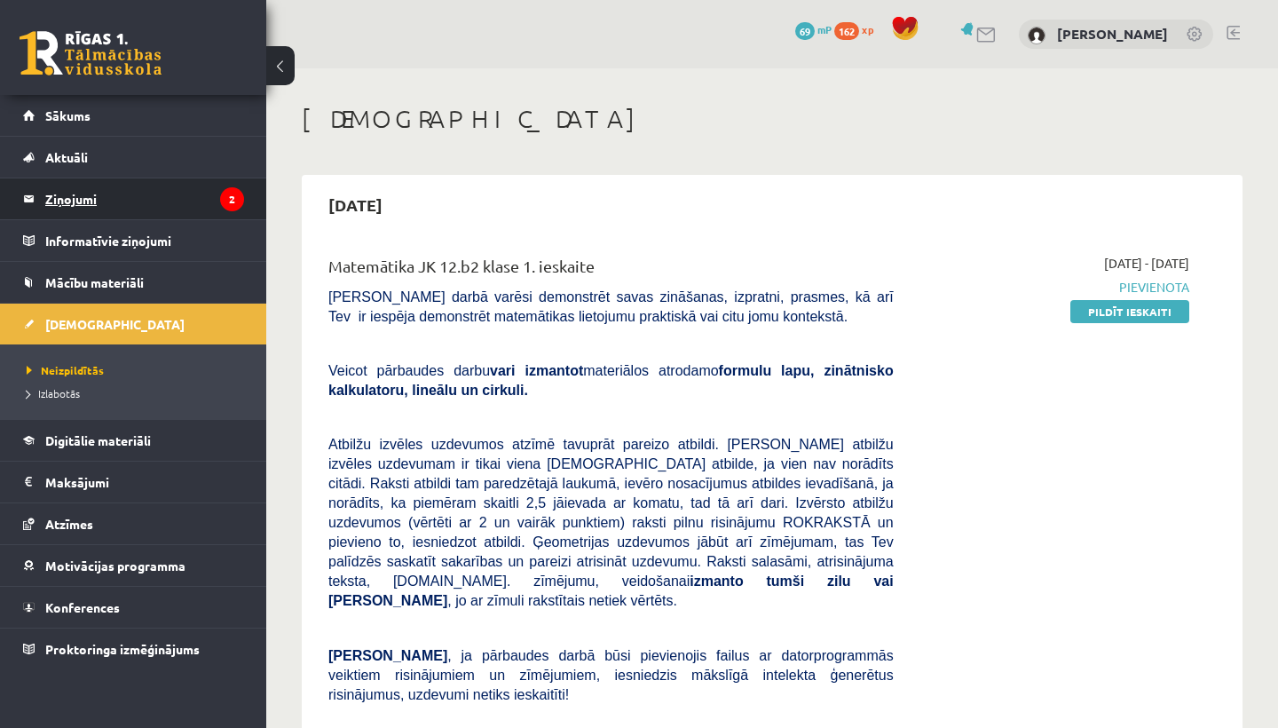
click at [204, 187] on legend "Ziņojumi 2" at bounding box center [144, 198] width 199 height 41
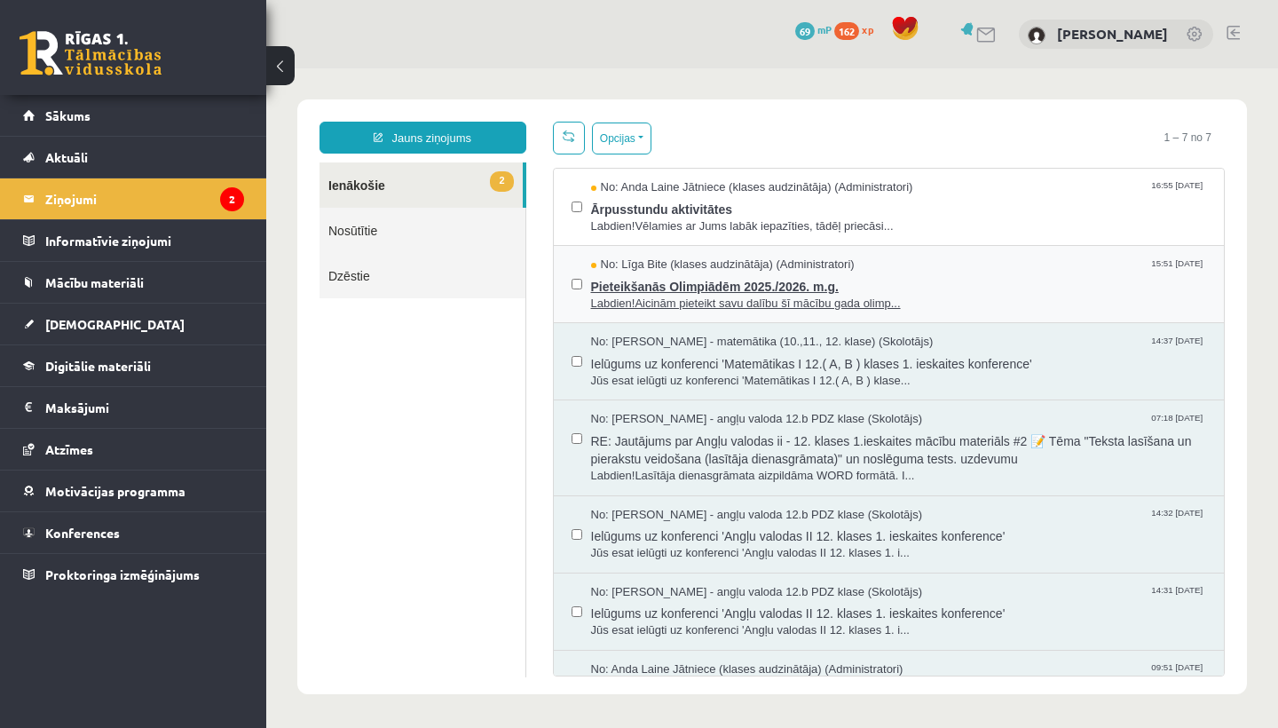
click at [688, 273] on span "Pieteikšanās Olimpiādēm 2025./2026. m.g." at bounding box center [899, 284] width 616 height 22
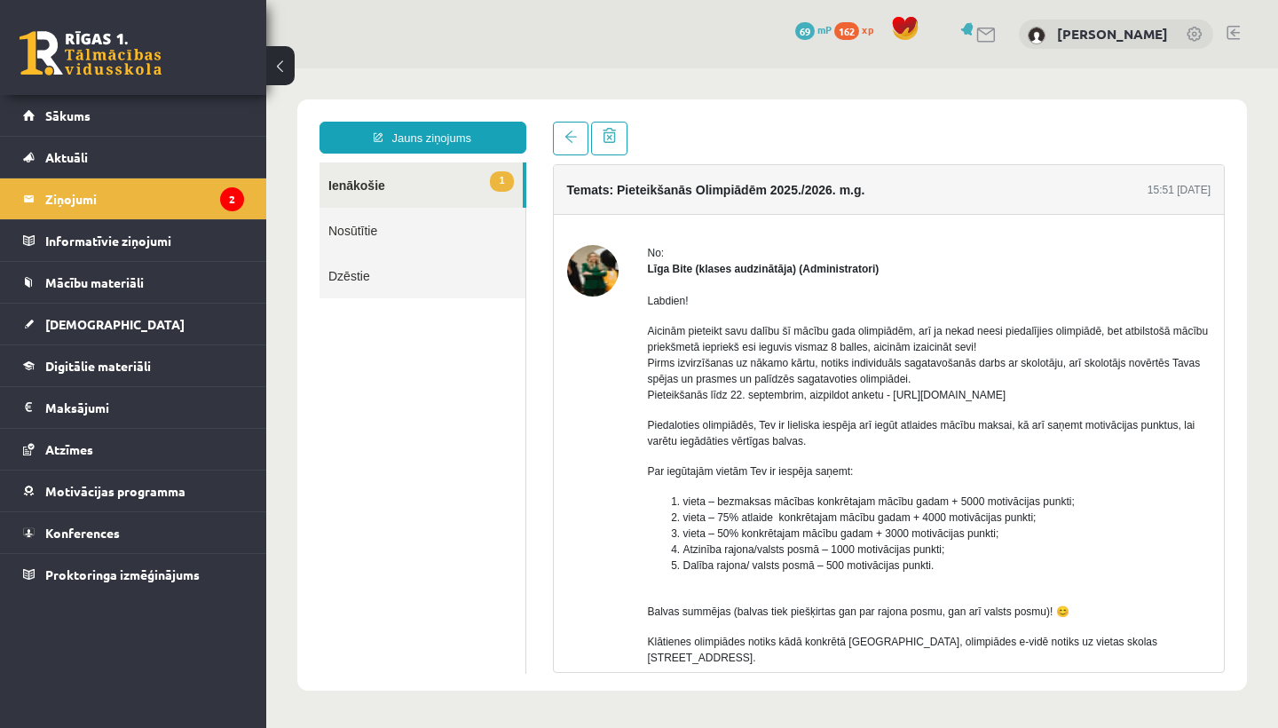
click at [550, 140] on div "Temats: Pieteikšanās Olimpiādēm 2025./2026. m.g. 15:51 10/09/2025 No: Līga Bite…" at bounding box center [888, 397] width 699 height 551
click at [575, 144] on link at bounding box center [570, 139] width 35 height 34
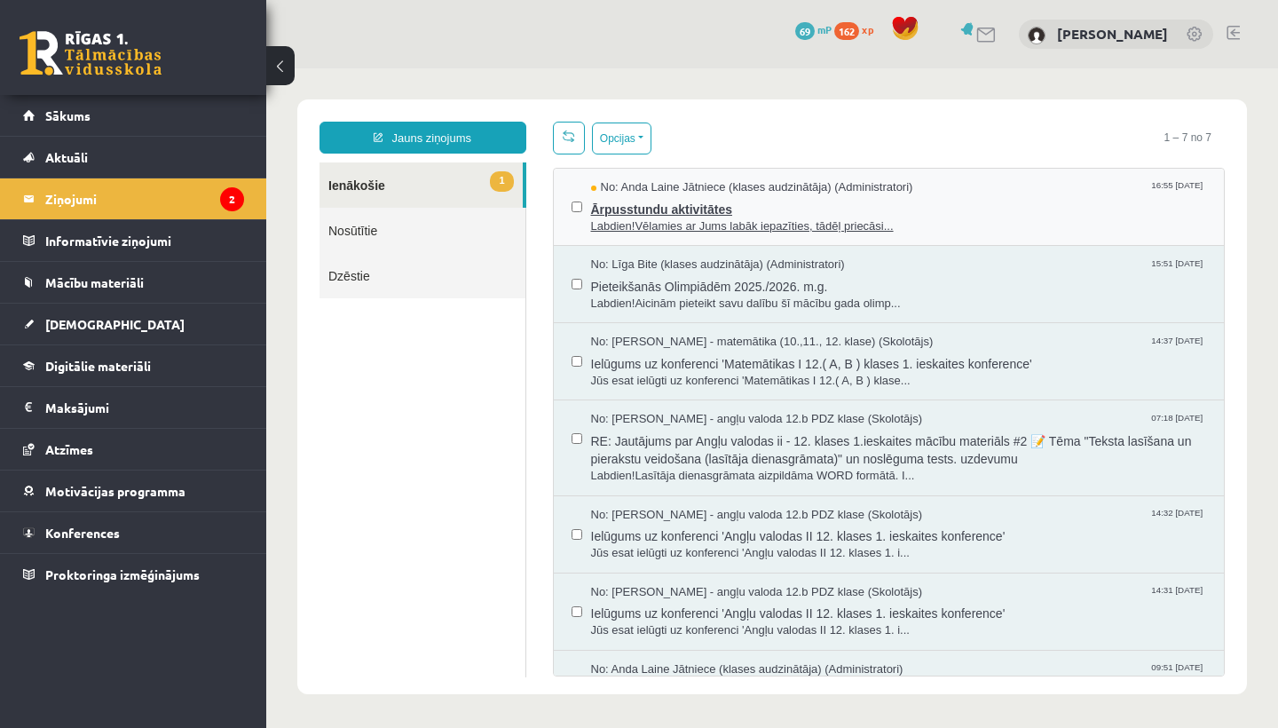
click at [631, 198] on span "Ārpusstundu aktivitātes" at bounding box center [899, 207] width 616 height 22
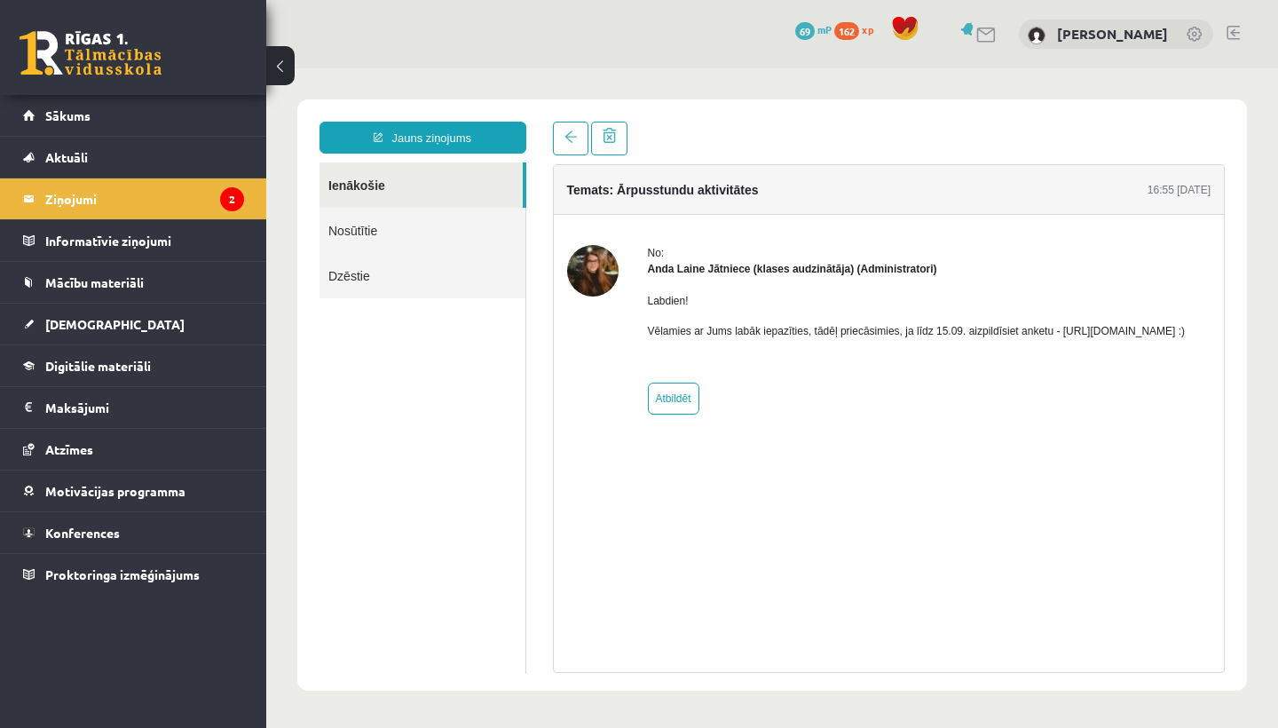
click at [672, 339] on p "Vēlamies ar Jums labāk iepazīties, tādēļ priecāsimies, ja līdz 15.09. aizpildīs…" at bounding box center [917, 331] width 538 height 16
drag, startPoint x: 653, startPoint y: 350, endPoint x: 882, endPoint y: 346, distance: 228.9
click at [882, 339] on p "Vēlamies ar Jums labāk iepazīties, tādēļ priecāsimies, ja līdz 15.09. aizpildīs…" at bounding box center [917, 331] width 538 height 16
click at [653, 403] on link "Atbildēt" at bounding box center [673, 398] width 51 height 32
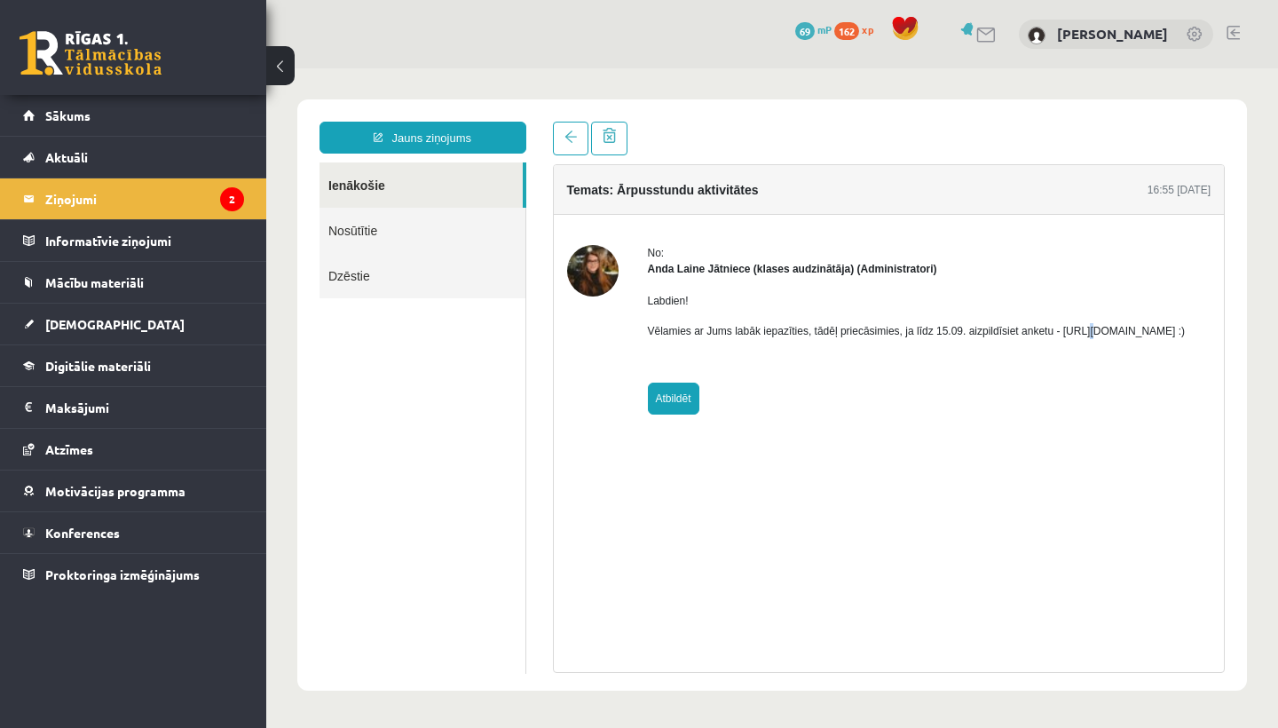
type input "**********"
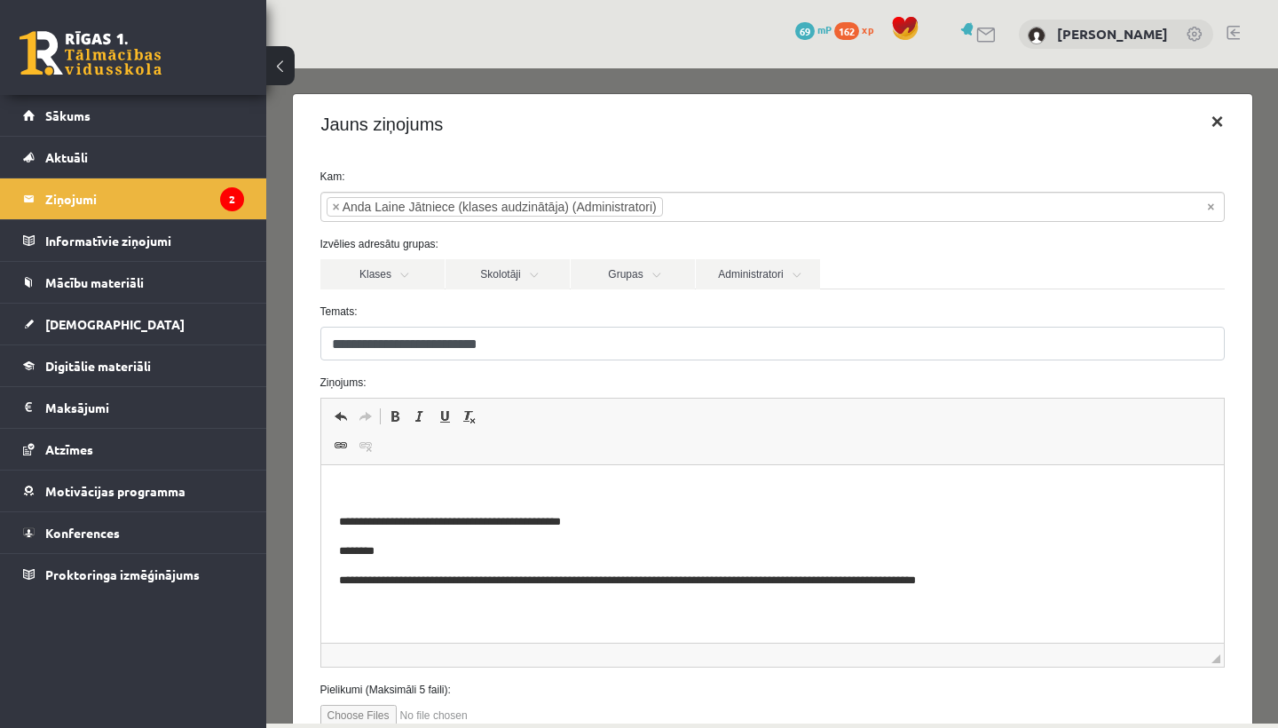
click at [1208, 123] on button "×" at bounding box center [1216, 122] width 41 height 50
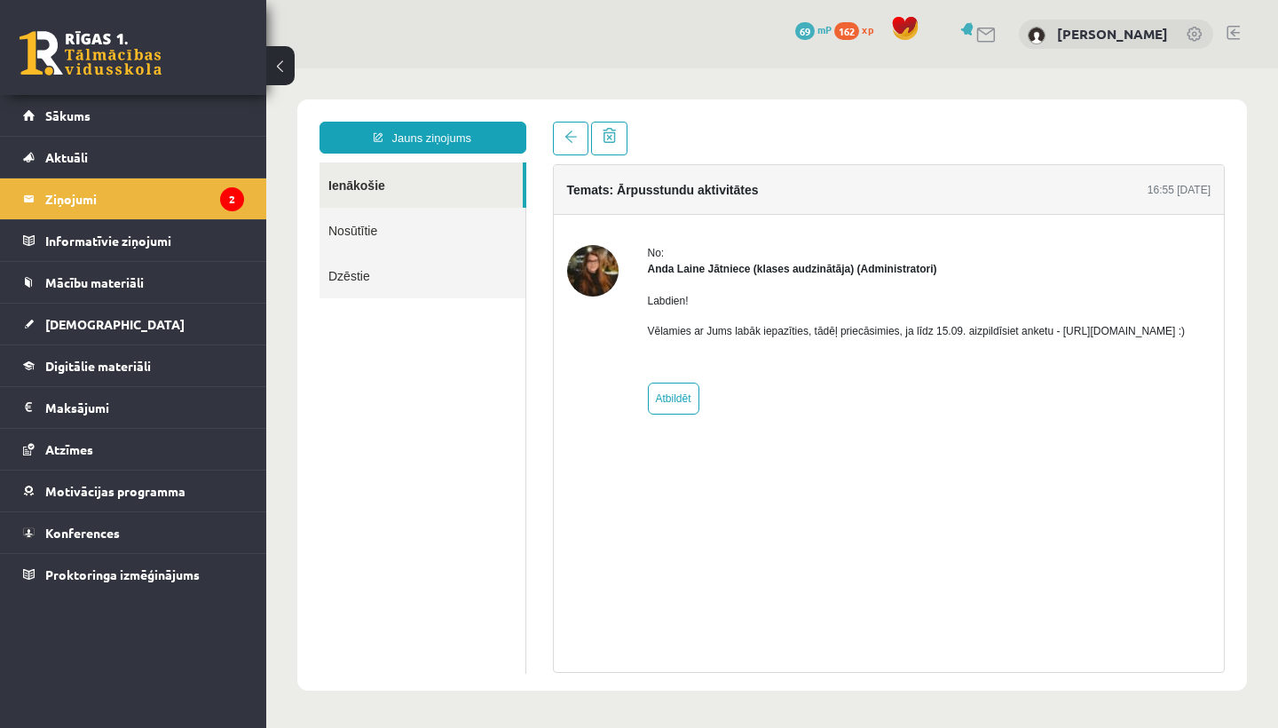
click at [1051, 298] on p "Labdien!" at bounding box center [917, 301] width 538 height 16
click at [129, 160] on link "Aktuāli" at bounding box center [133, 157] width 221 height 41
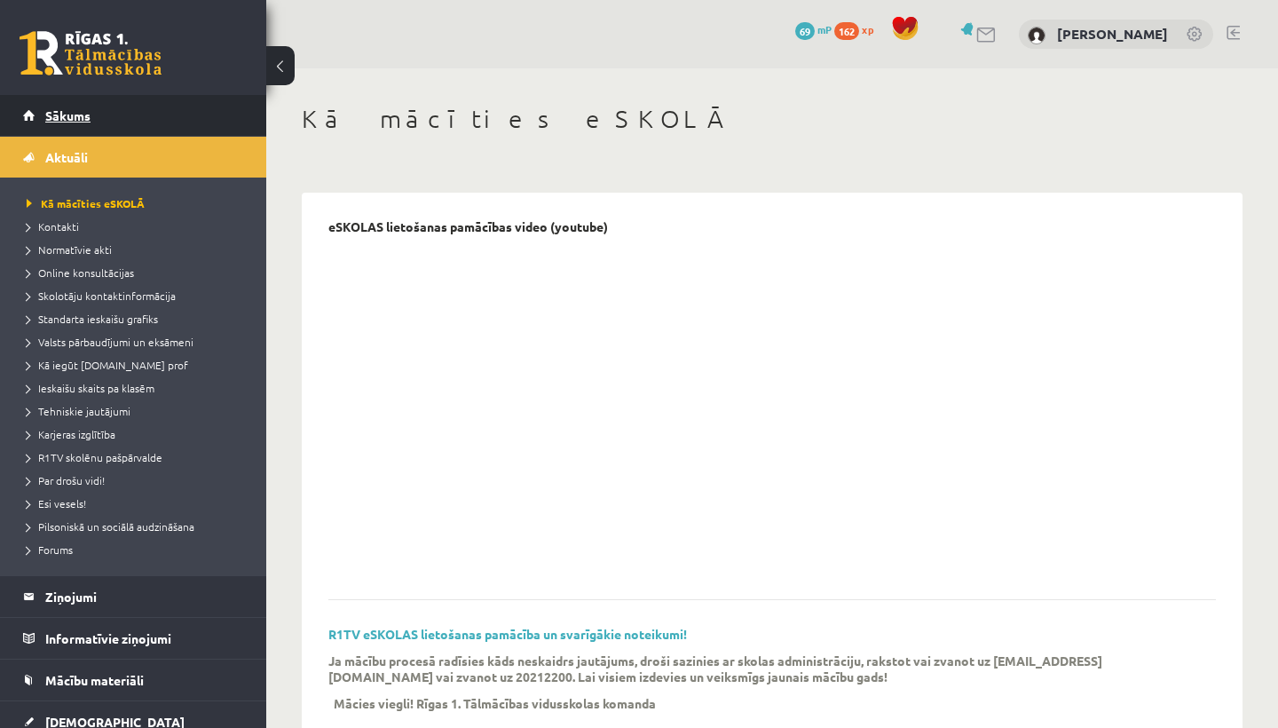
click at [78, 111] on span "Sākums" at bounding box center [67, 115] width 45 height 16
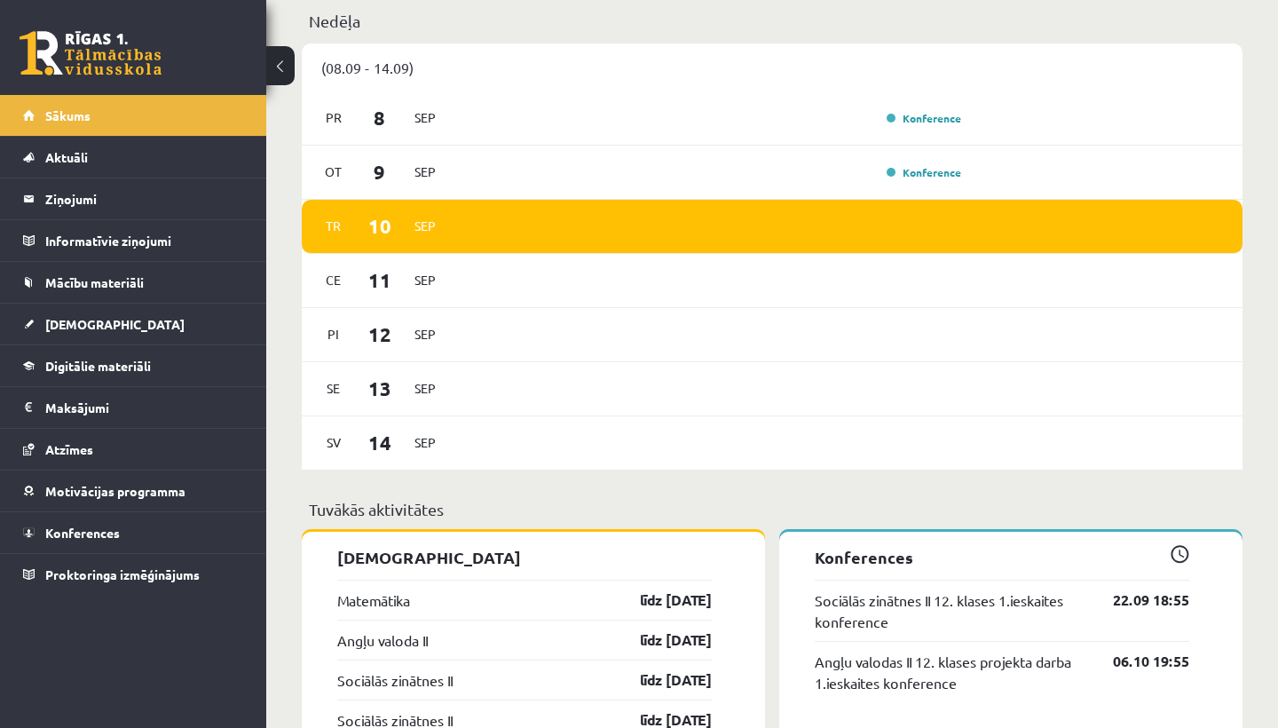
scroll to position [945, 0]
click at [83, 323] on span "[DEMOGRAPHIC_DATA]" at bounding box center [114, 324] width 139 height 16
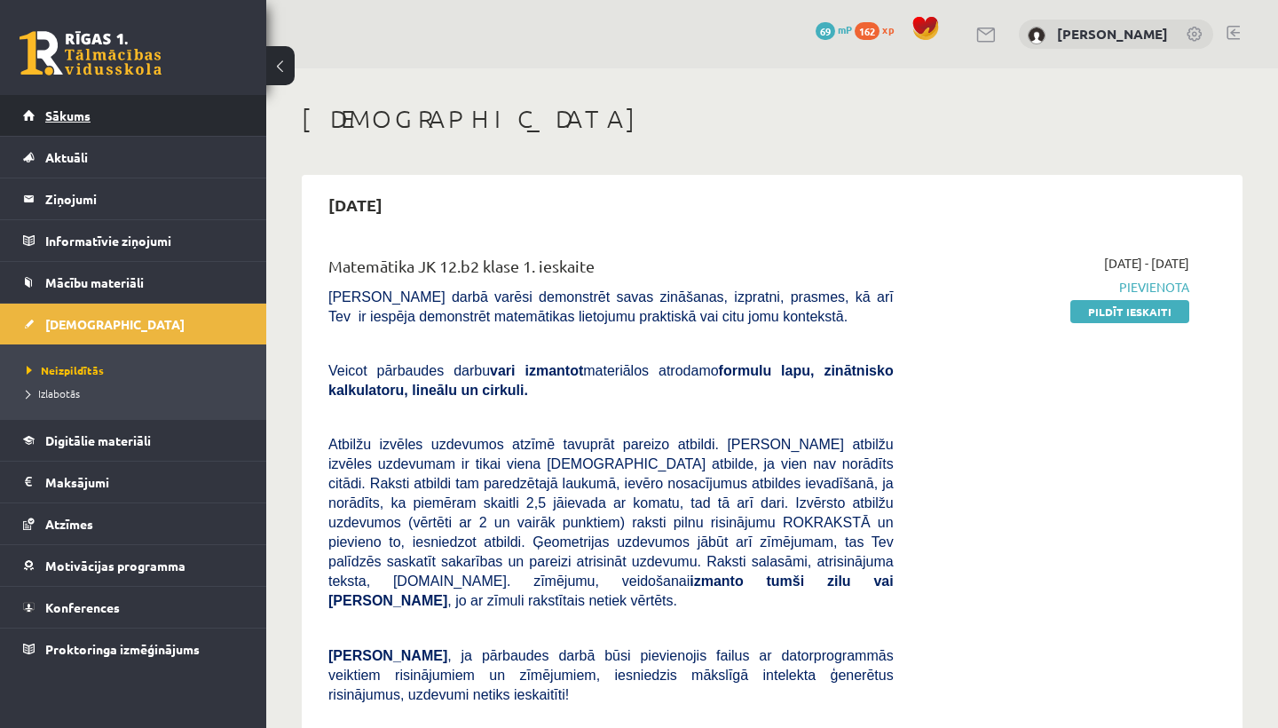
click at [62, 117] on span "Sākums" at bounding box center [67, 115] width 45 height 16
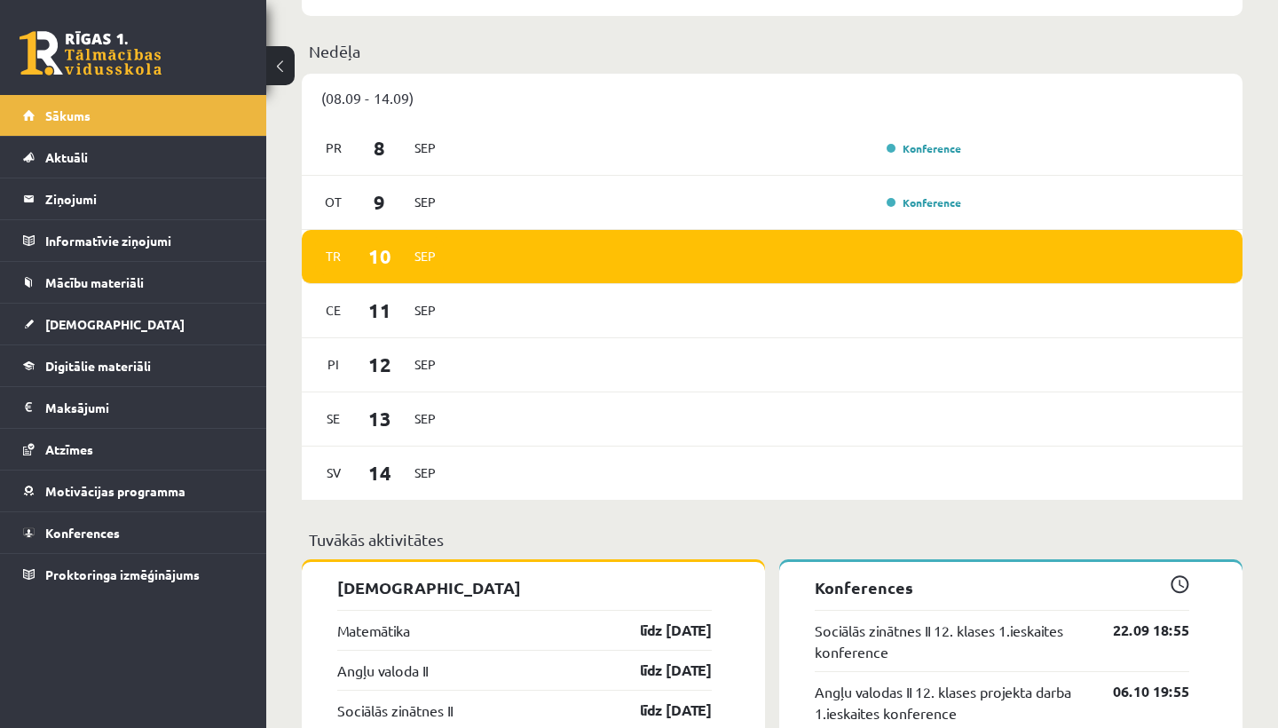
scroll to position [939, 0]
